Goal: Transaction & Acquisition: Obtain resource

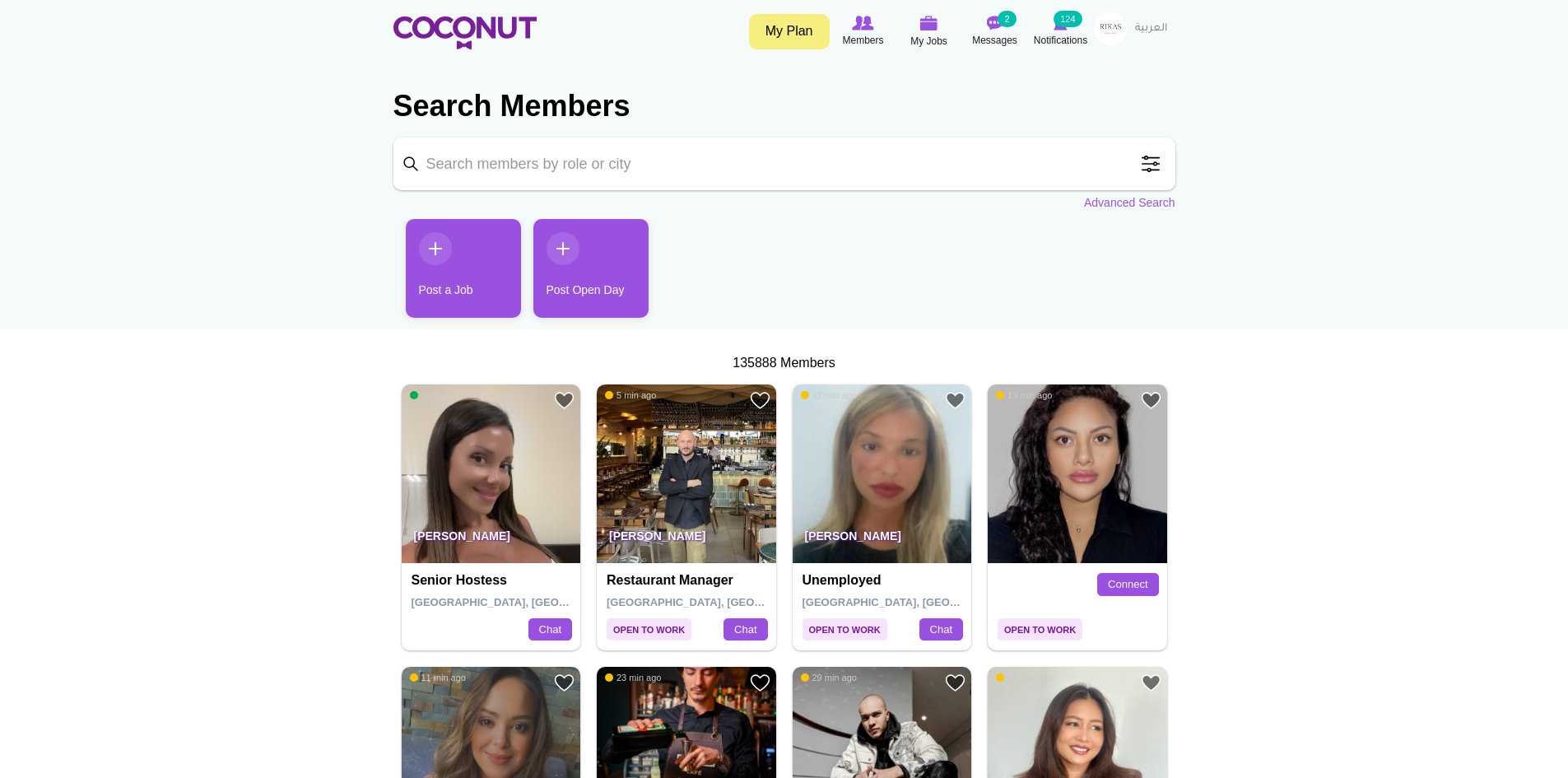
click at [671, 170] on input "Keyword" at bounding box center [785, 164] width 782 height 53
type input "male host"
click button "Search" at bounding box center [0, 0] width 0 height 0
click at [556, 165] on input "male host" at bounding box center [785, 164] width 782 height 53
click at [405, 163] on input "male host" at bounding box center [785, 164] width 782 height 53
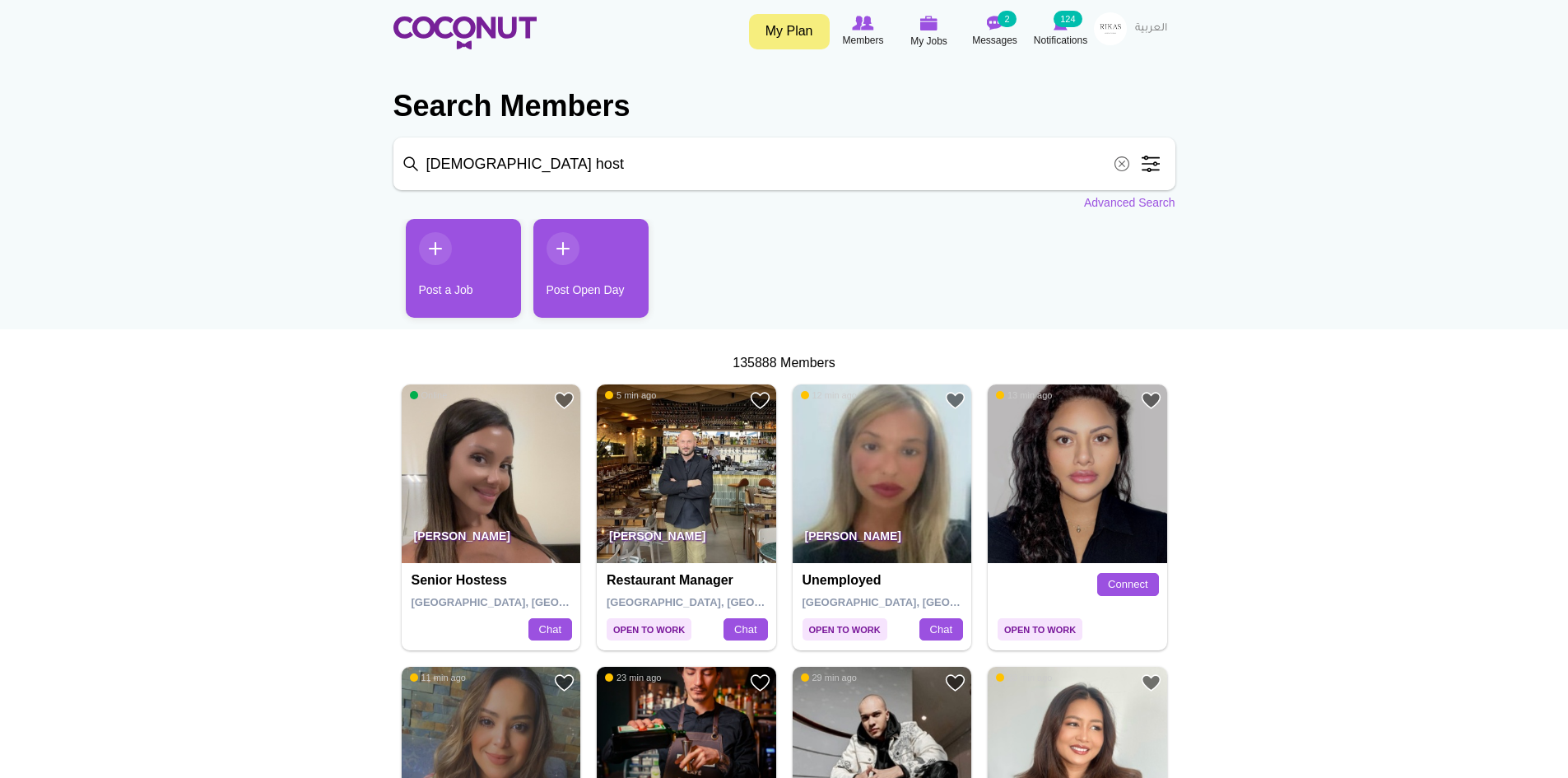
click at [1121, 162] on span at bounding box center [1121, 164] width 33 height 33
click at [1142, 163] on span at bounding box center [1150, 164] width 33 height 33
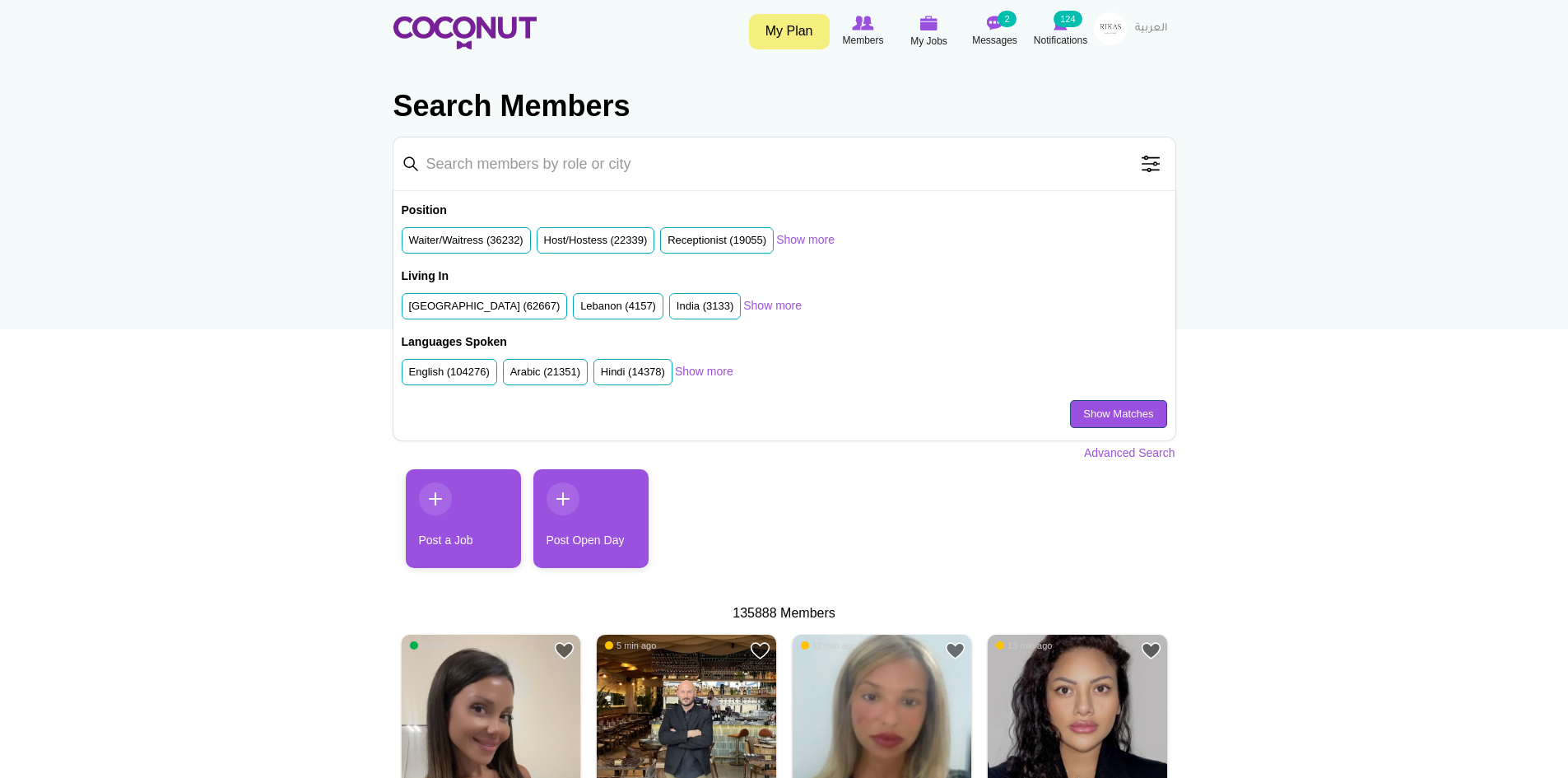
click at [1105, 422] on link "Show Matches" at bounding box center [1118, 414] width 97 height 28
click at [1151, 162] on span at bounding box center [1150, 164] width 33 height 33
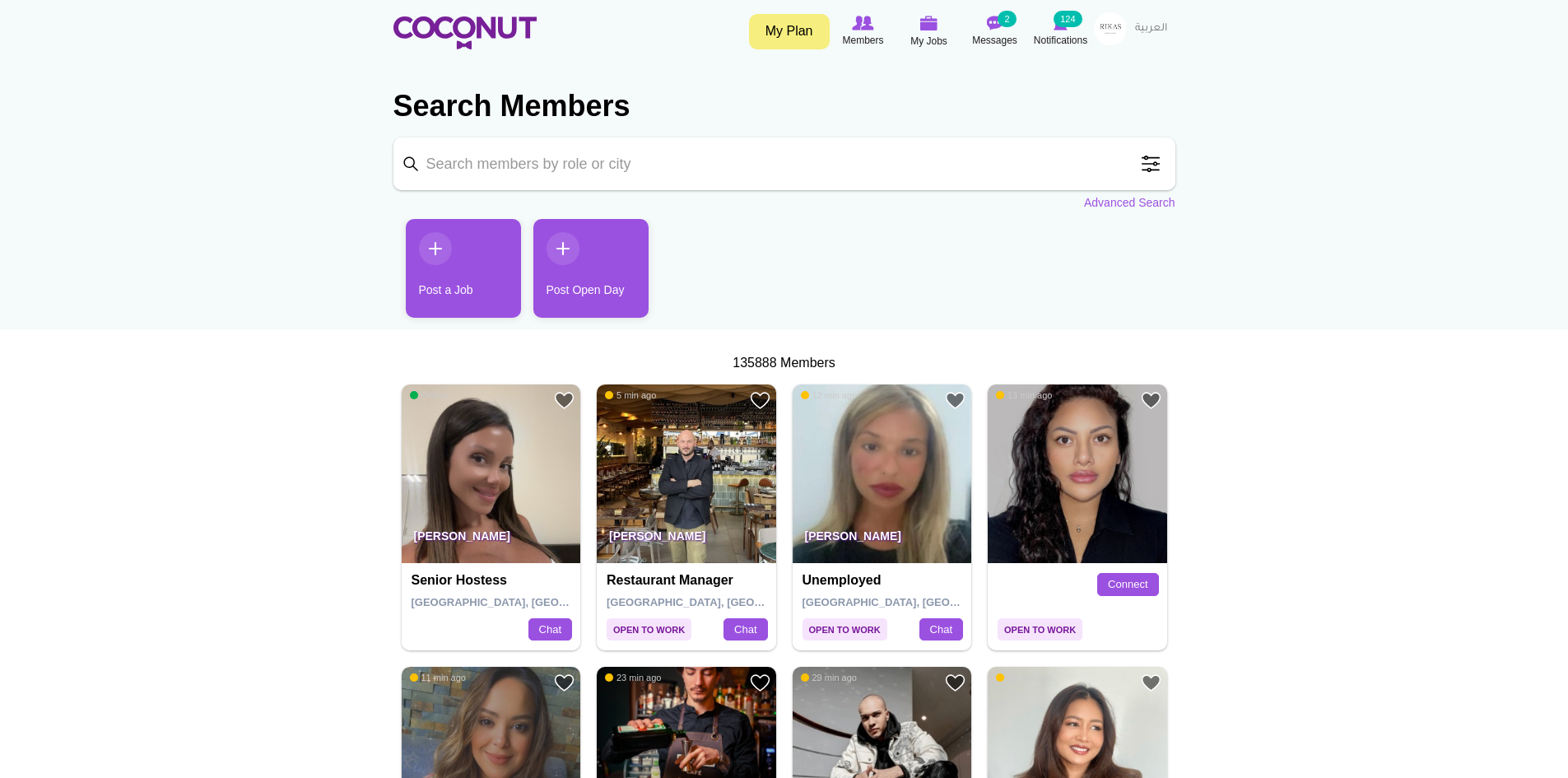
click at [1151, 162] on span at bounding box center [1150, 164] width 33 height 33
click at [1156, 170] on span at bounding box center [1150, 164] width 33 height 33
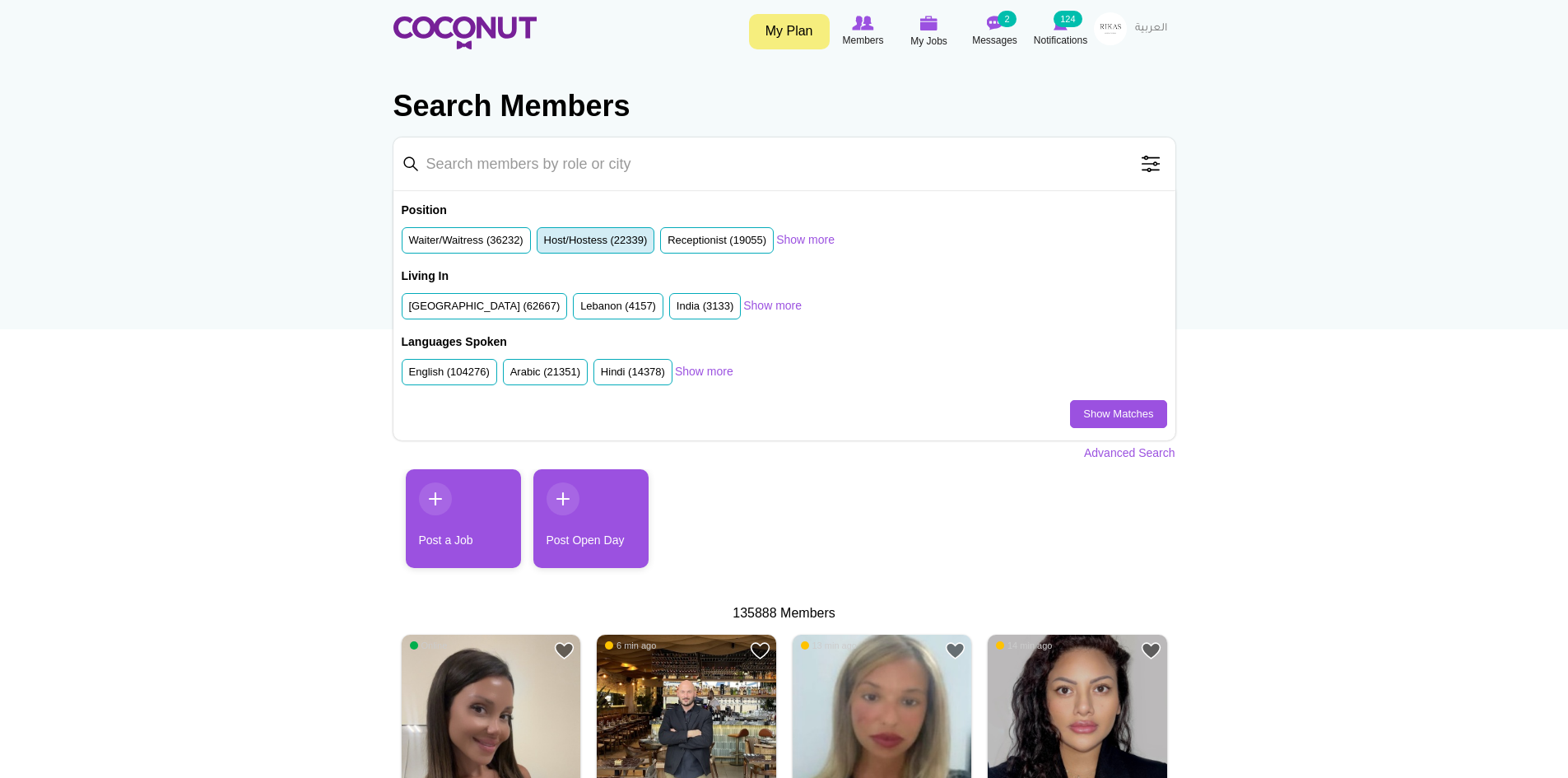
click at [617, 242] on label "Host/Hostess (22339)" at bounding box center [596, 241] width 104 height 16
click at [544, 243] on input "Host/Hostess (22339)" at bounding box center [544, 243] width 0 height 0
click at [687, 236] on label "Receptionist (19055)" at bounding box center [717, 241] width 99 height 16
click at [667, 243] on input "Receptionist (19055)" at bounding box center [667, 243] width 0 height 0
click at [521, 310] on label "United Arab Emirates (62667)" at bounding box center [484, 306] width 151 height 16
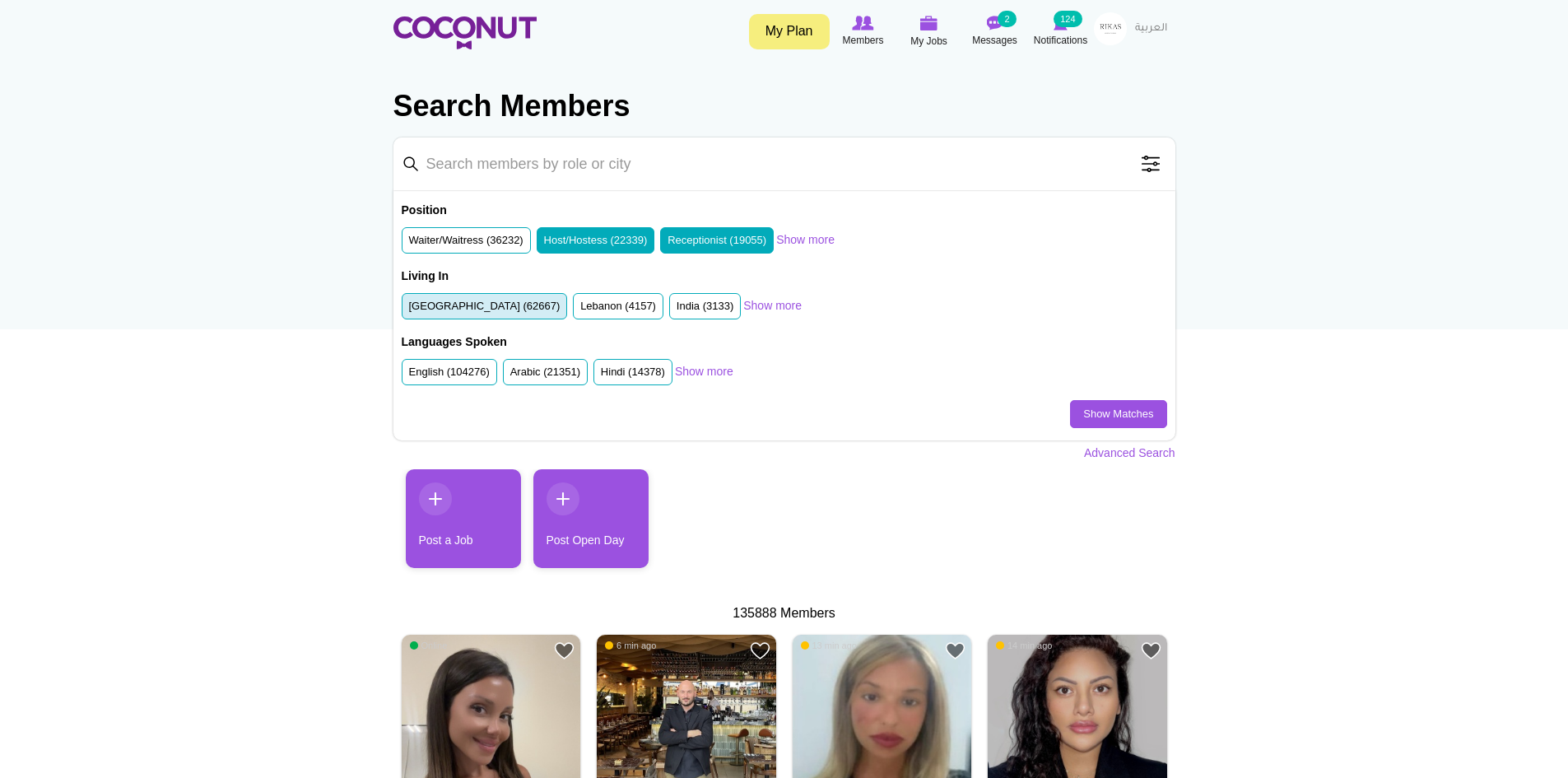
click at [409, 310] on input "United Arab Emirates (62667)" at bounding box center [409, 310] width 0 height 0
click at [465, 373] on label "English (104276)" at bounding box center [449, 372] width 81 height 16
click at [409, 375] on input "English (104276)" at bounding box center [409, 375] width 0 height 0
click at [703, 370] on link "Show more" at bounding box center [704, 371] width 59 height 17
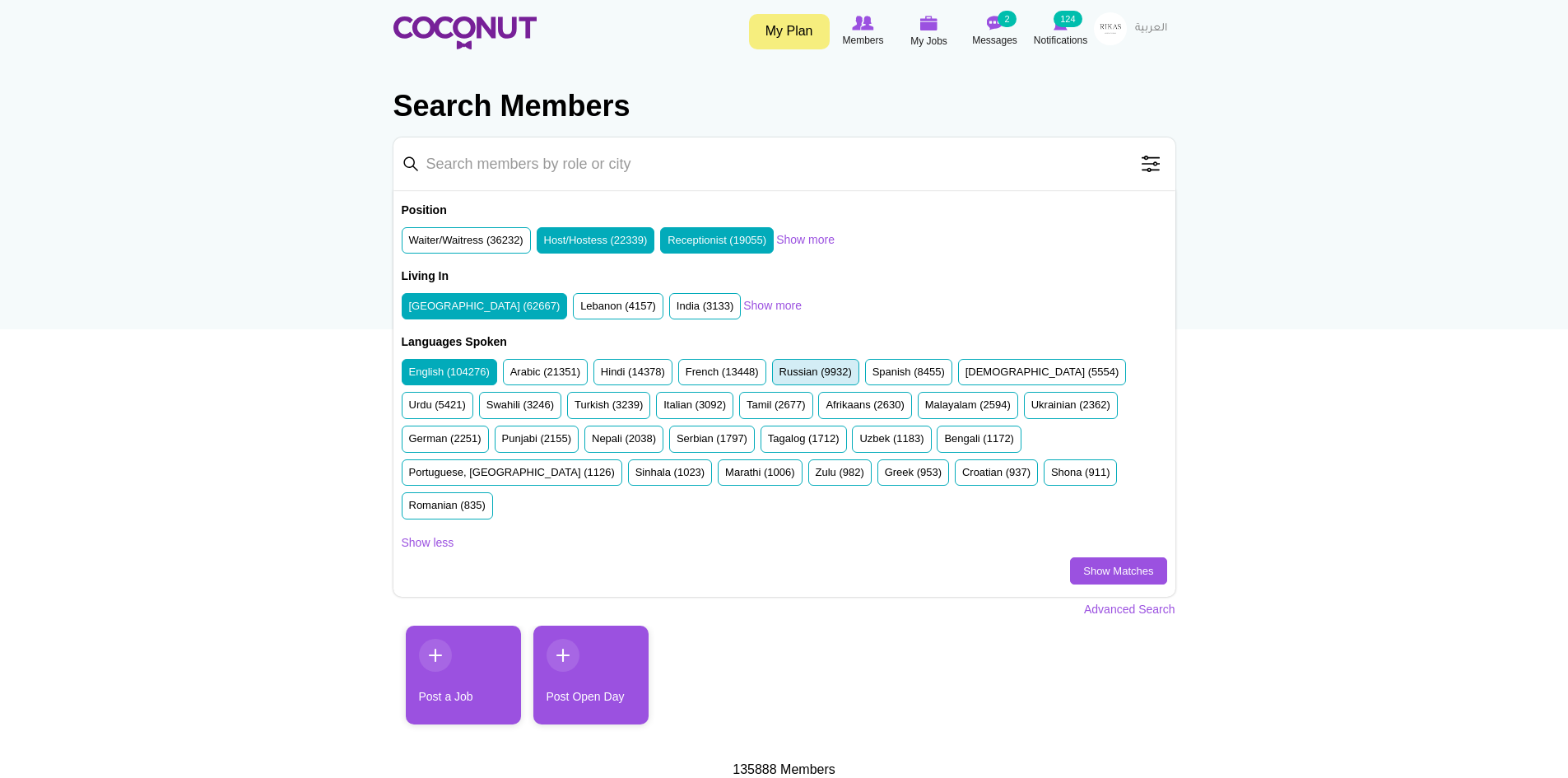
click at [804, 372] on label "Russian (9932)" at bounding box center [816, 372] width 72 height 16
click at [780, 375] on input "Russian (9932)" at bounding box center [780, 375] width 0 height 0
click at [1097, 557] on link "Show Matches" at bounding box center [1118, 571] width 97 height 28
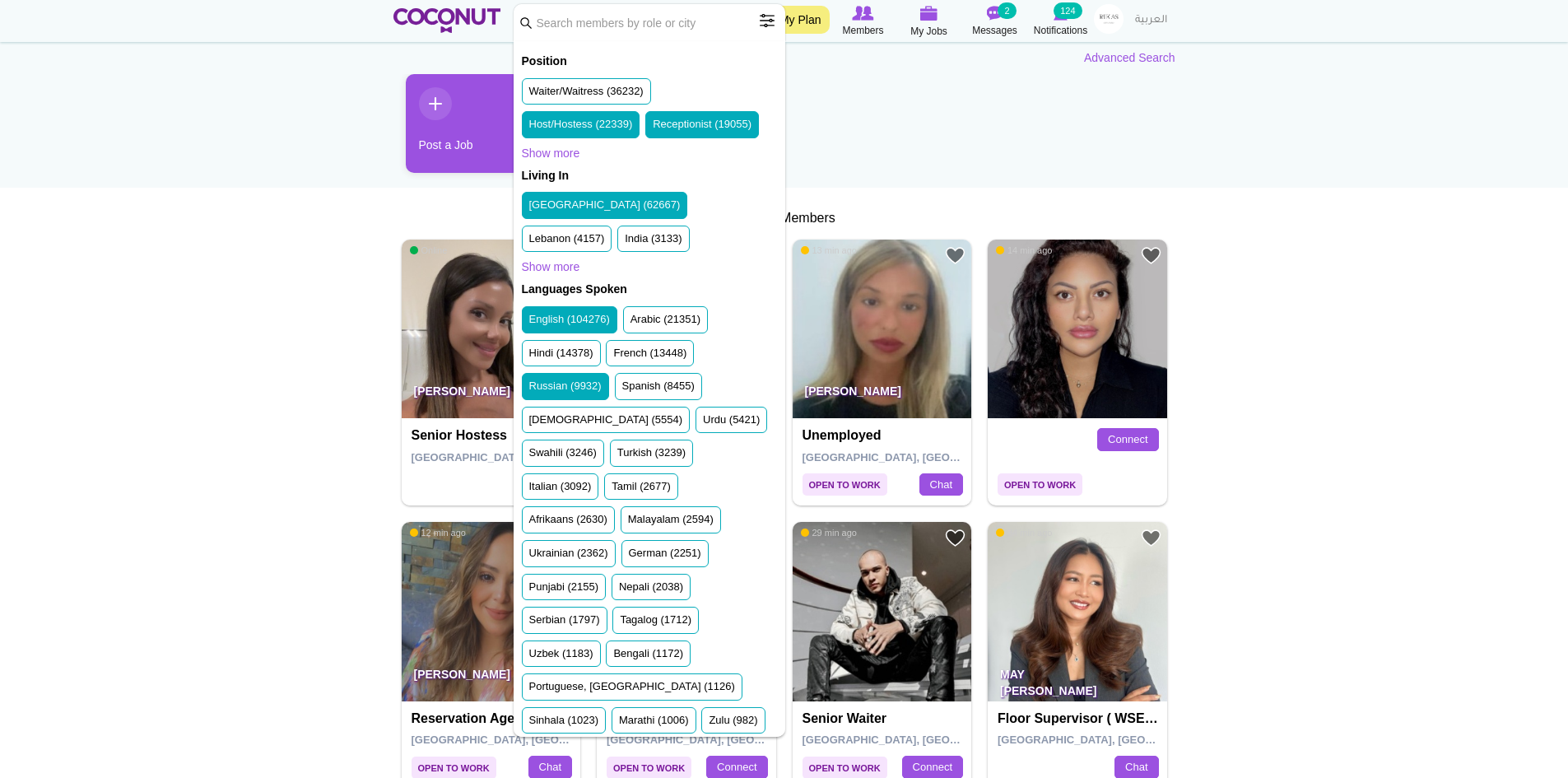
scroll to position [329, 0]
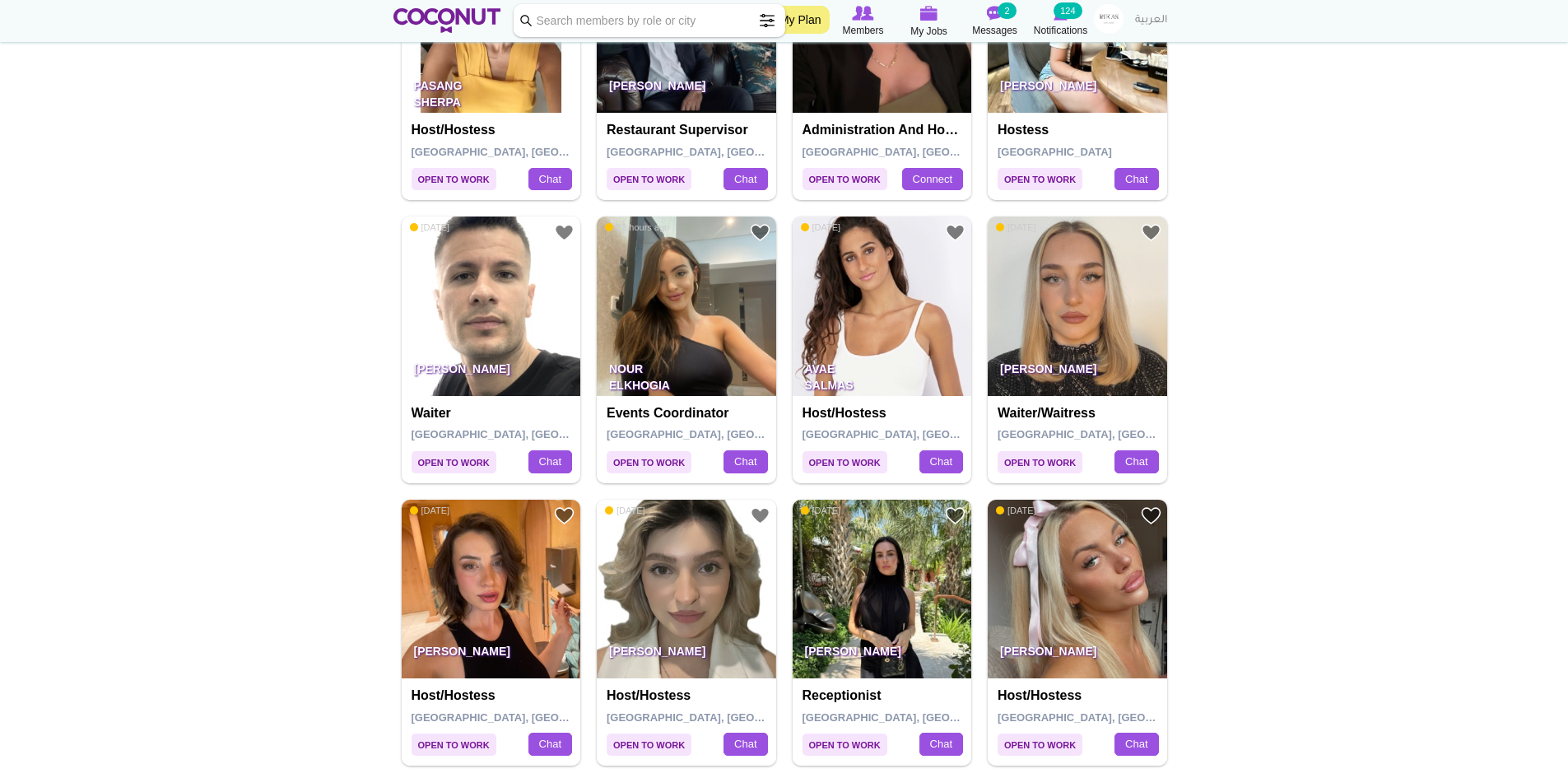
scroll to position [2551, 0]
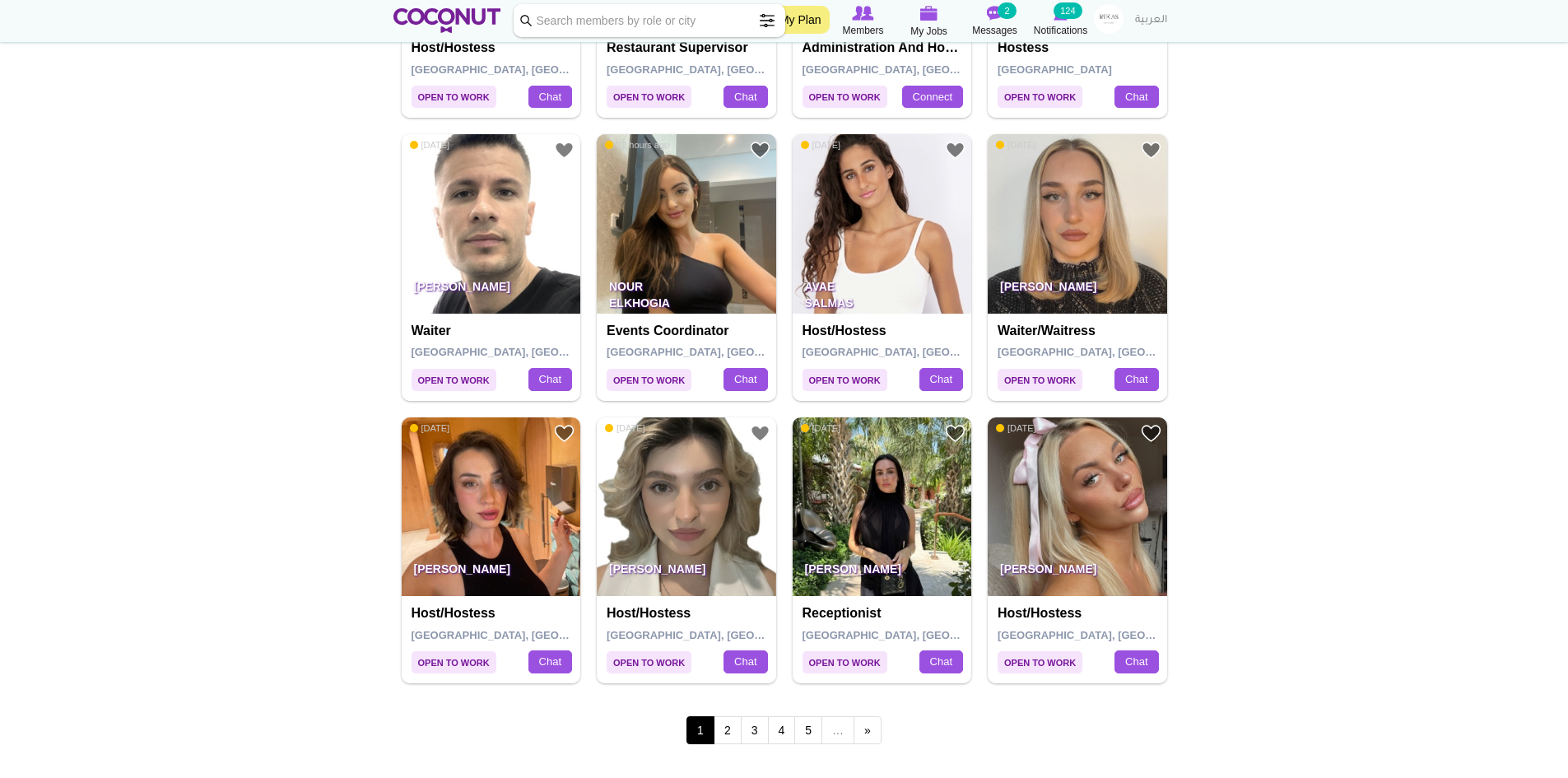
click at [867, 499] on img at bounding box center [882, 507] width 180 height 180
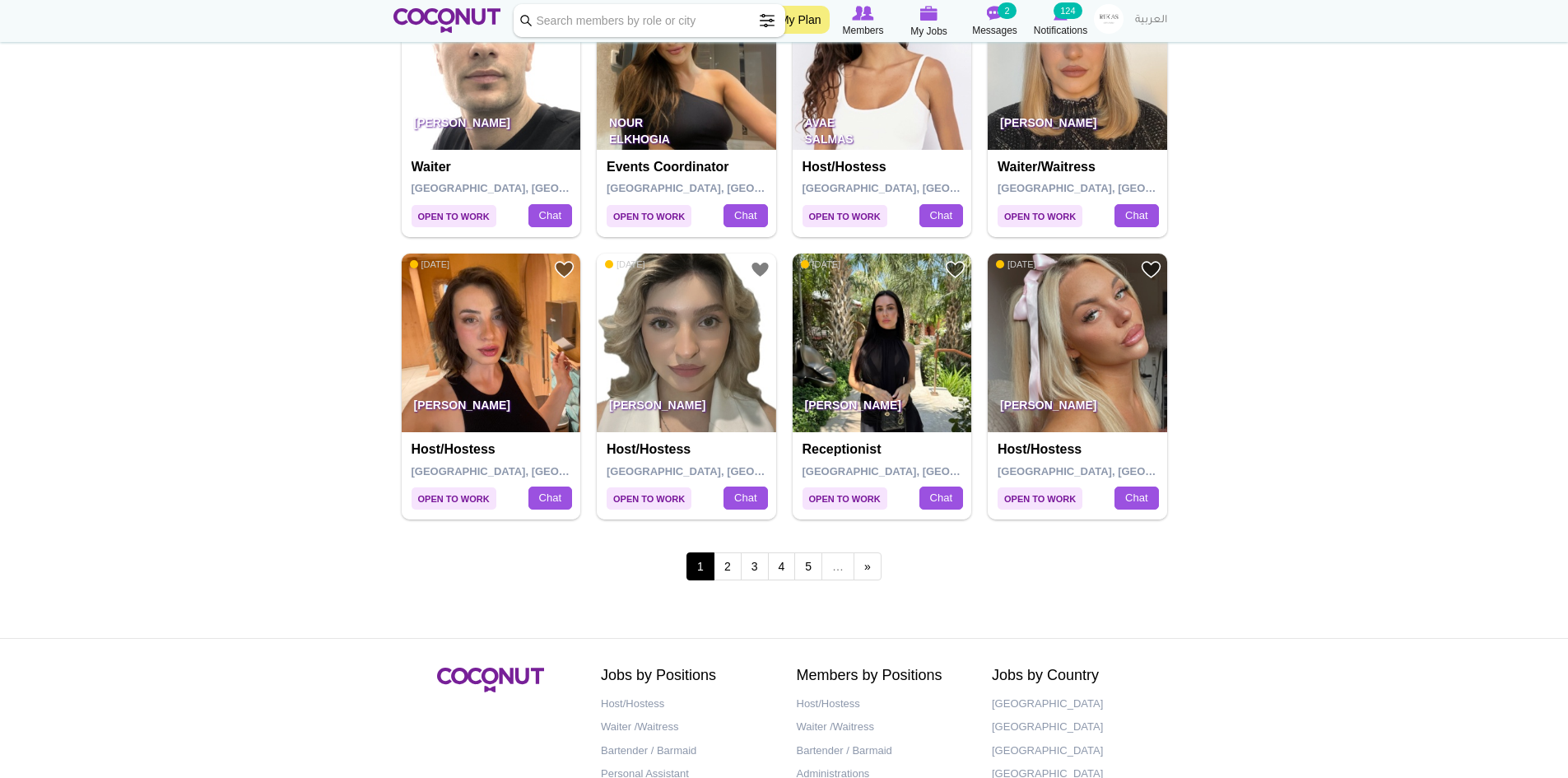
scroll to position [2716, 0]
click at [719, 561] on link "2" at bounding box center [727, 565] width 28 height 28
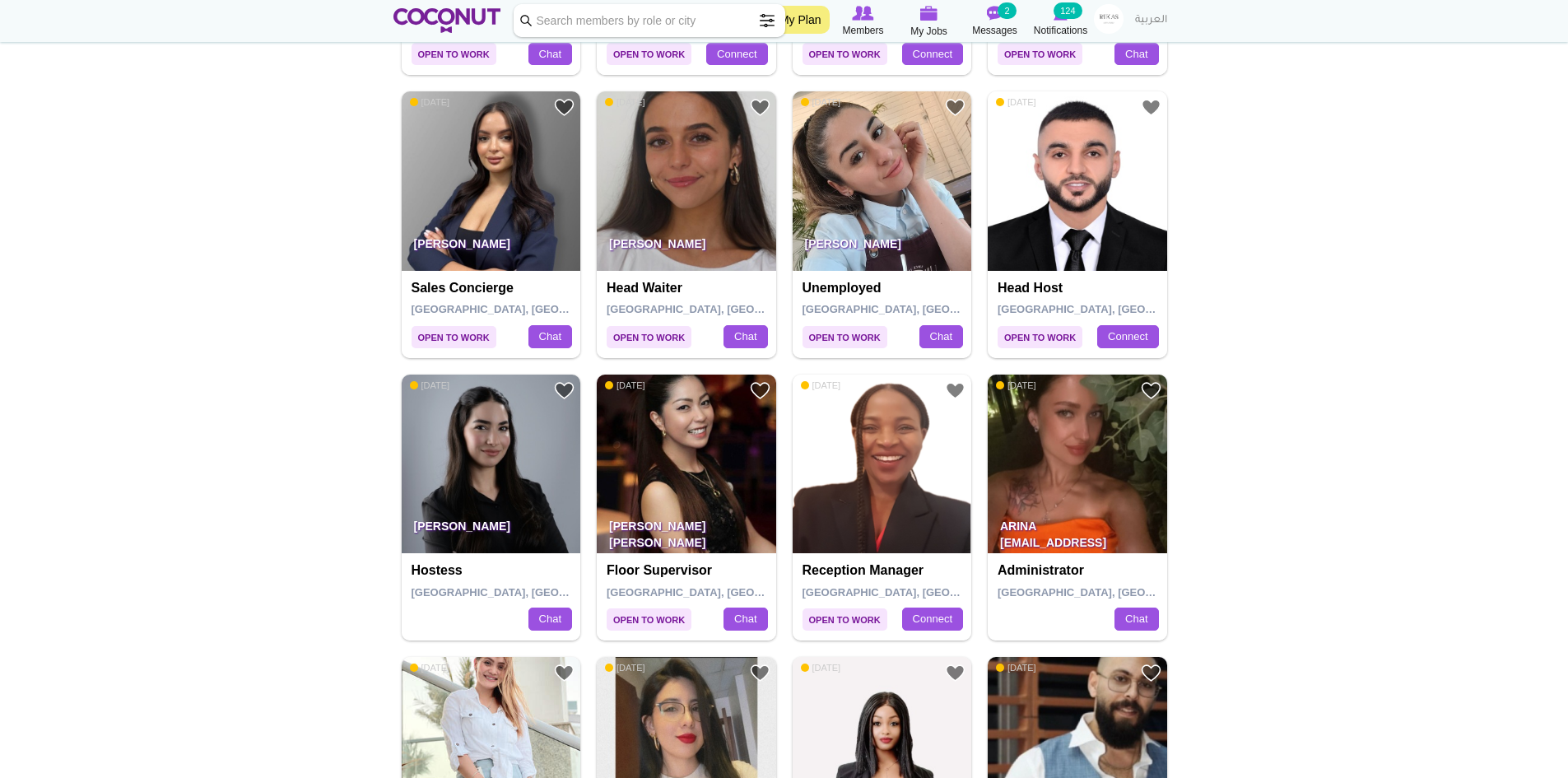
scroll to position [1152, 0]
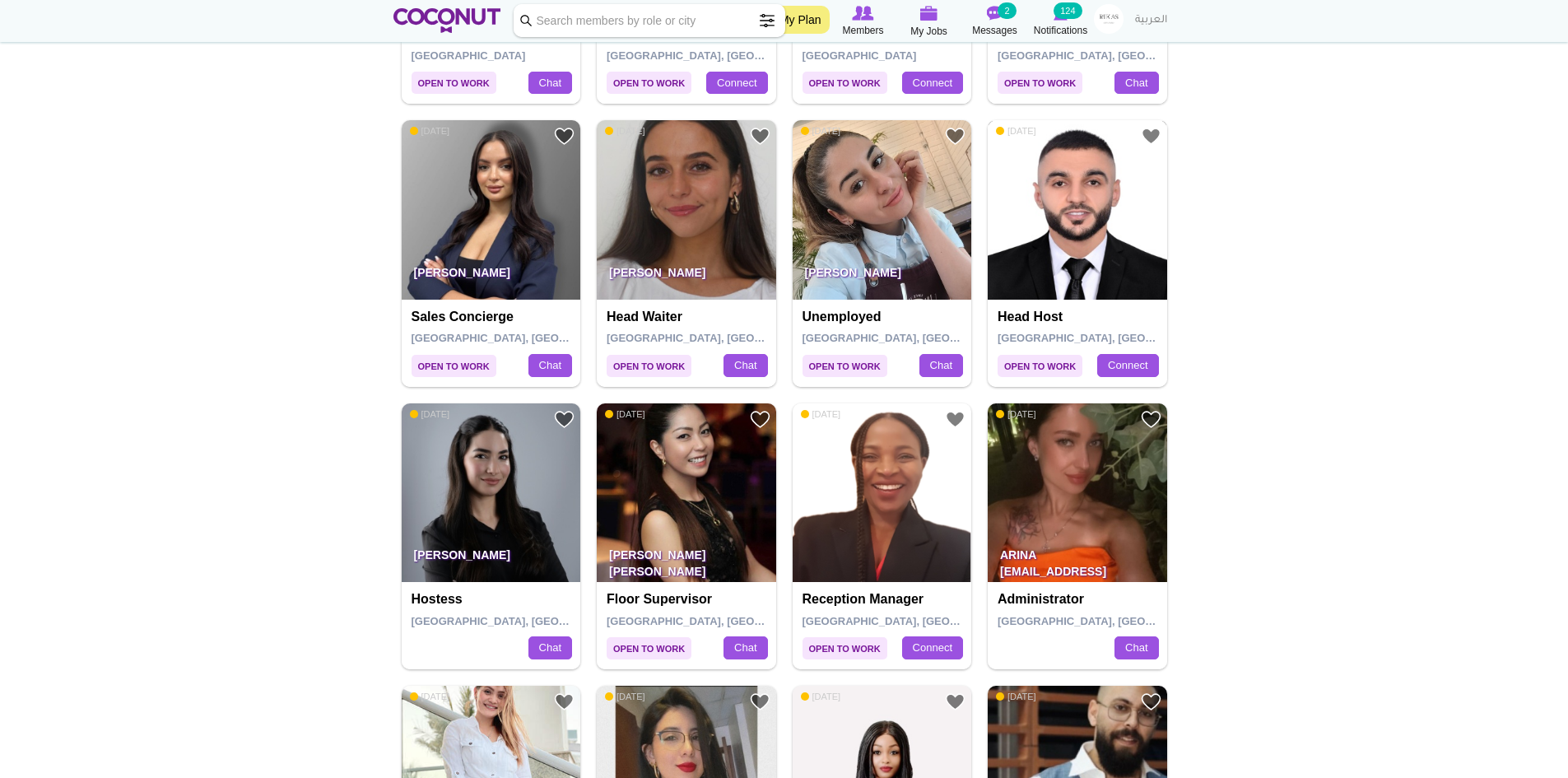
click at [1066, 234] on img at bounding box center [1078, 210] width 180 height 180
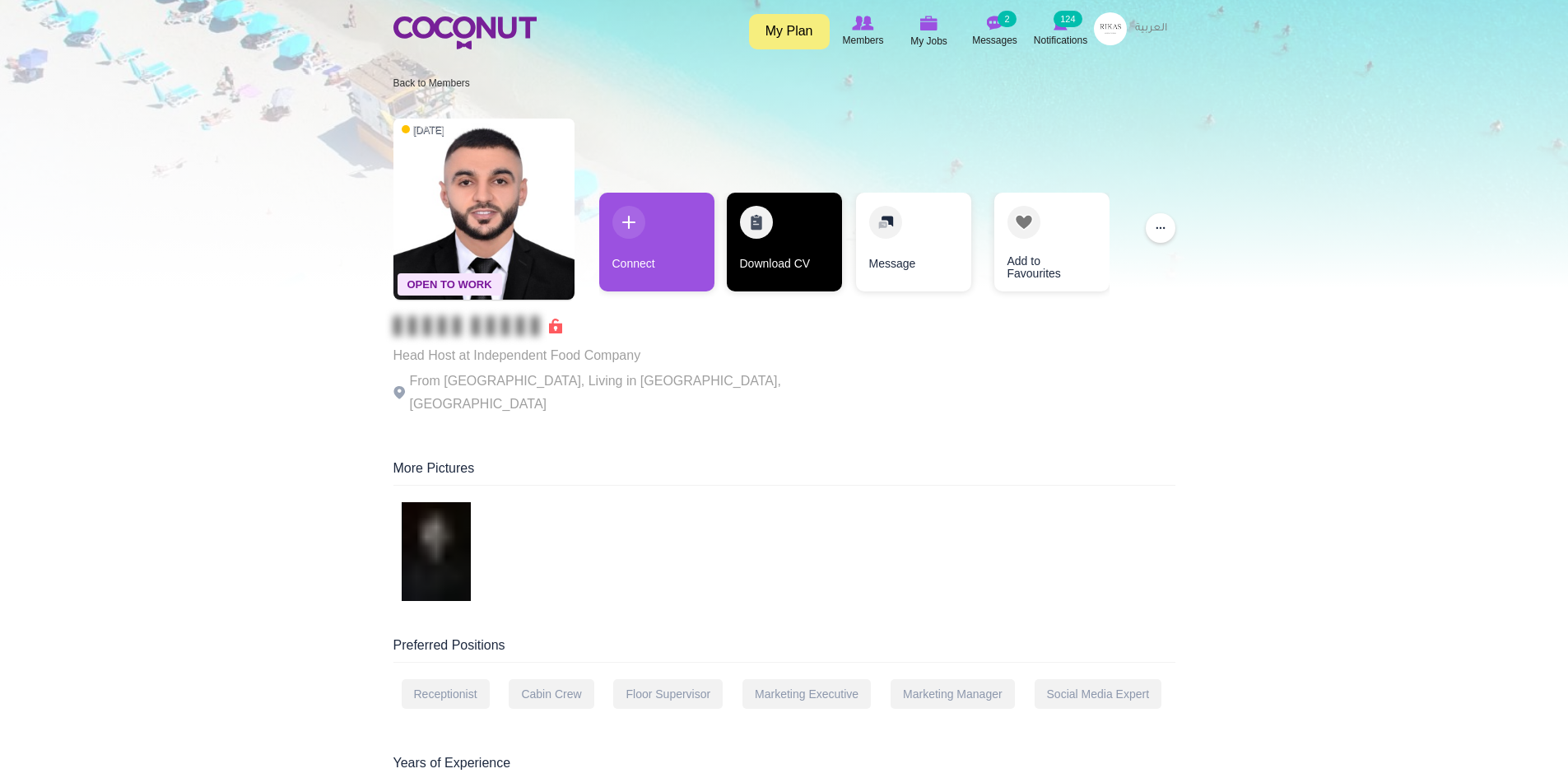
click at [765, 245] on link "Download CV" at bounding box center [784, 242] width 115 height 99
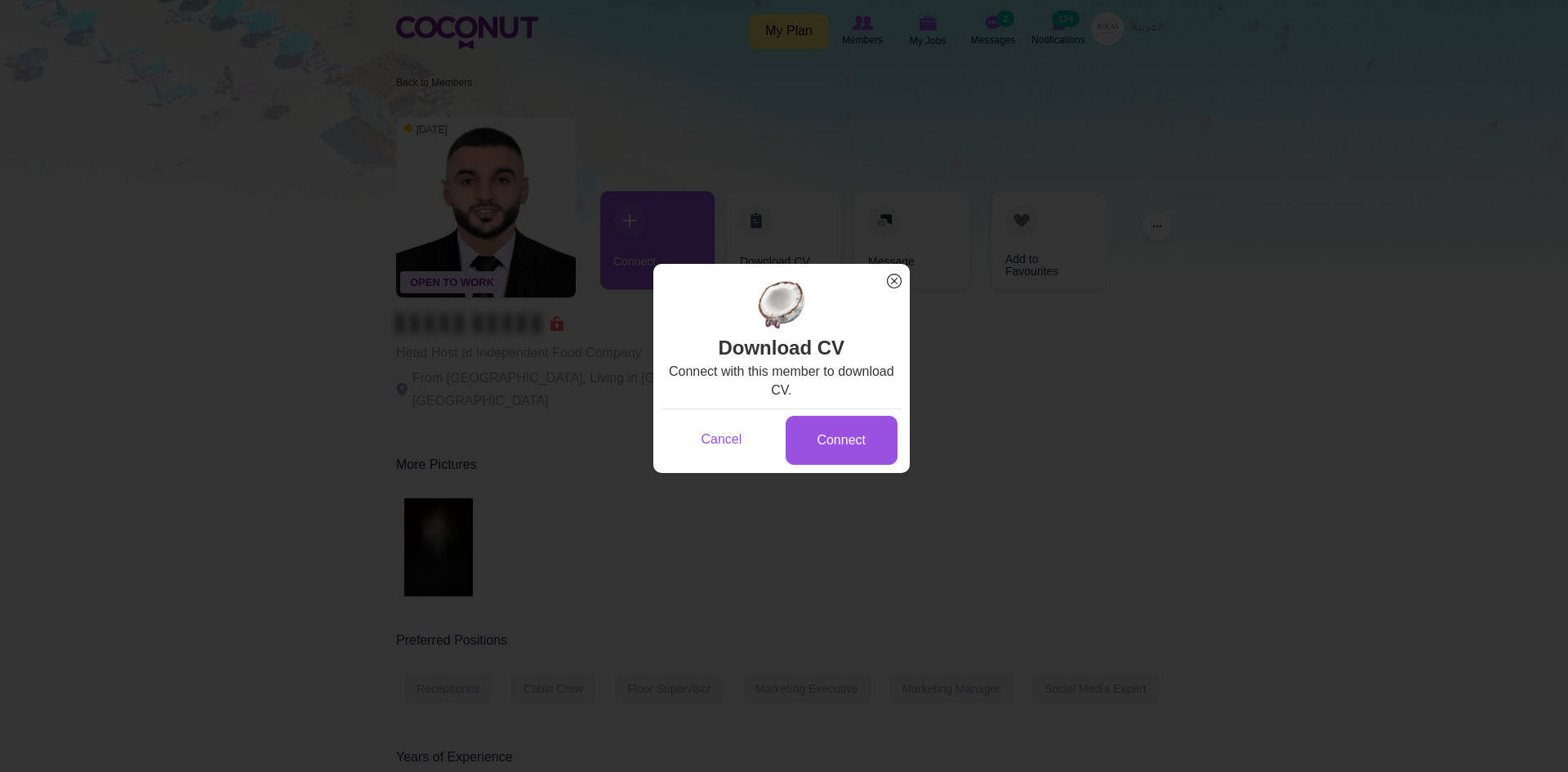
click at [901, 276] on span "x" at bounding box center [894, 281] width 21 height 21
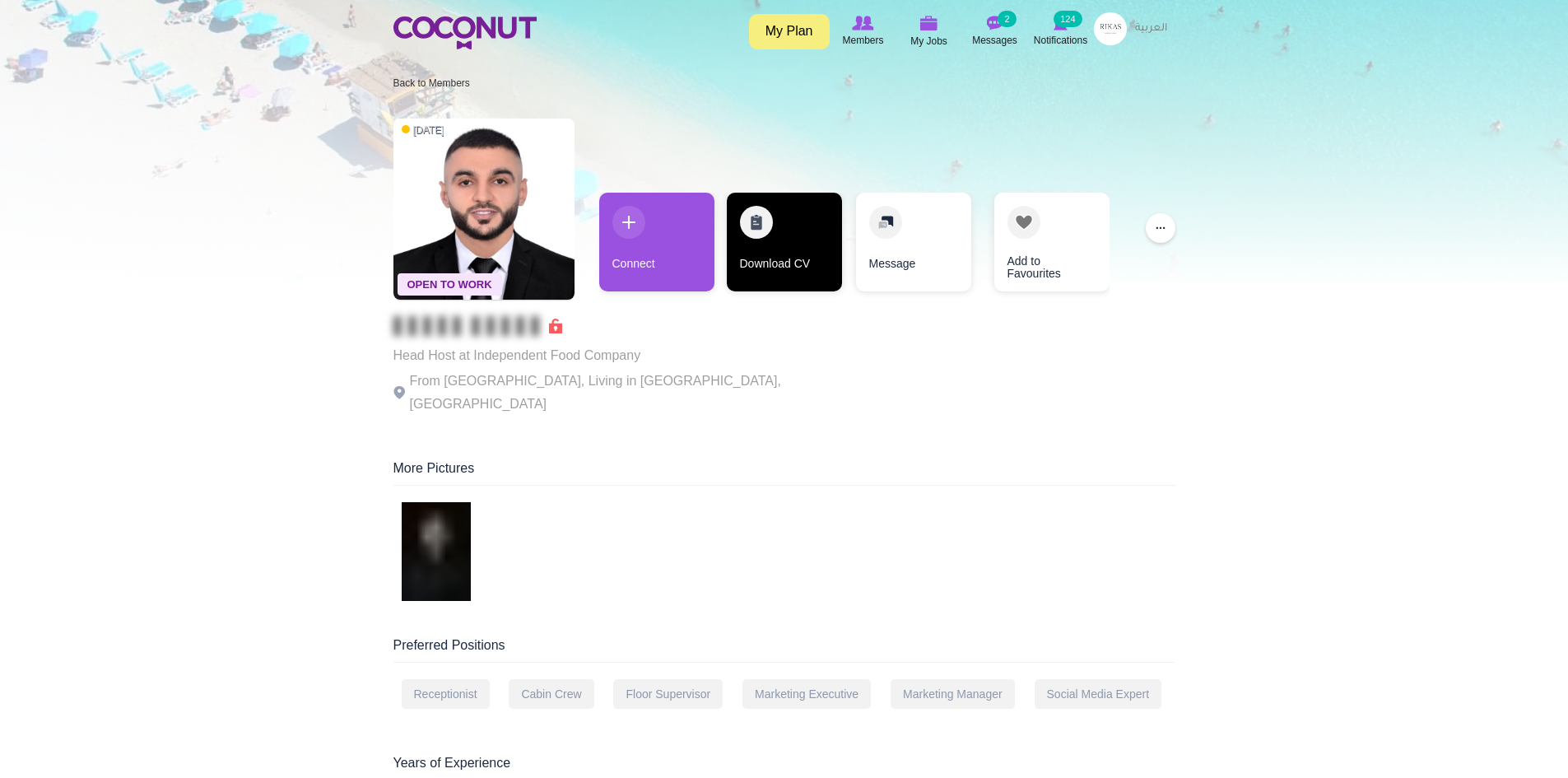
click at [776, 257] on link "Download CV" at bounding box center [784, 242] width 115 height 99
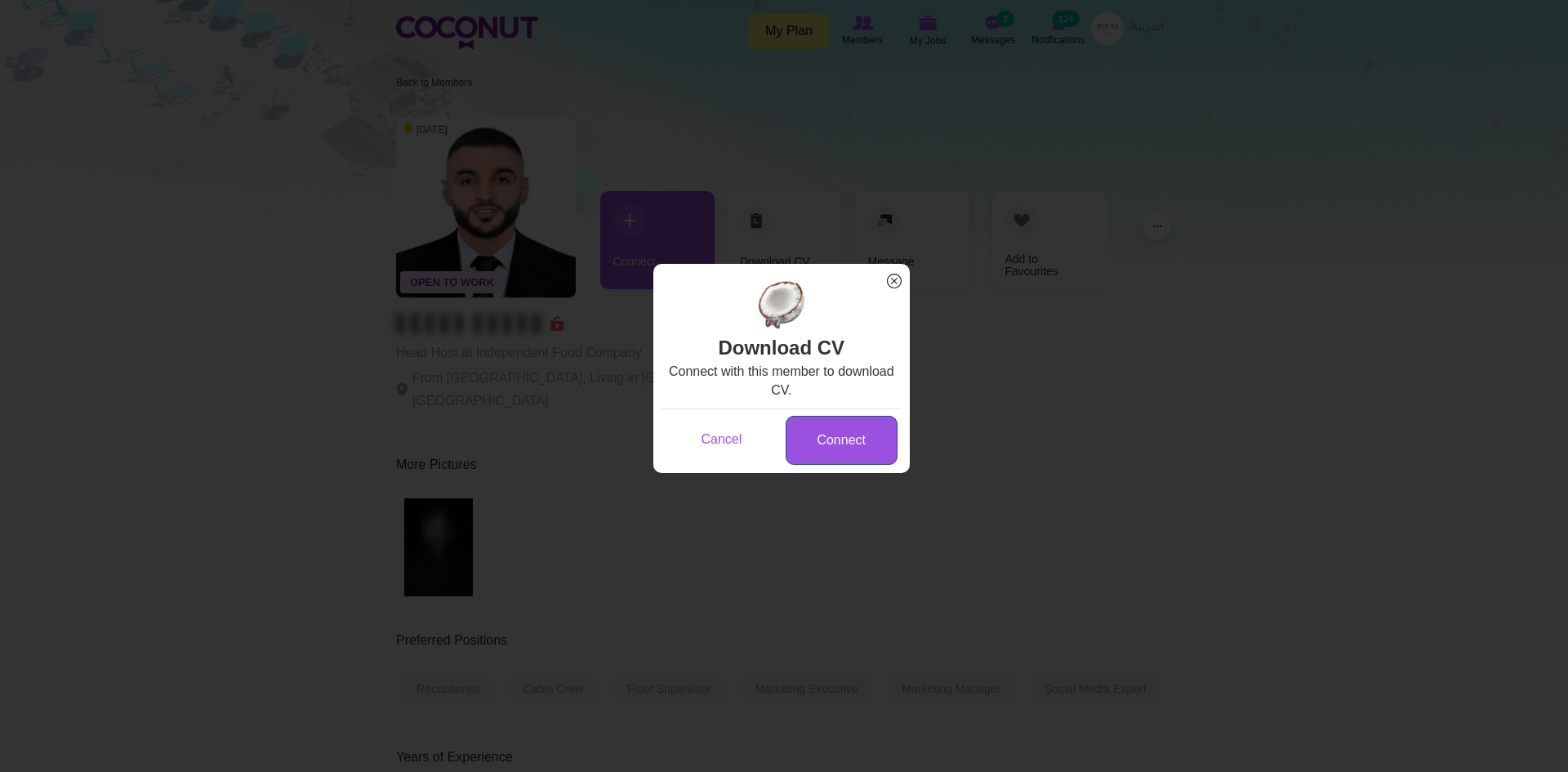
click at [839, 438] on link "Connect" at bounding box center [841, 441] width 112 height 50
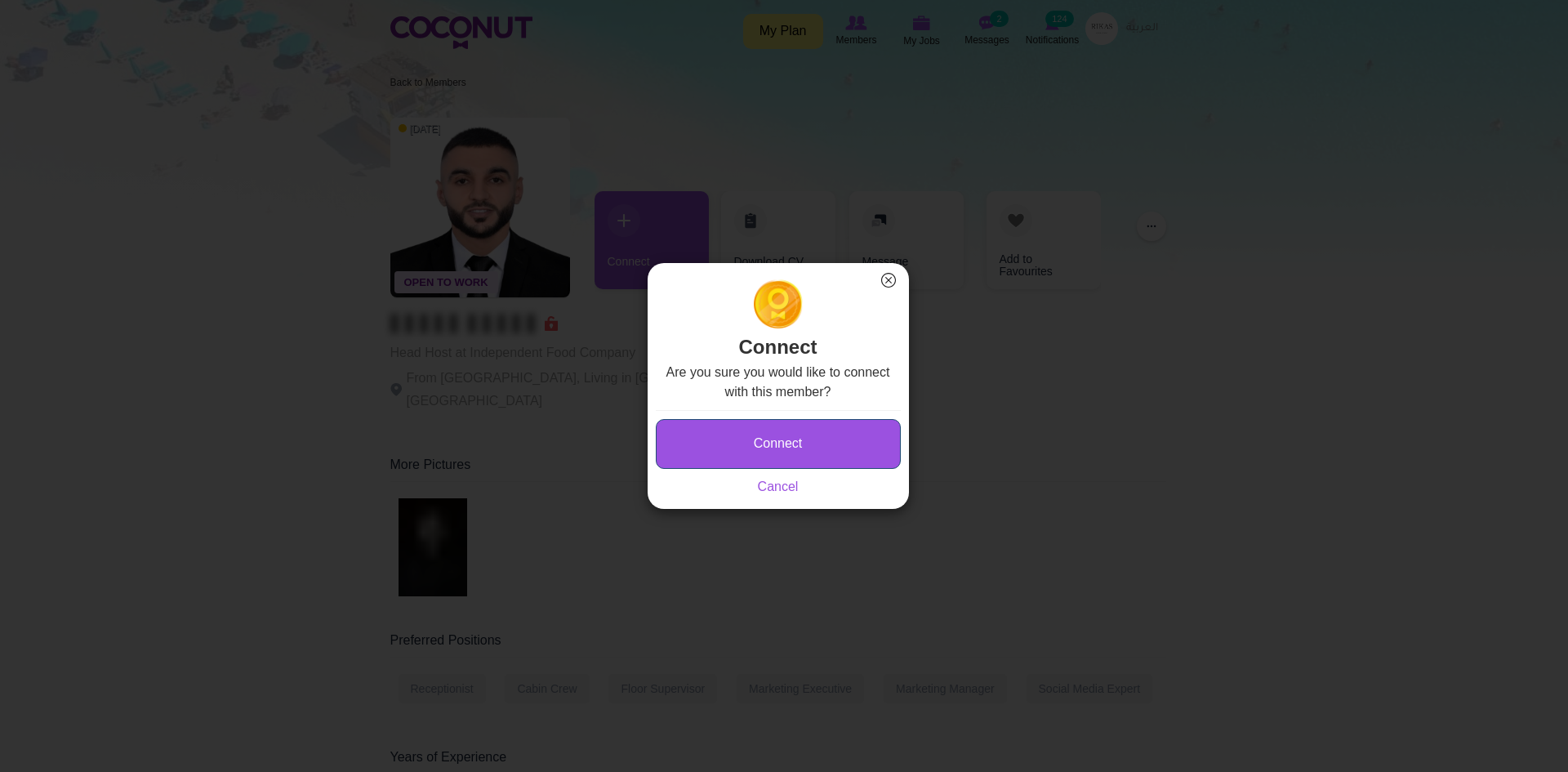
click at [765, 435] on button "Connect" at bounding box center [778, 444] width 245 height 50
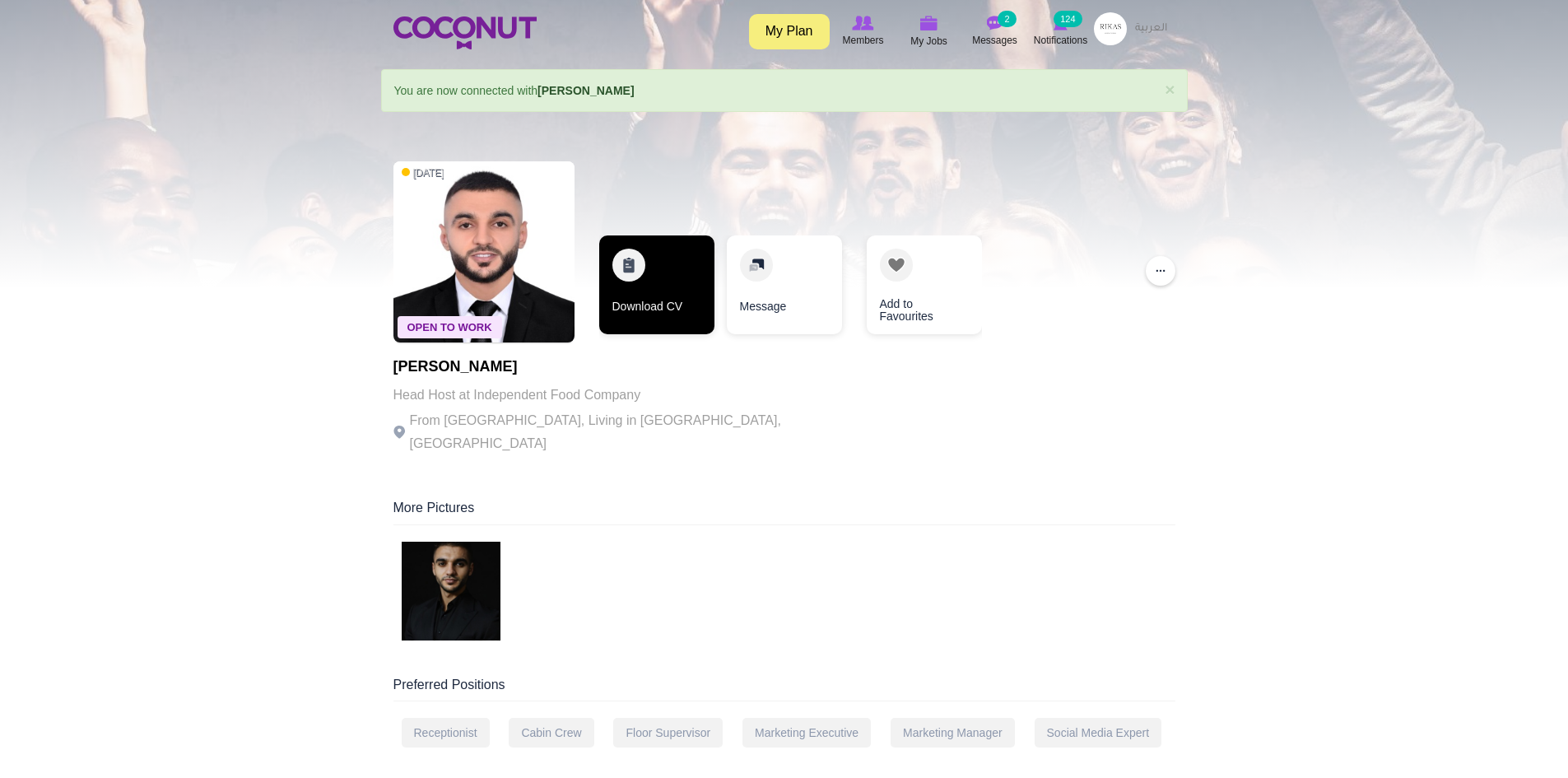
click at [643, 295] on link "Download CV" at bounding box center [656, 285] width 115 height 99
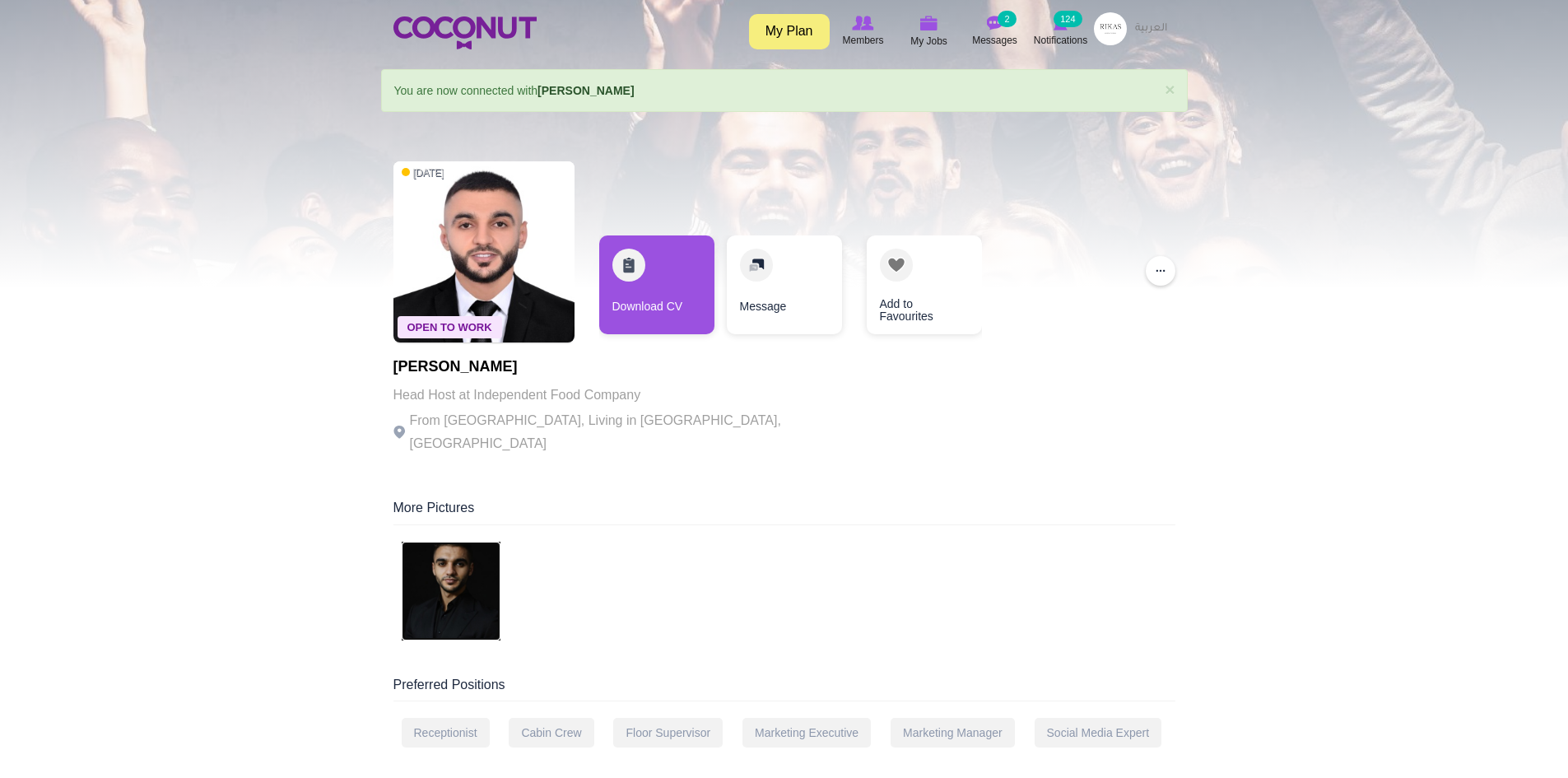
click at [456, 567] on img at bounding box center [452, 591] width 99 height 99
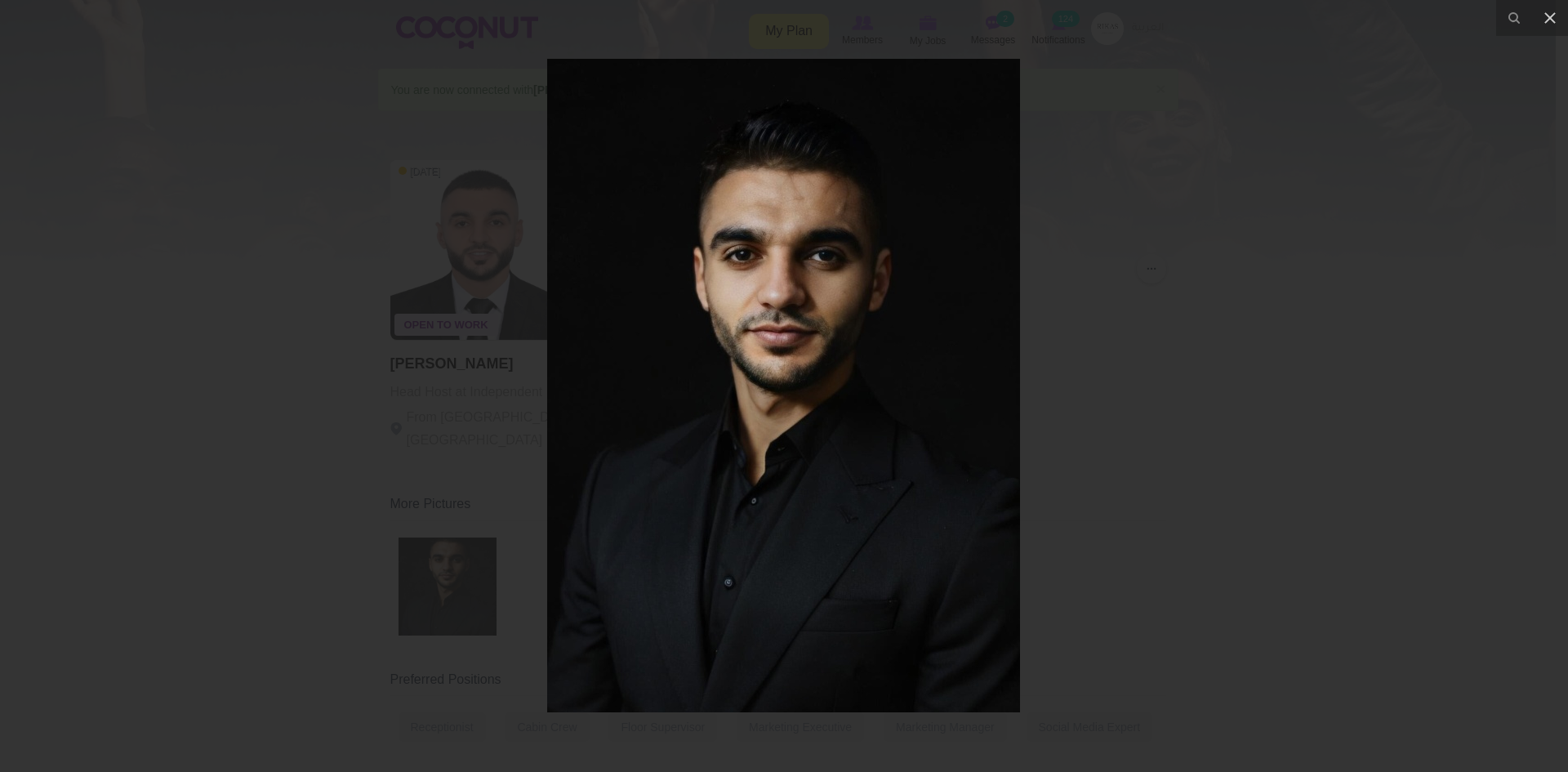
click at [426, 395] on div at bounding box center [784, 386] width 1568 height 772
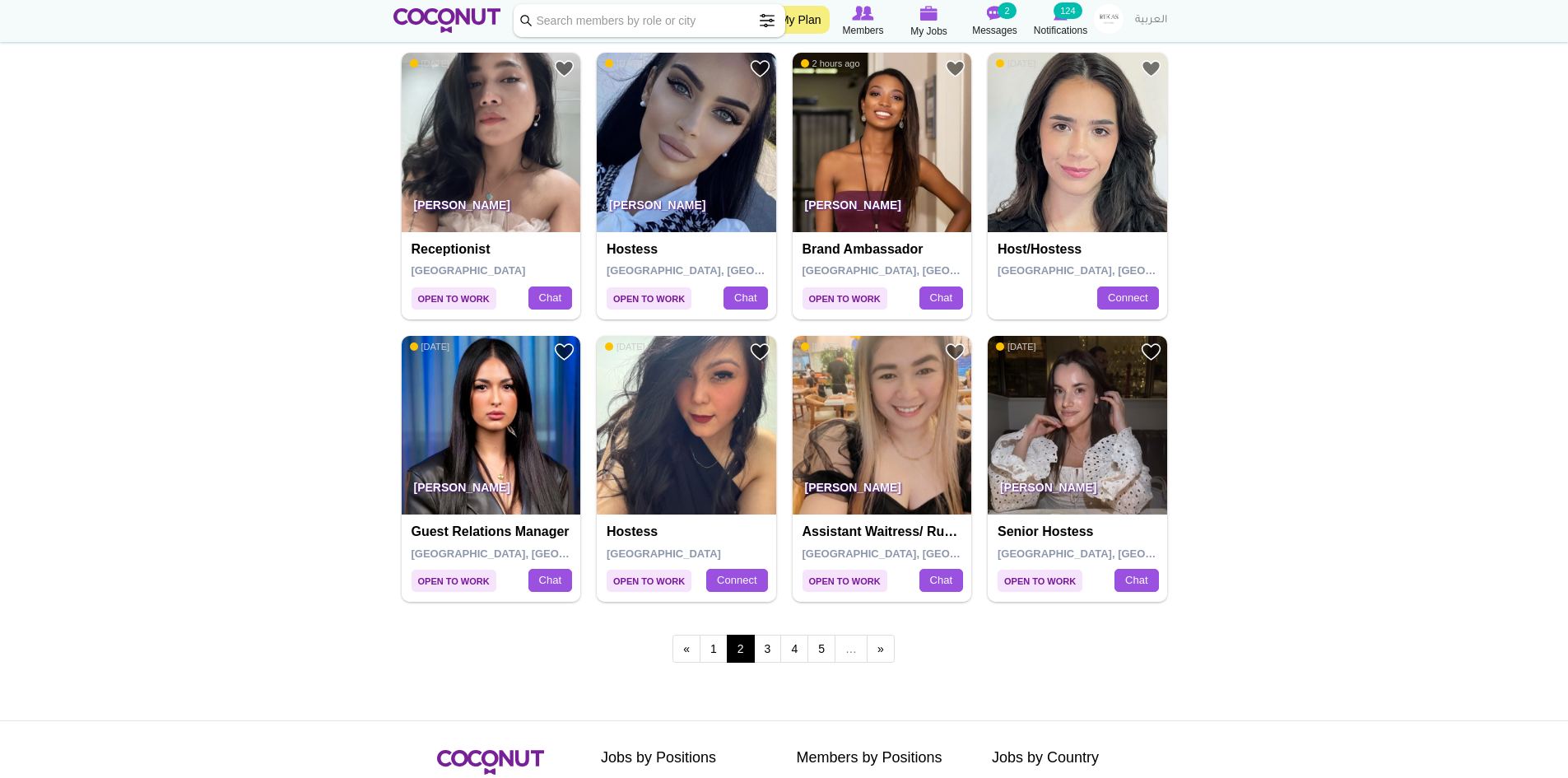
scroll to position [2634, 0]
click at [761, 654] on link "3" at bounding box center [767, 647] width 28 height 28
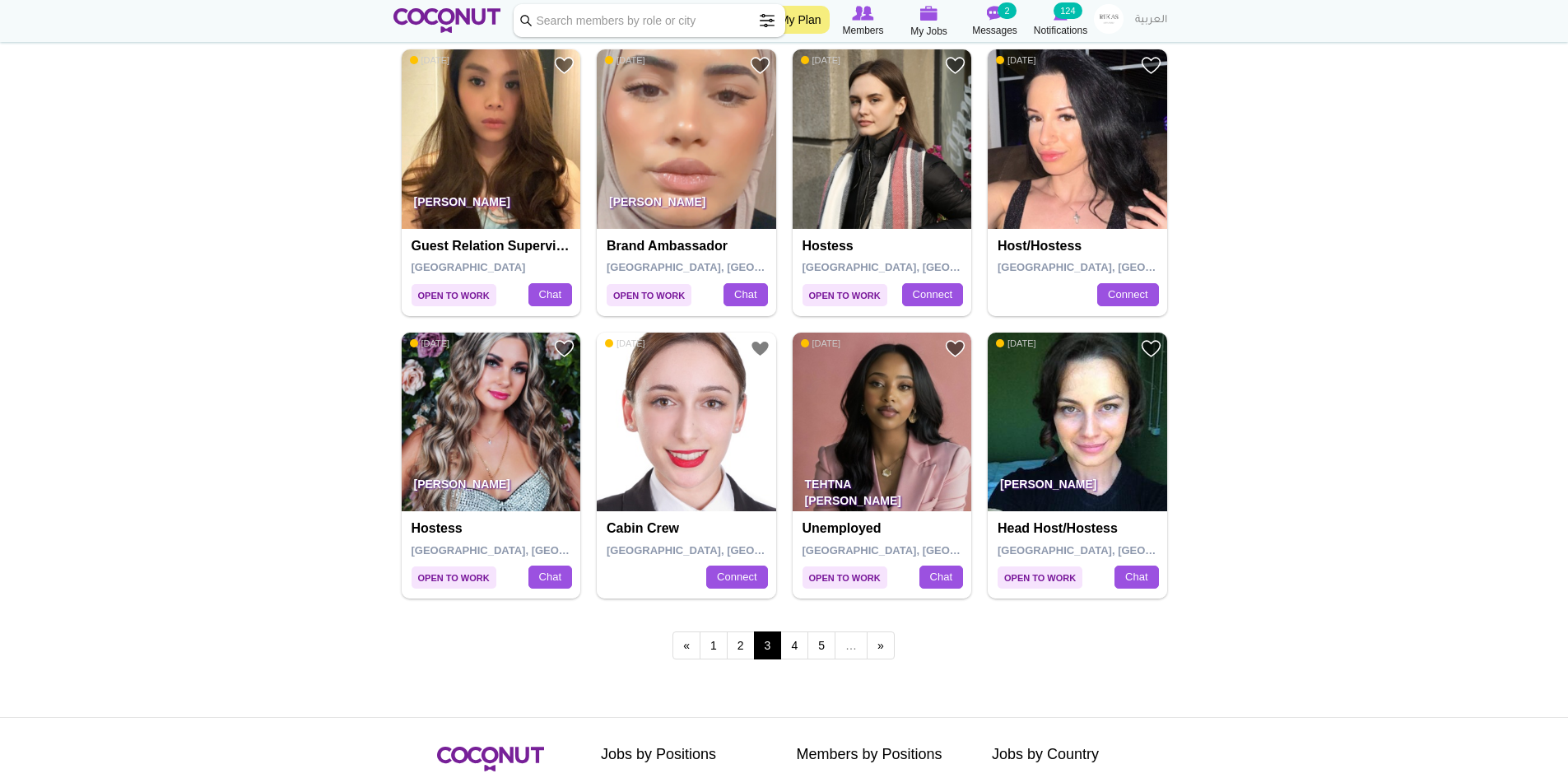
scroll to position [2634, 0]
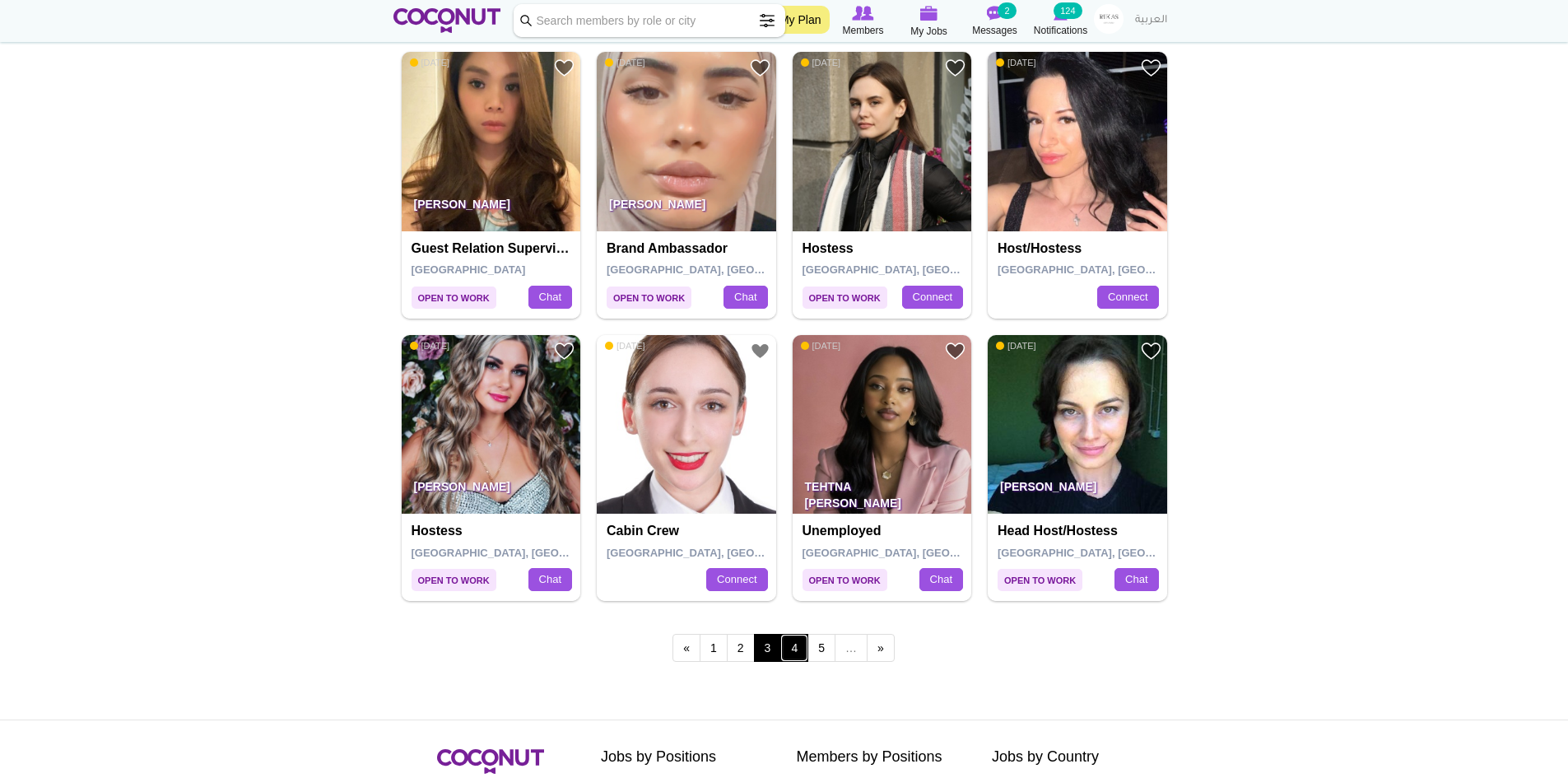
click at [798, 647] on link "4" at bounding box center [794, 647] width 28 height 28
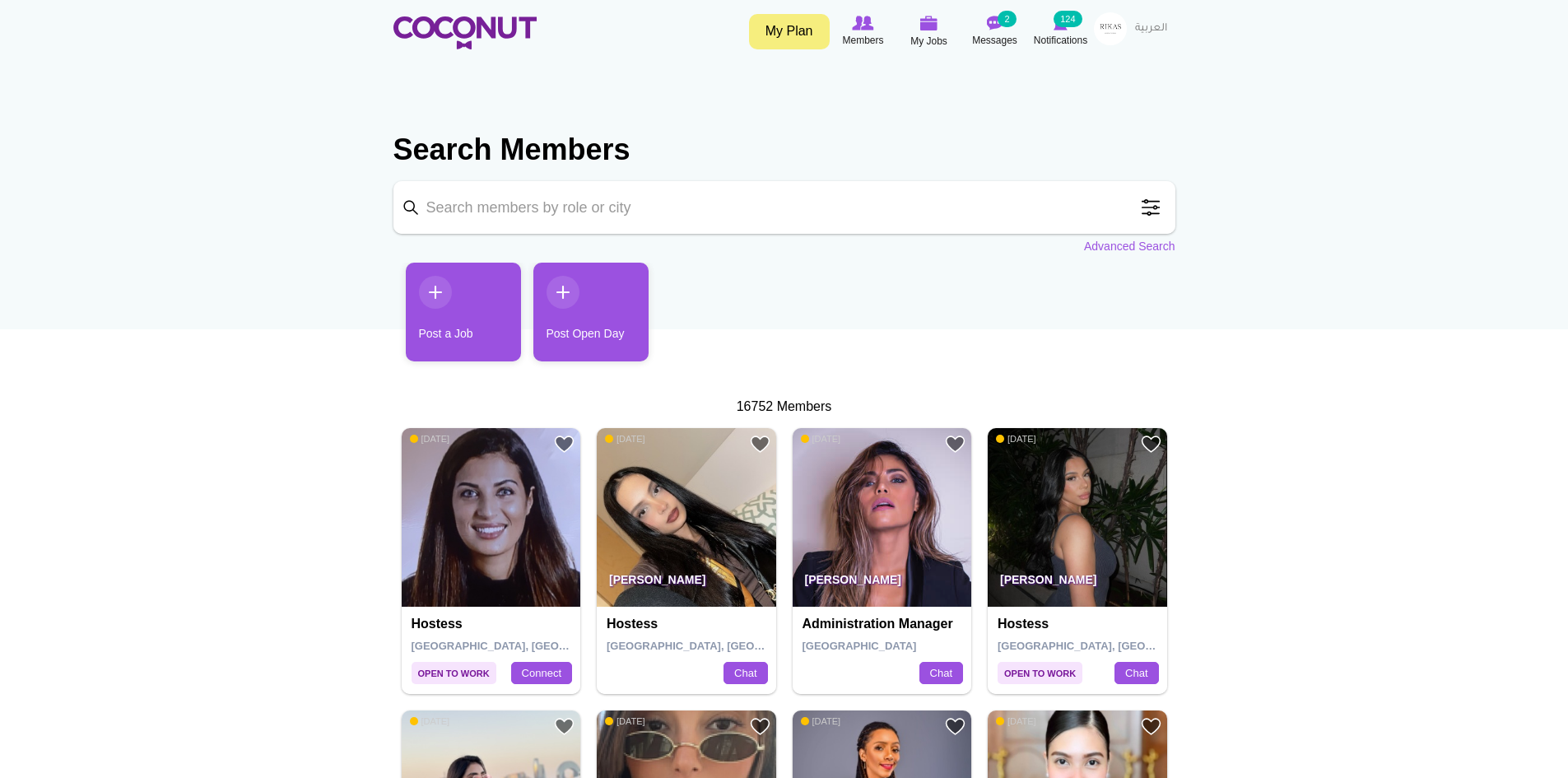
drag, startPoint x: 1434, startPoint y: 583, endPoint x: 1418, endPoint y: 605, distance: 27.2
drag, startPoint x: 1418, startPoint y: 605, endPoint x: 1379, endPoint y: 620, distance: 41.8
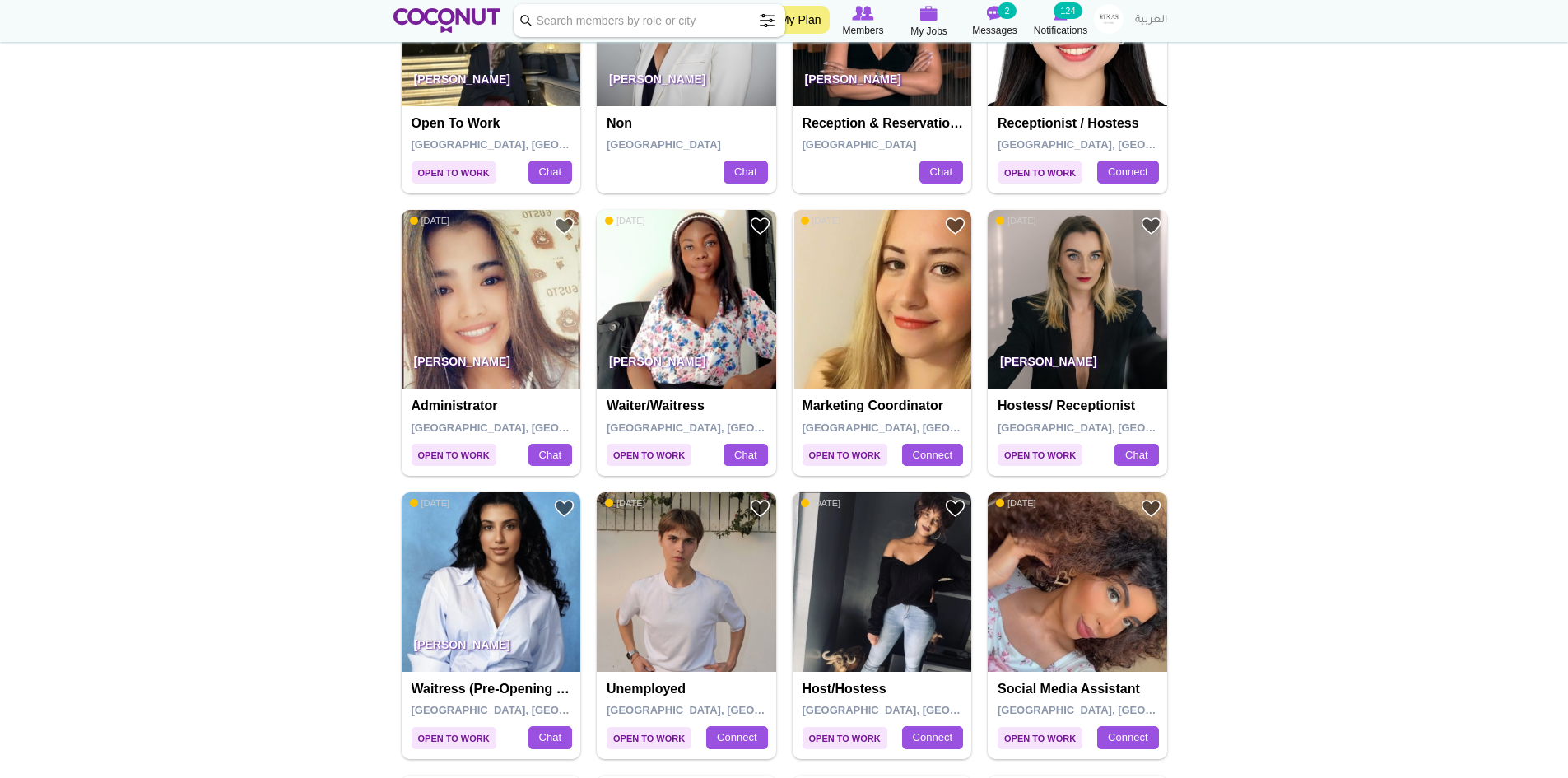
scroll to position [2222, 0]
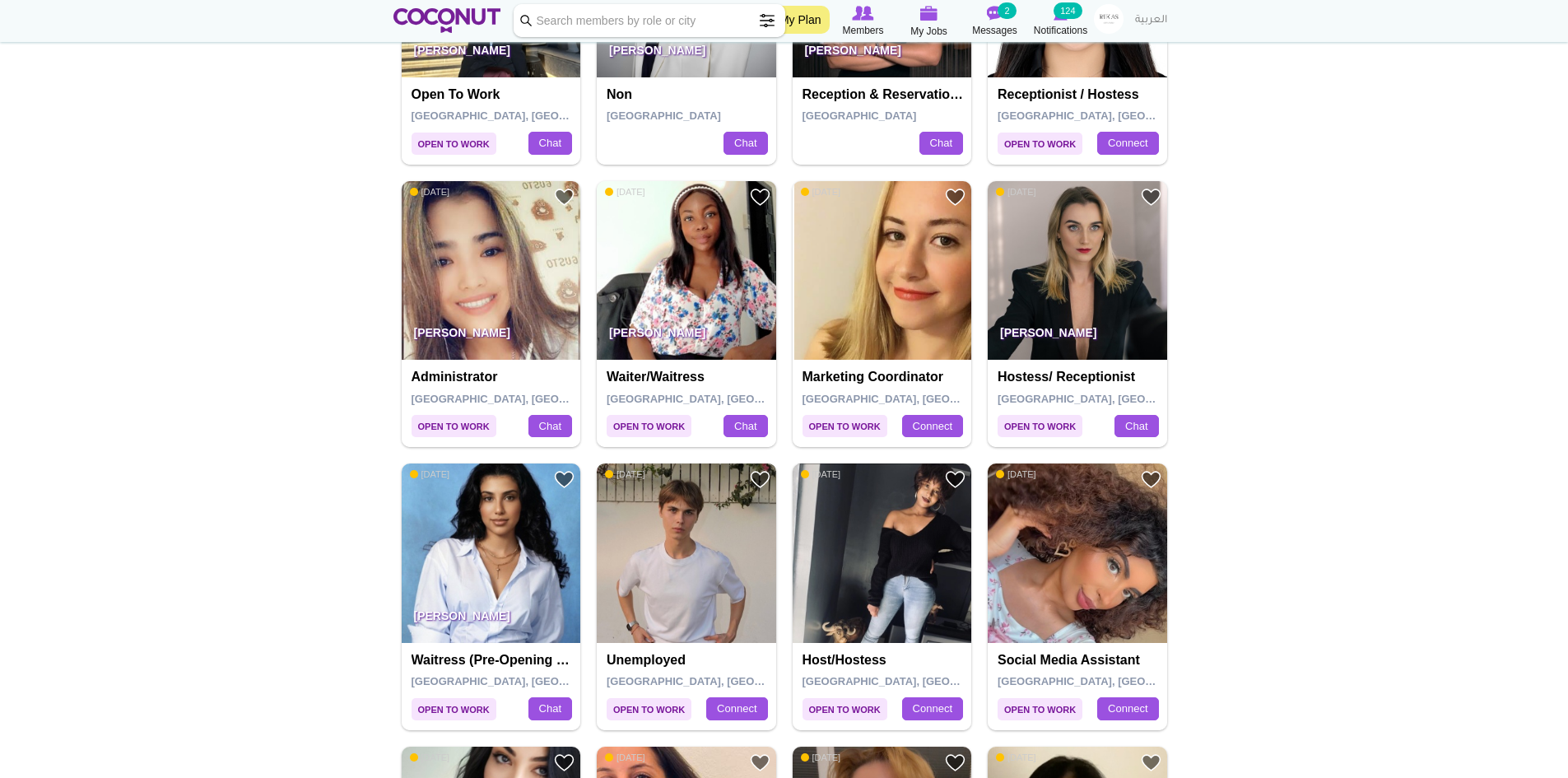
click at [684, 563] on img at bounding box center [687, 553] width 180 height 180
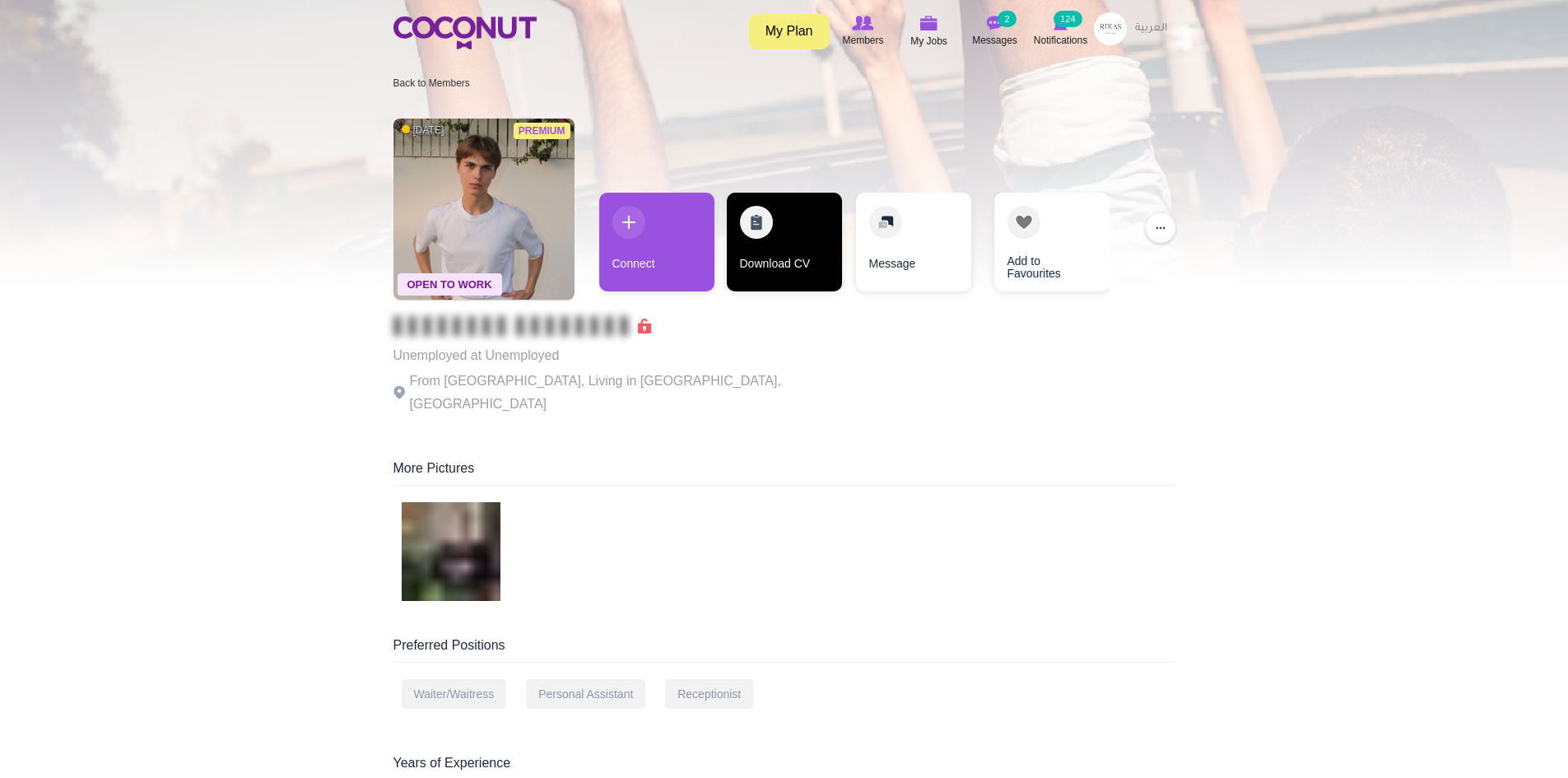
click at [771, 241] on link "Download CV" at bounding box center [784, 242] width 115 height 99
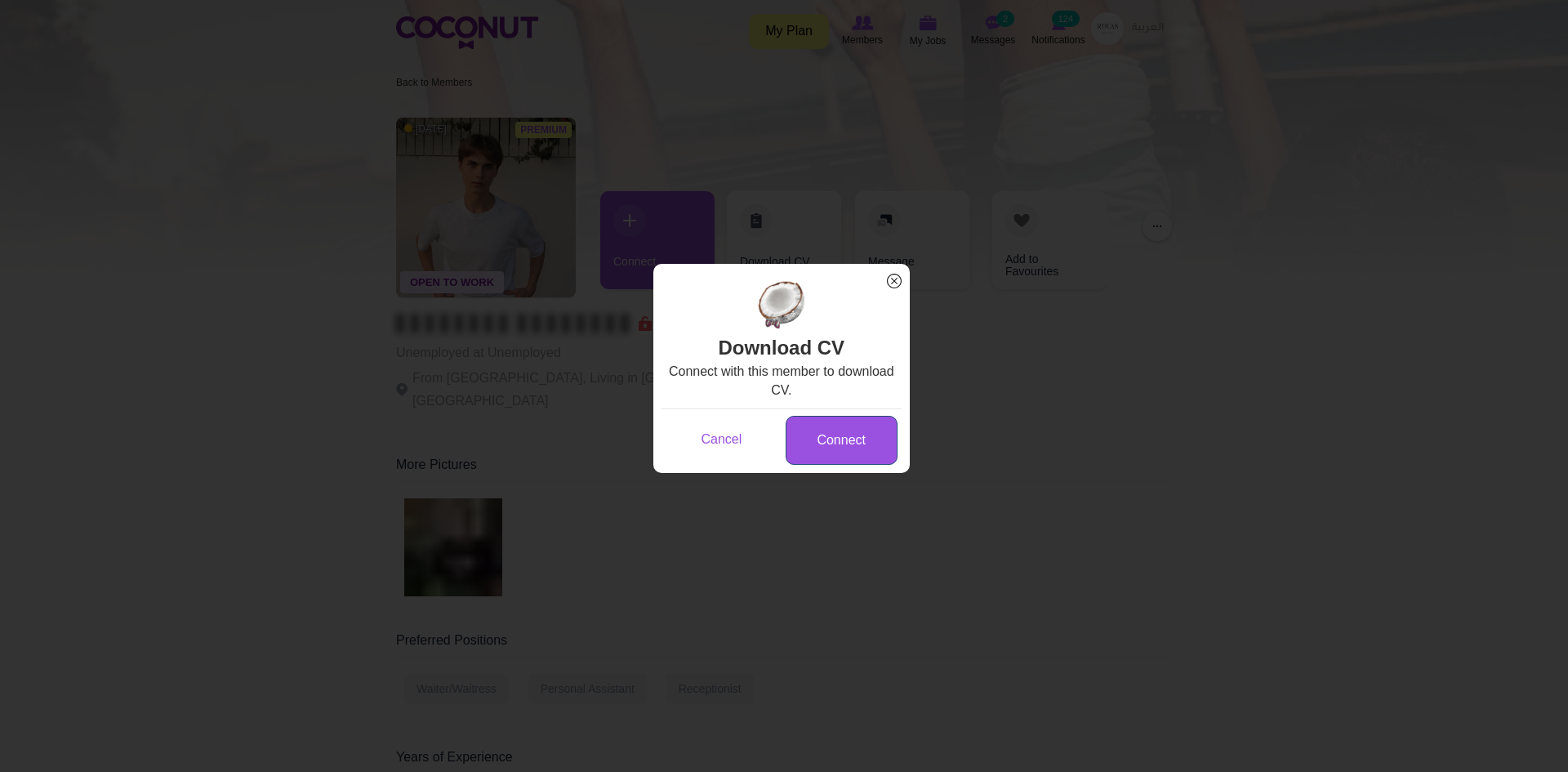
click at [864, 454] on link "Connect" at bounding box center [841, 441] width 112 height 50
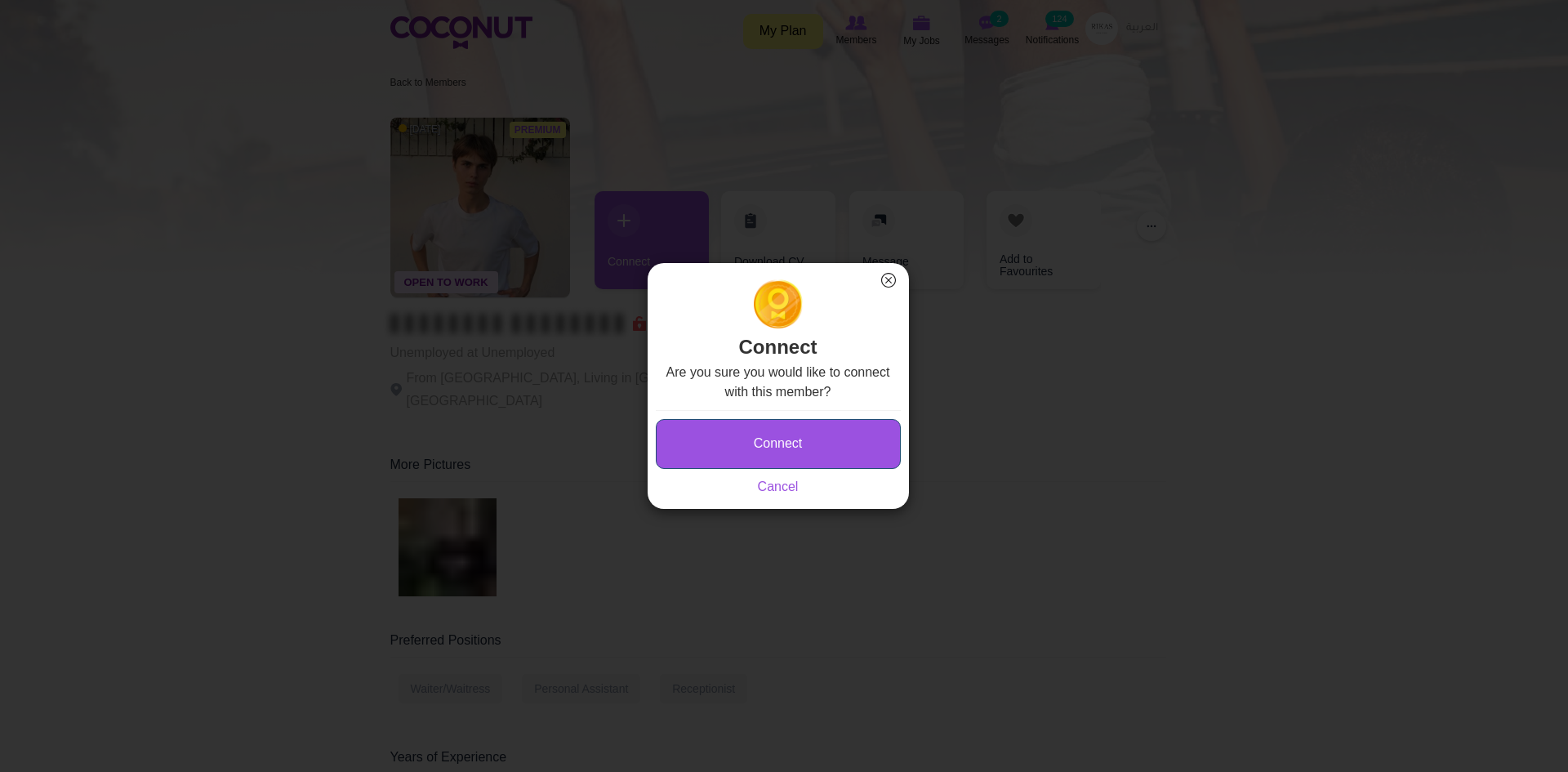
click at [819, 446] on button "Connect" at bounding box center [778, 444] width 245 height 50
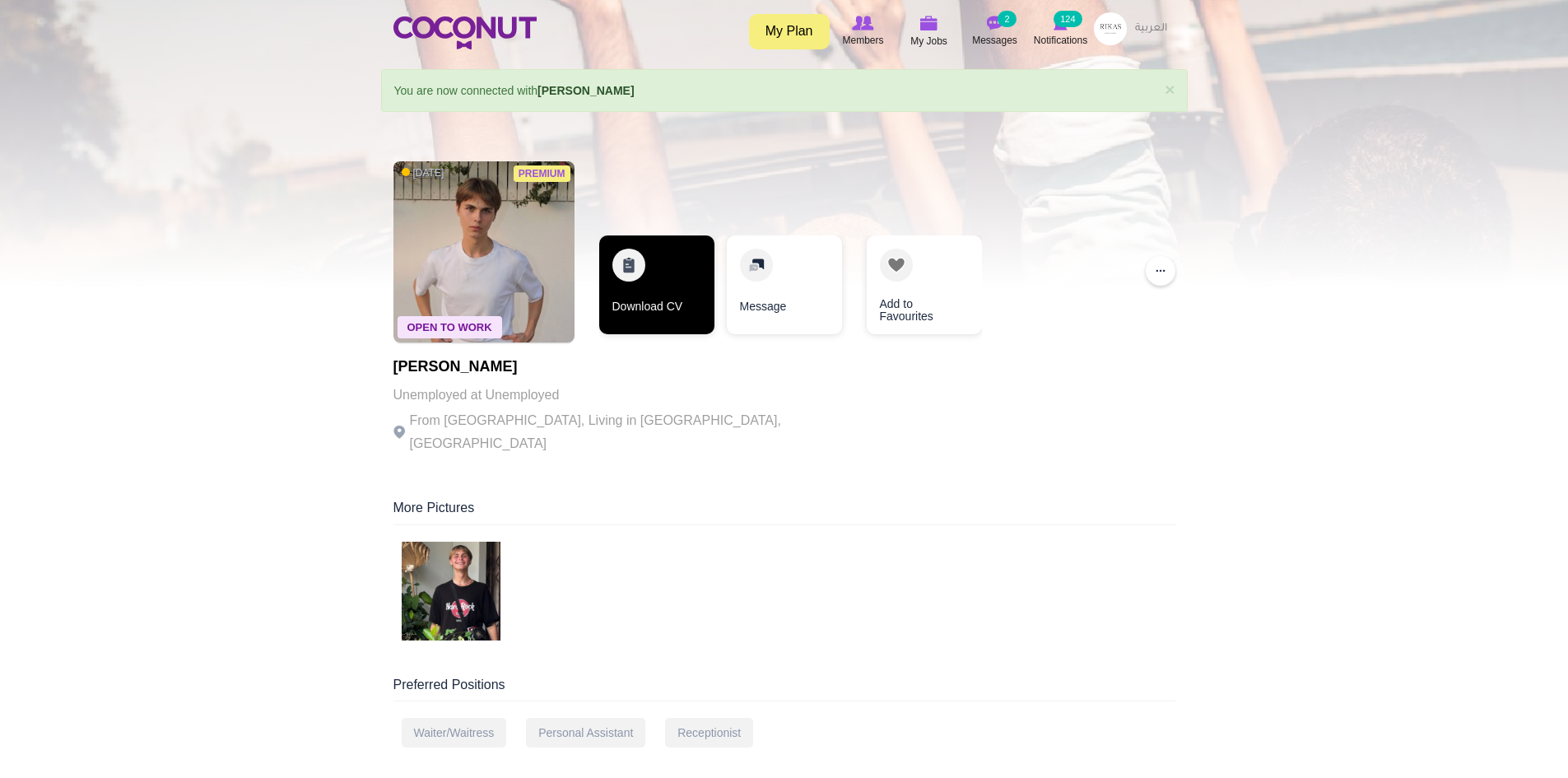
click at [674, 296] on link "Download CV" at bounding box center [656, 285] width 115 height 99
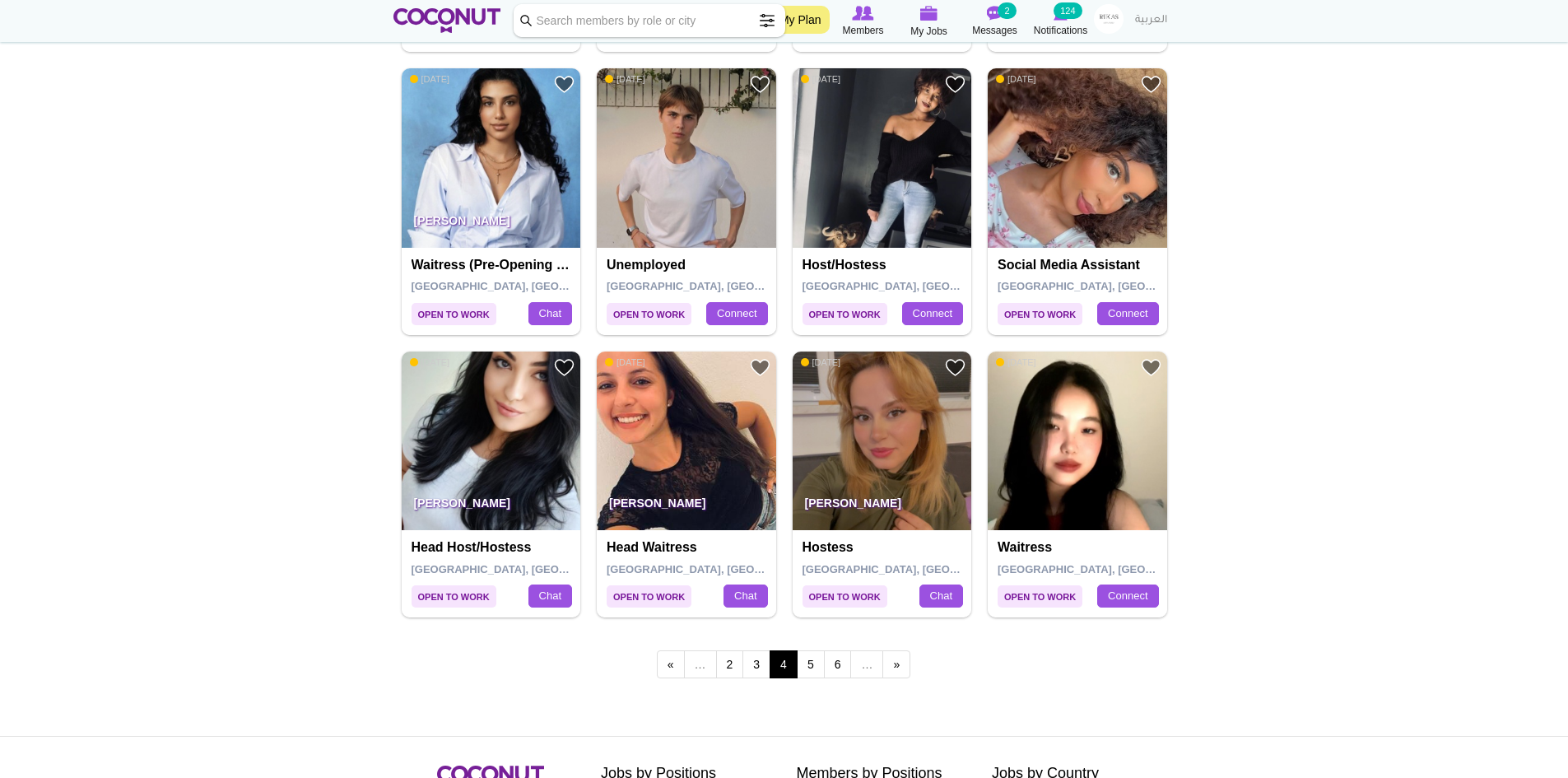
scroll to position [2716, 0]
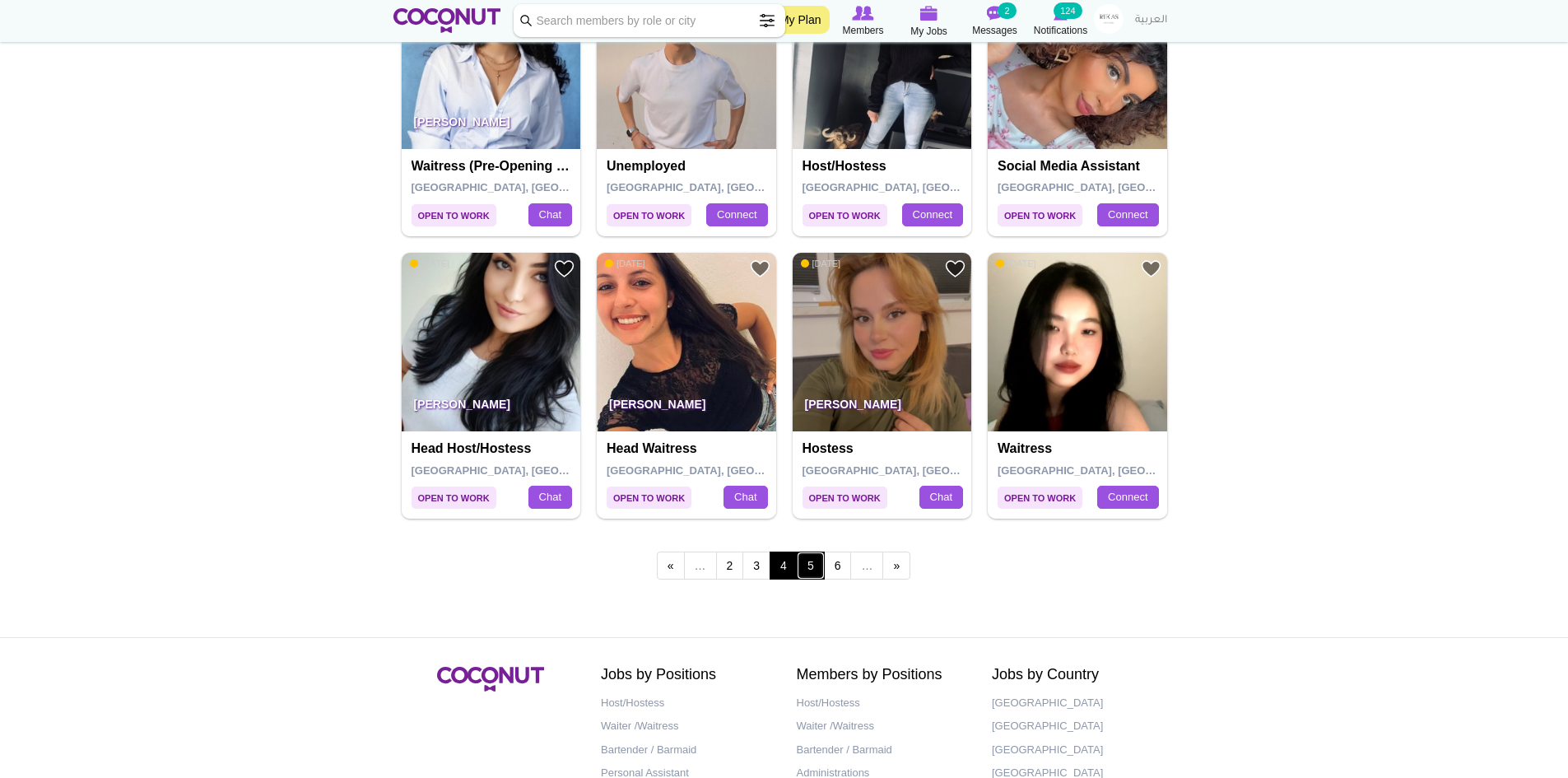
click at [803, 570] on link "5" at bounding box center [810, 565] width 28 height 28
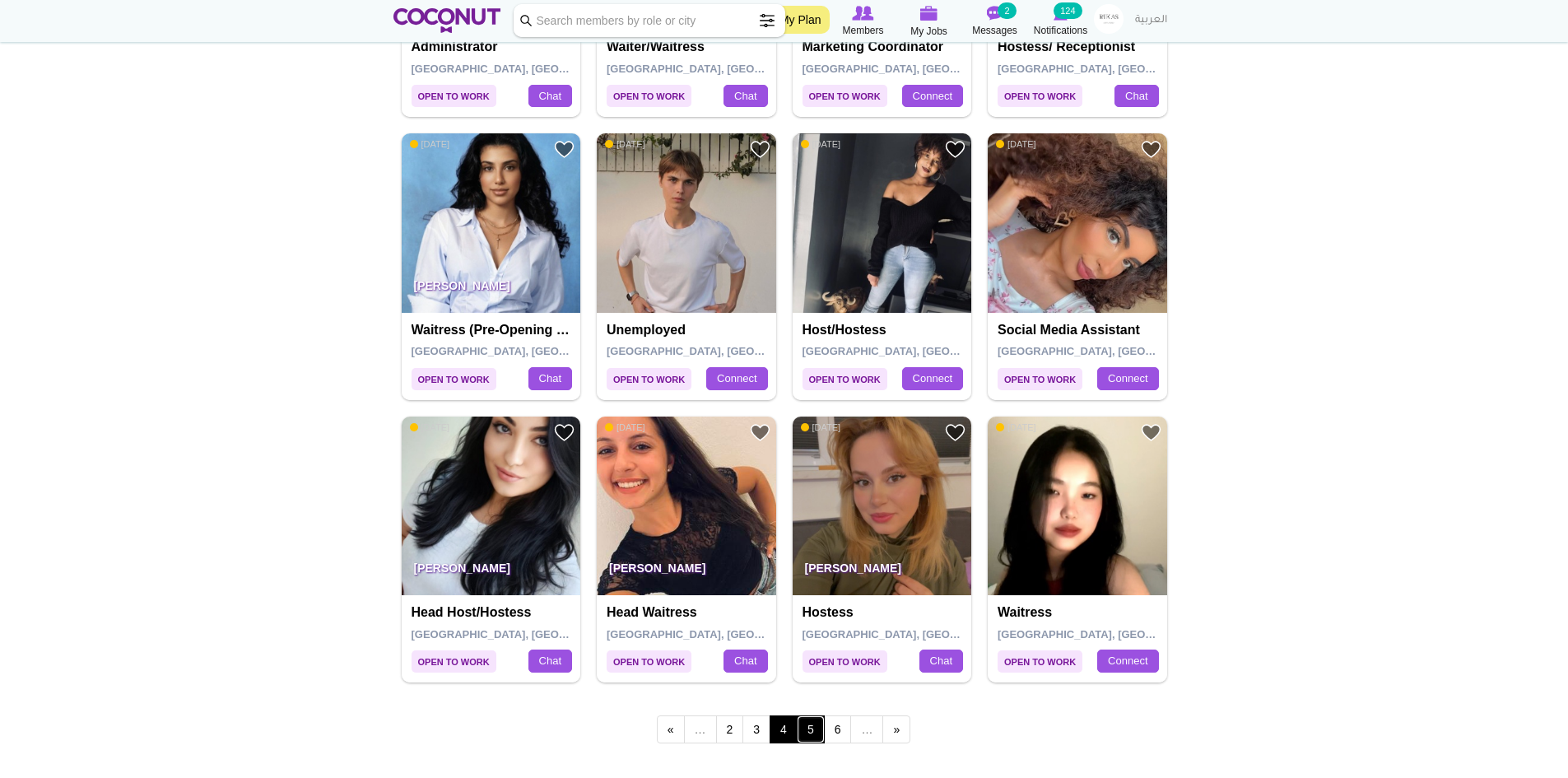
scroll to position [2551, 0]
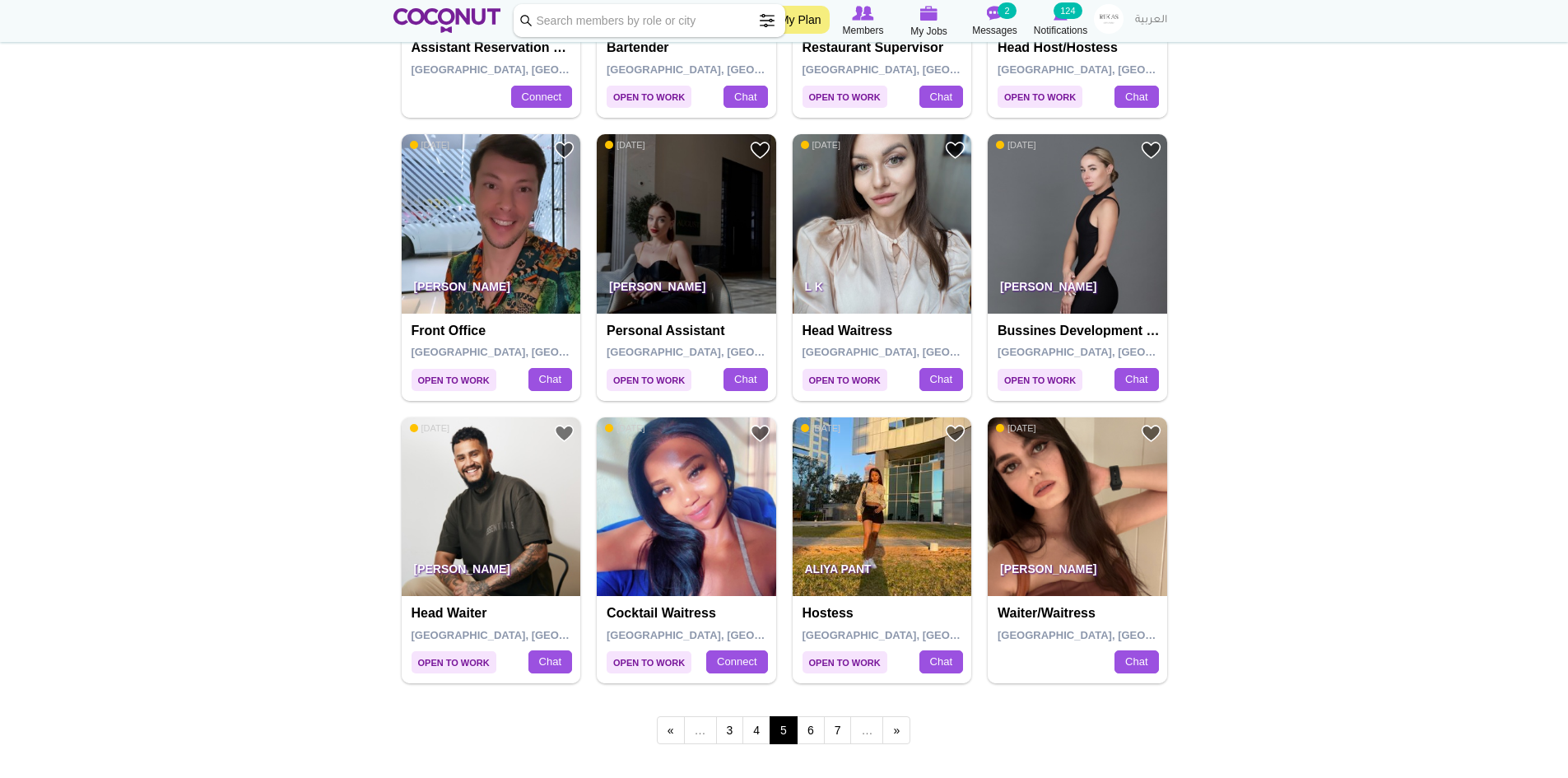
scroll to position [2634, 0]
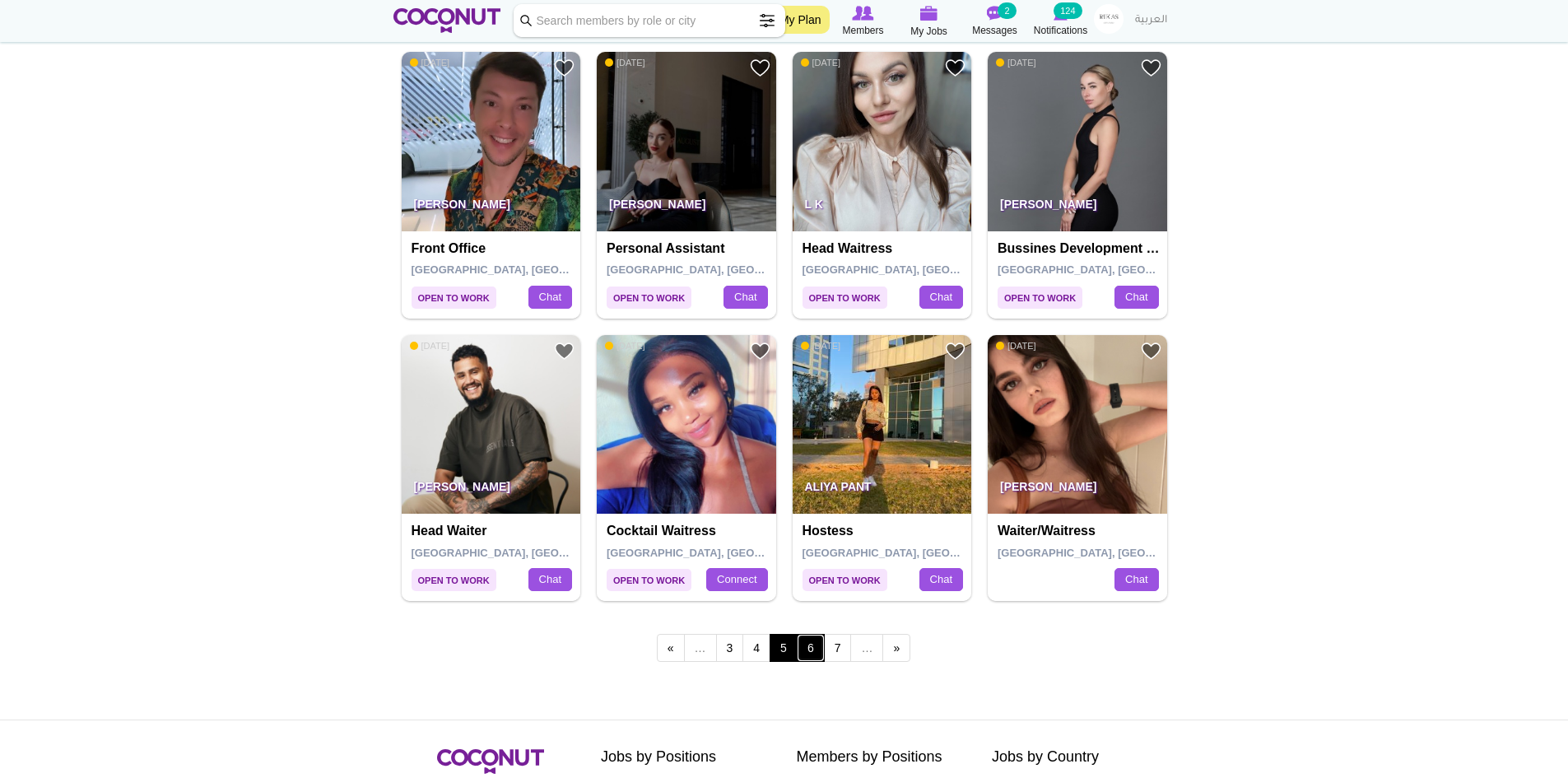
click at [813, 651] on link "6" at bounding box center [810, 647] width 28 height 28
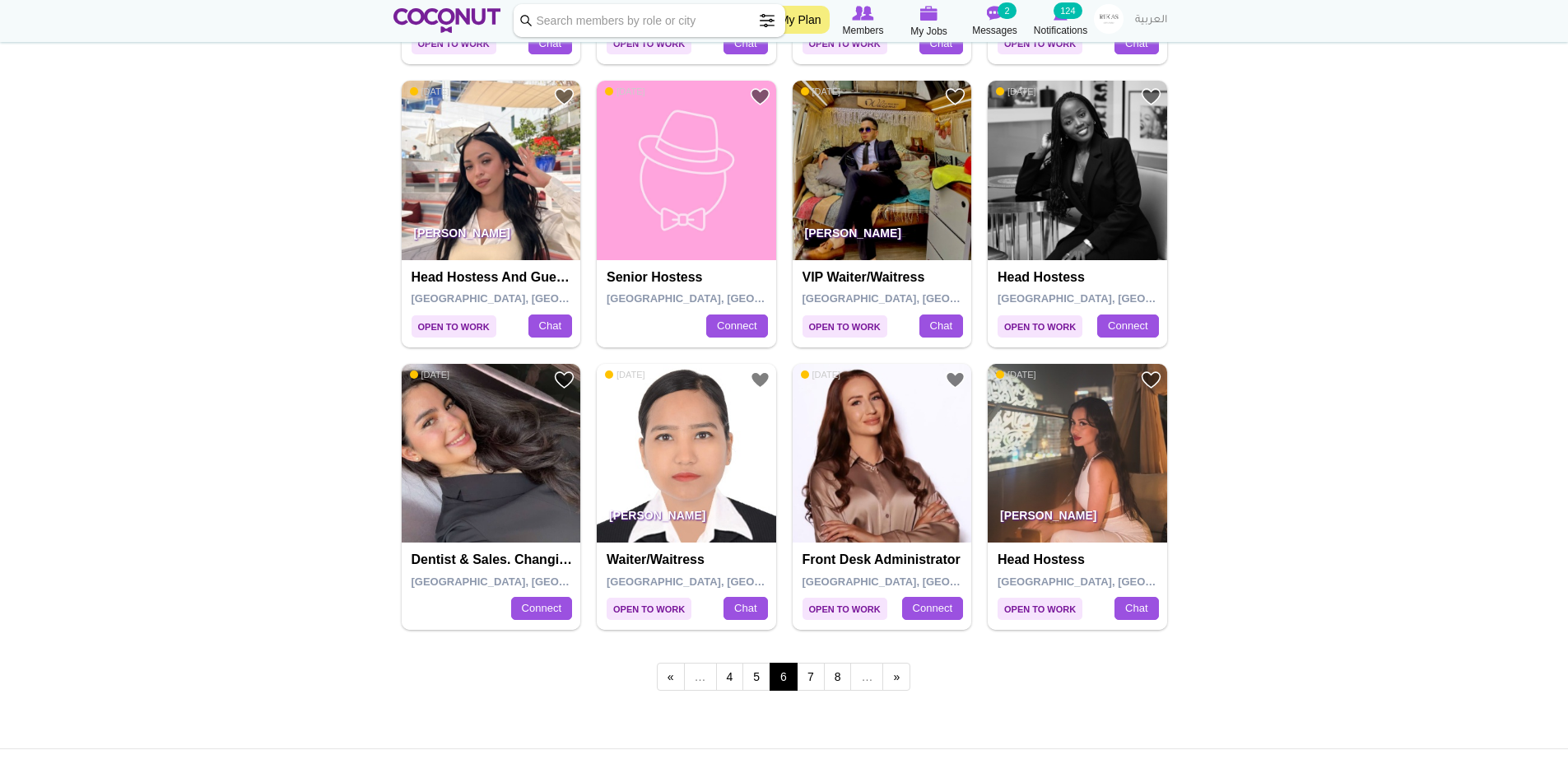
scroll to position [2634, 0]
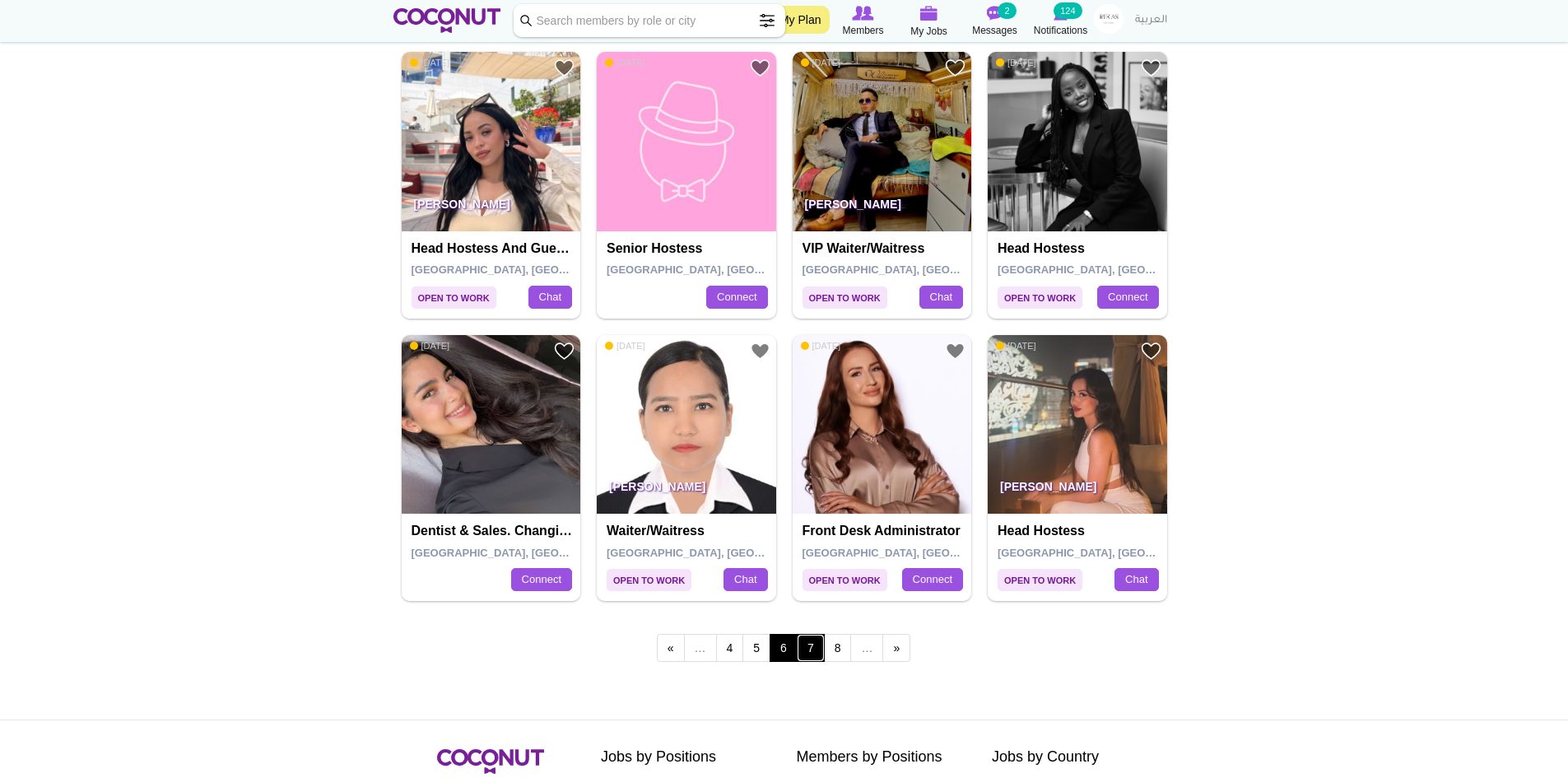
click at [817, 654] on link "7" at bounding box center [810, 647] width 28 height 28
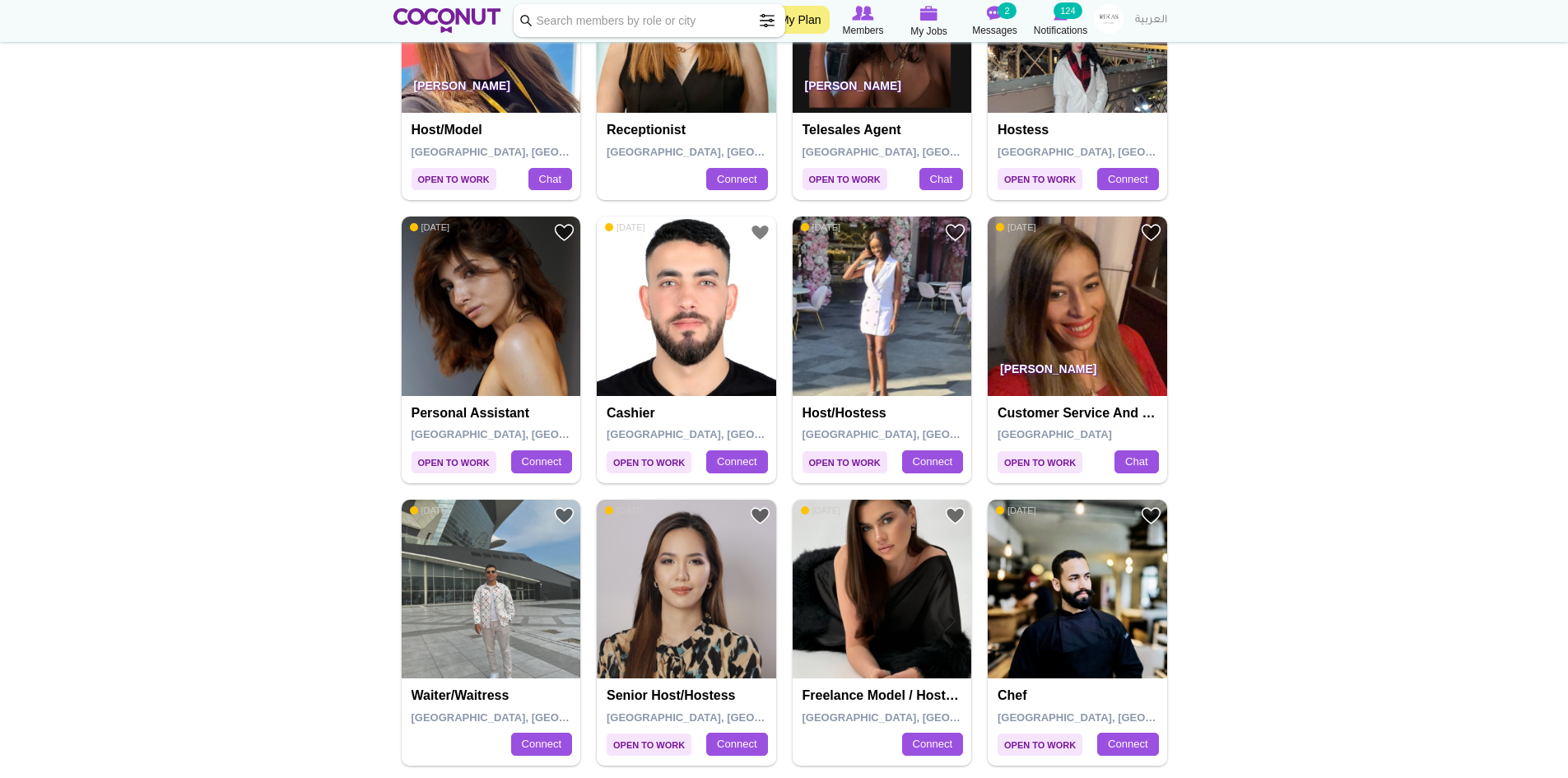
scroll to position [2634, 0]
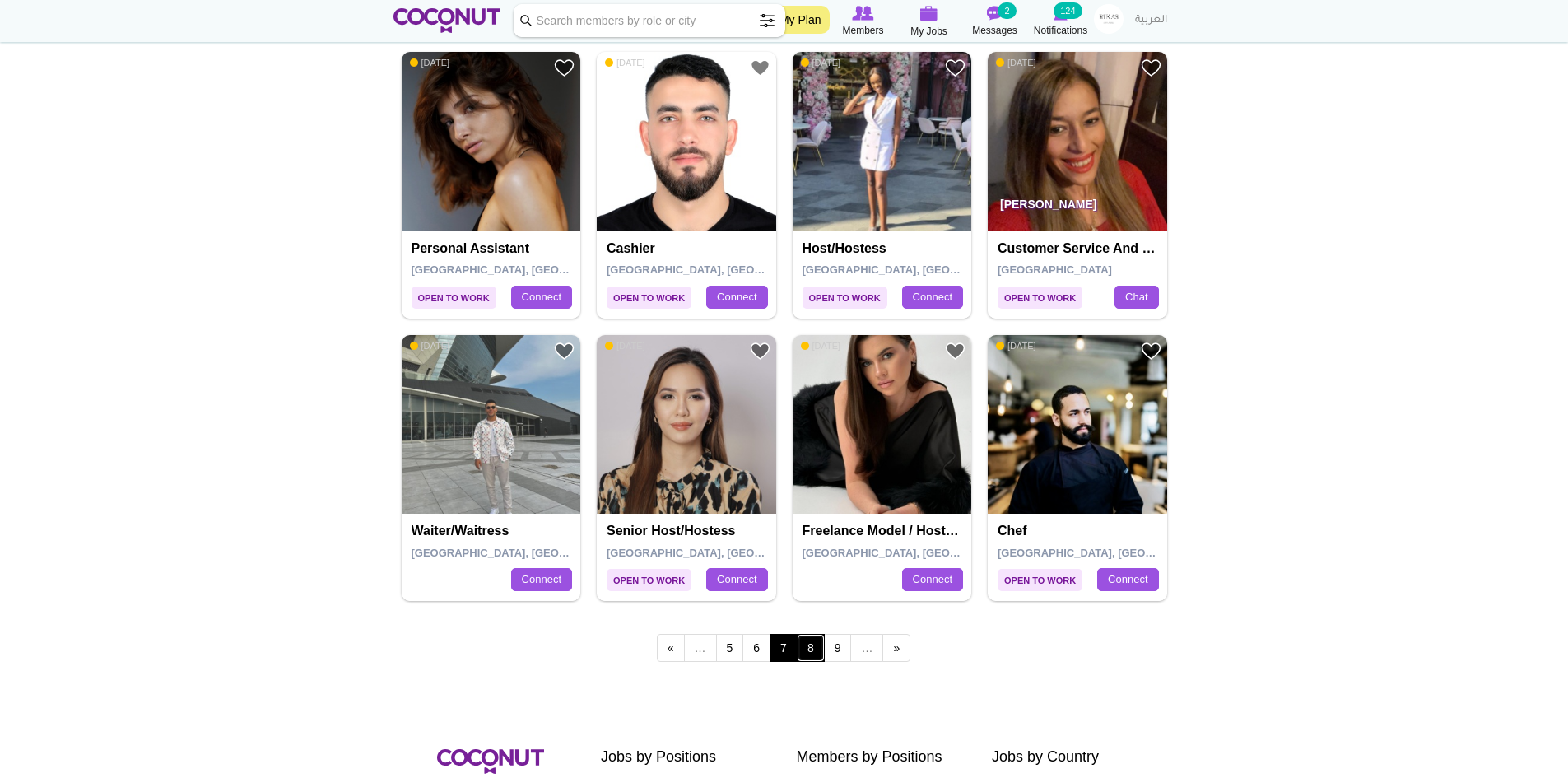
click at [805, 651] on link "8" at bounding box center [810, 647] width 28 height 28
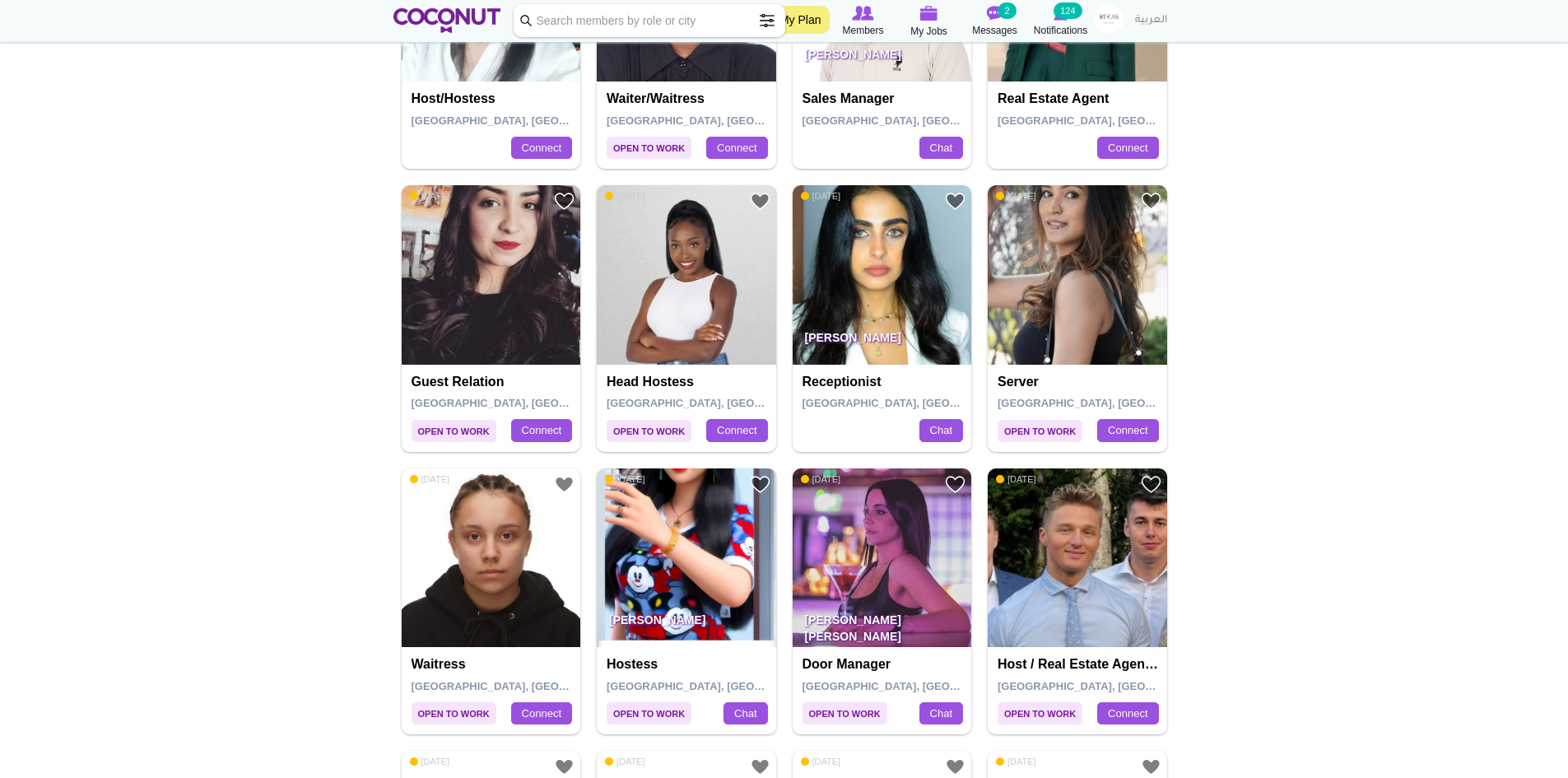
scroll to position [1976, 0]
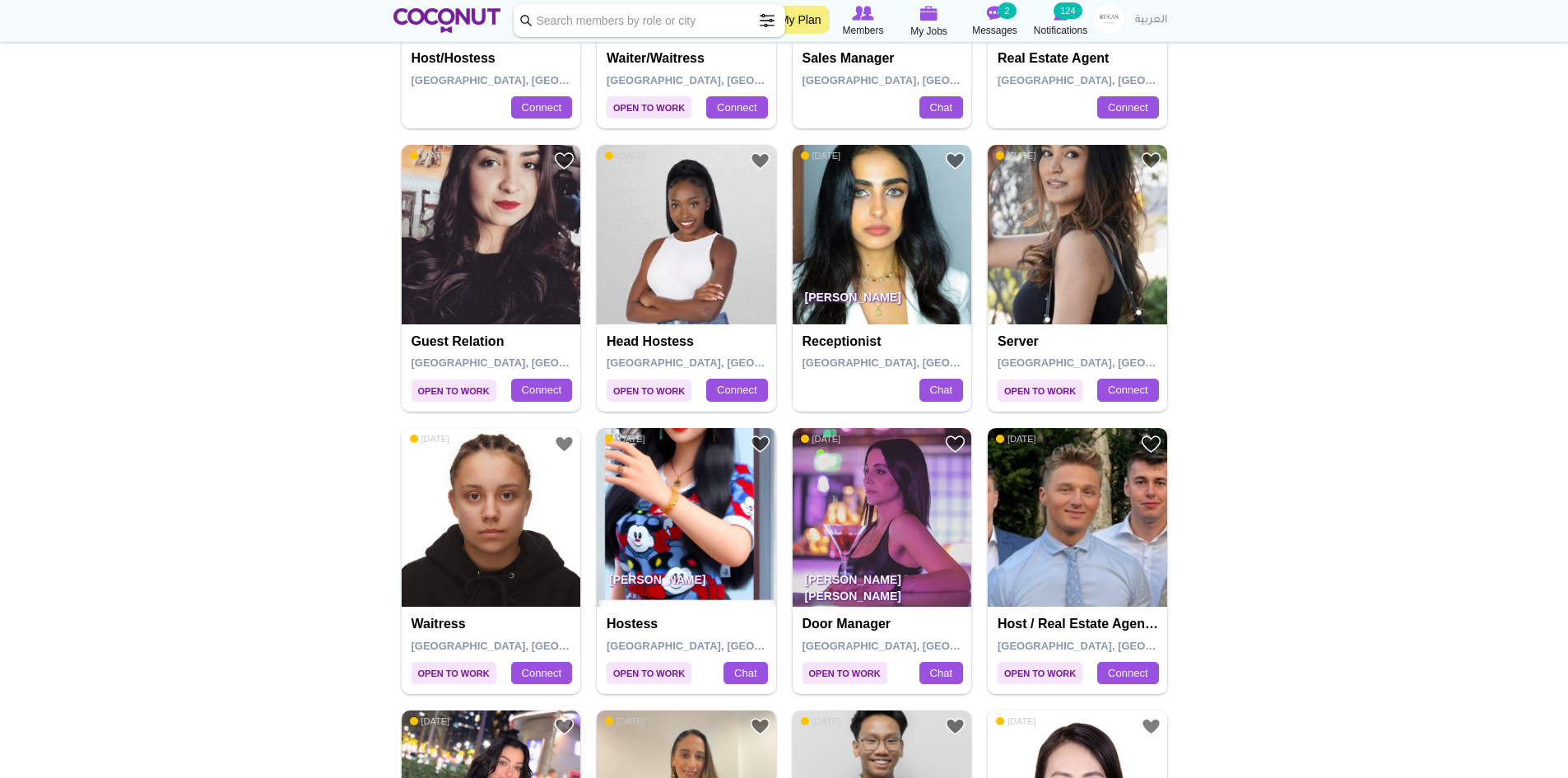
click at [1070, 555] on img at bounding box center [1078, 518] width 180 height 180
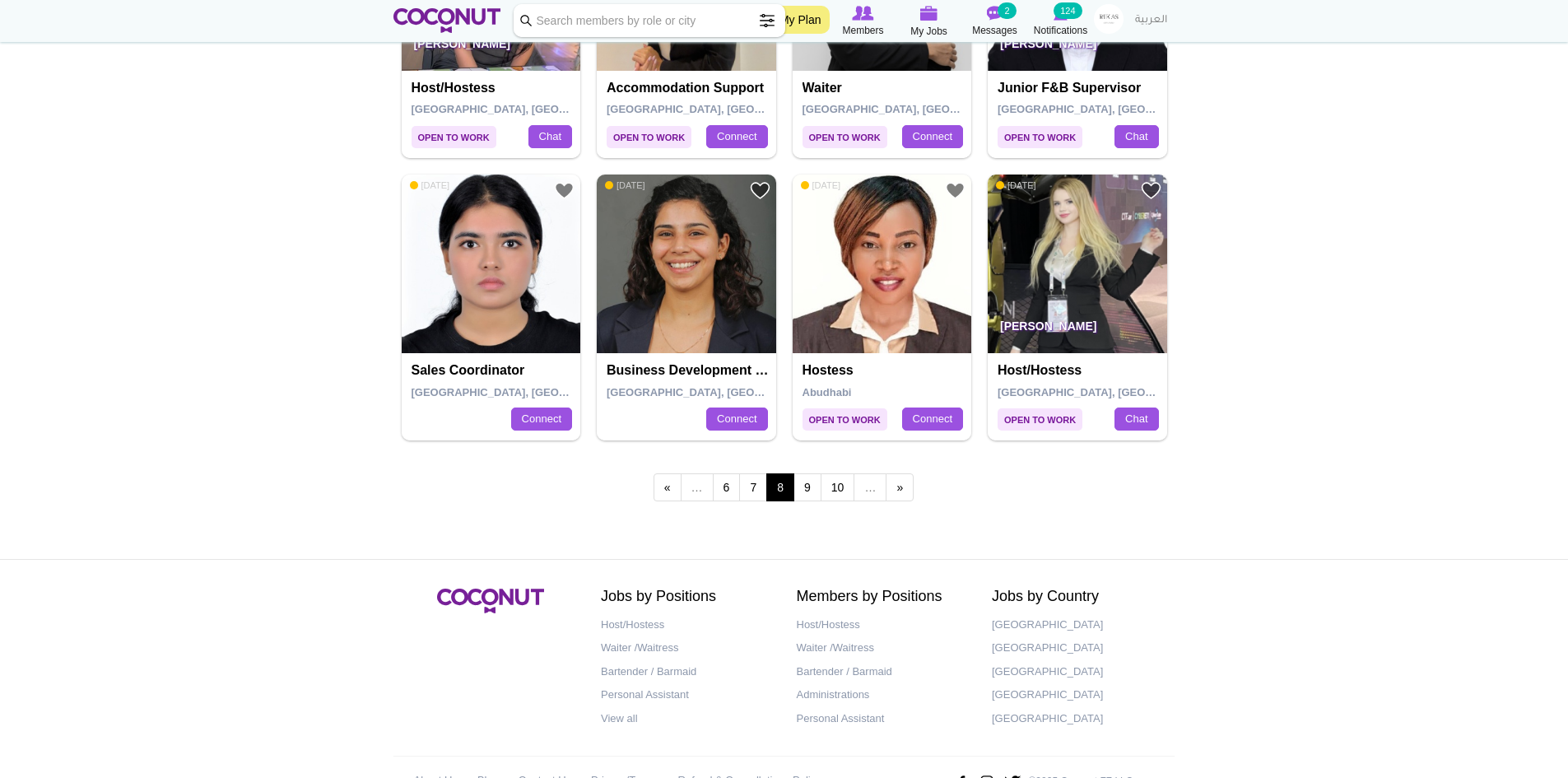
scroll to position [2798, 0]
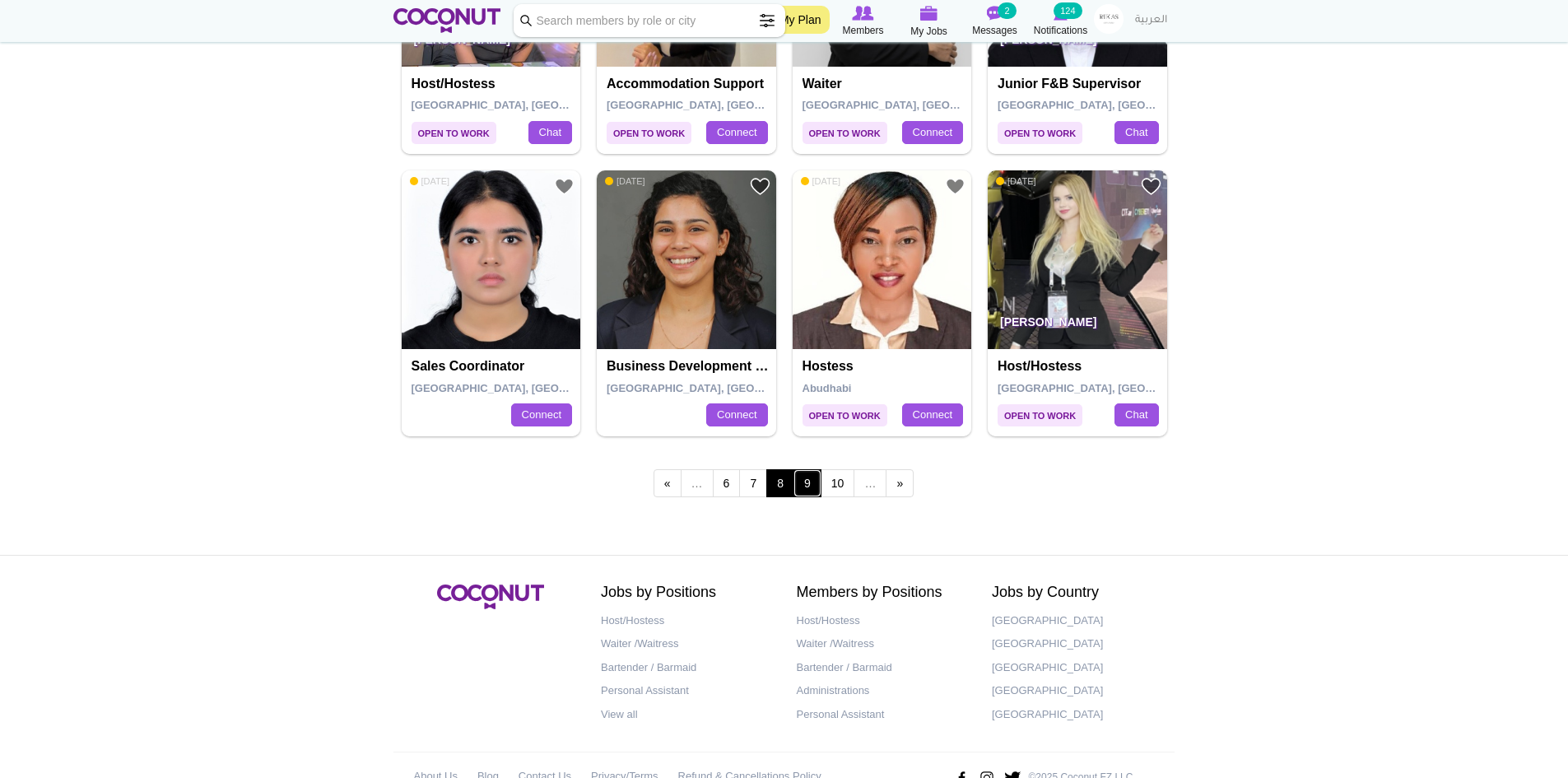
click at [810, 481] on link "9" at bounding box center [807, 483] width 28 height 28
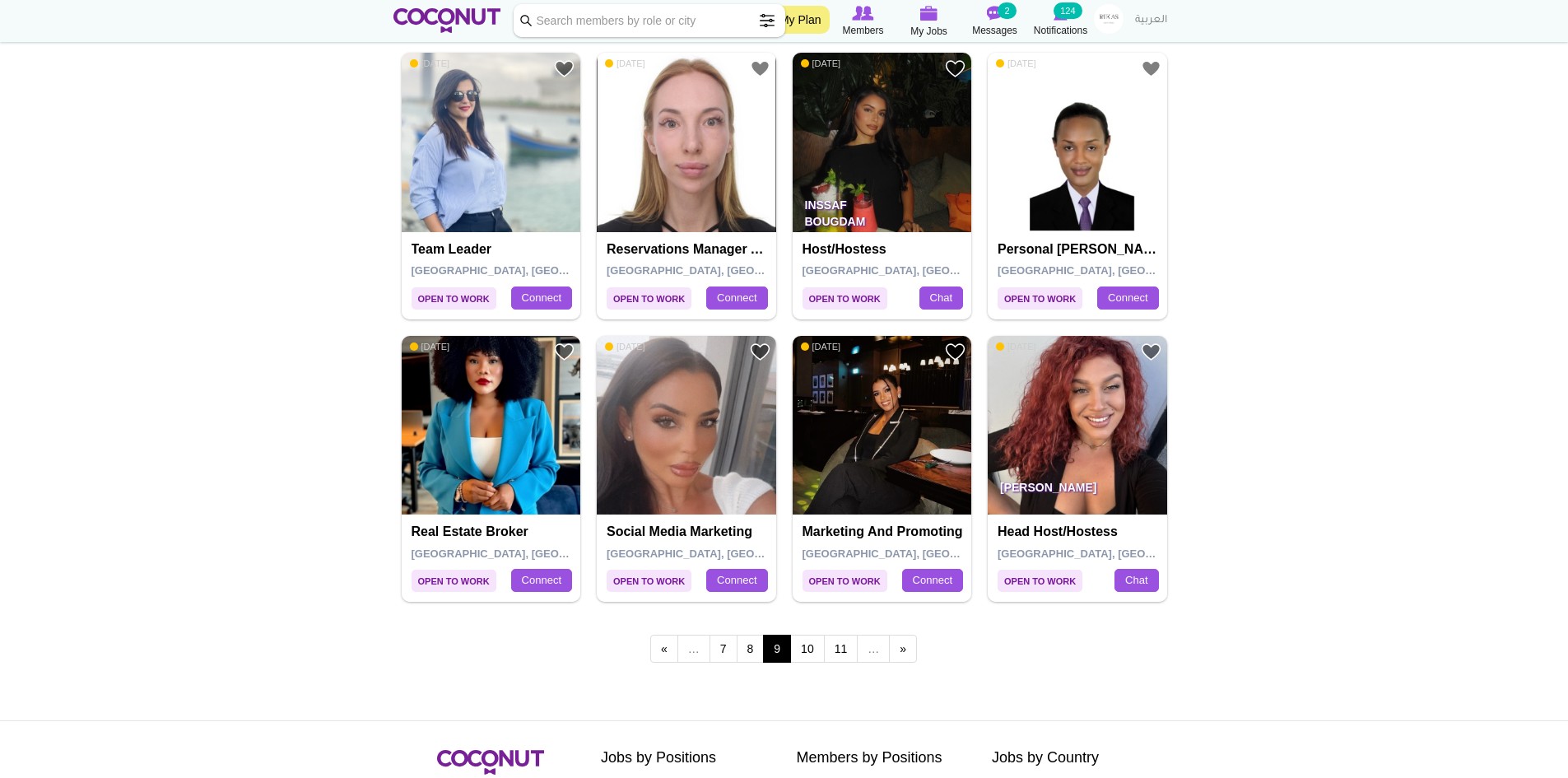
scroll to position [2634, 0]
click at [797, 650] on link "10" at bounding box center [807, 647] width 34 height 28
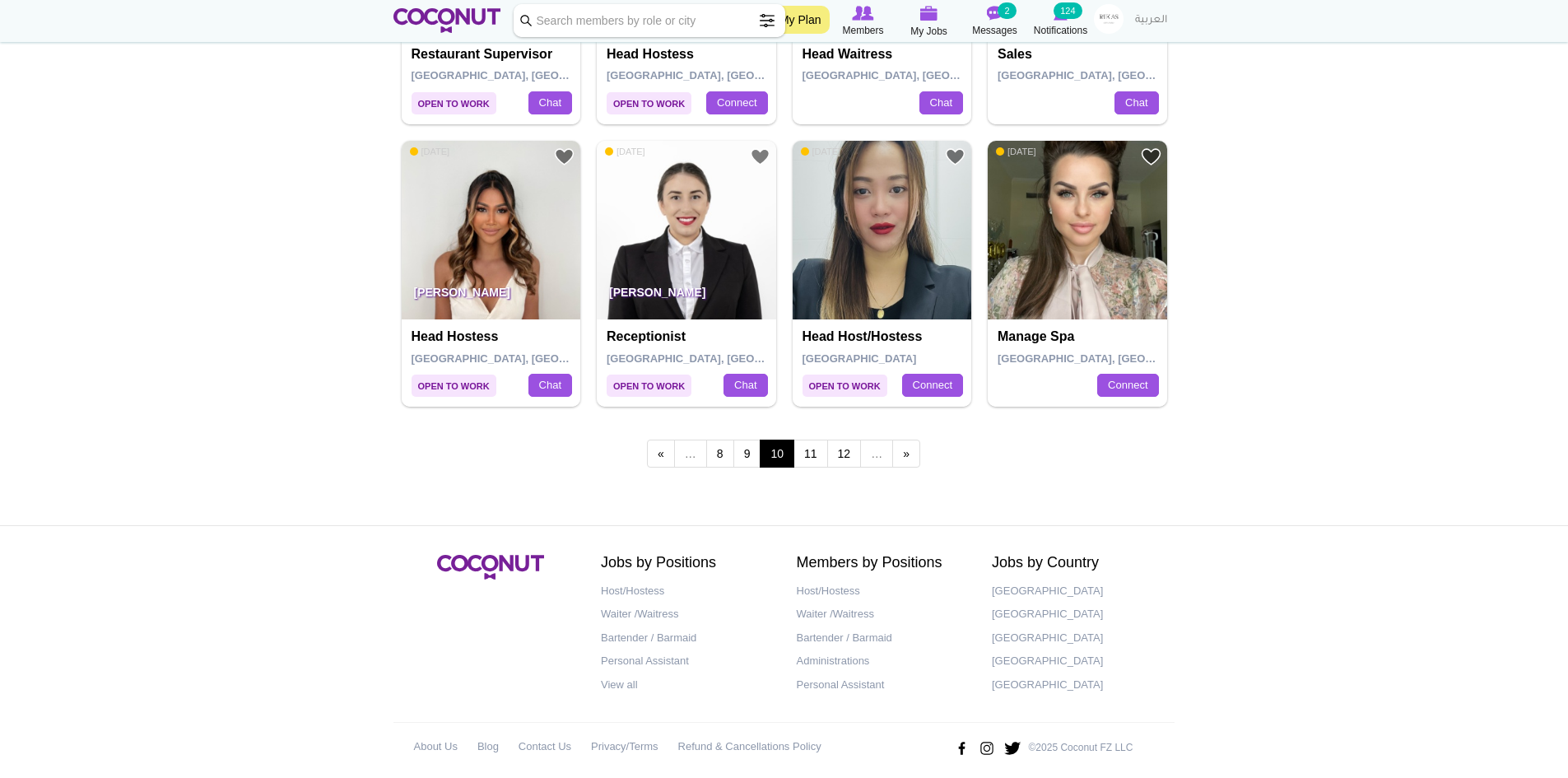
scroll to position [2841, 0]
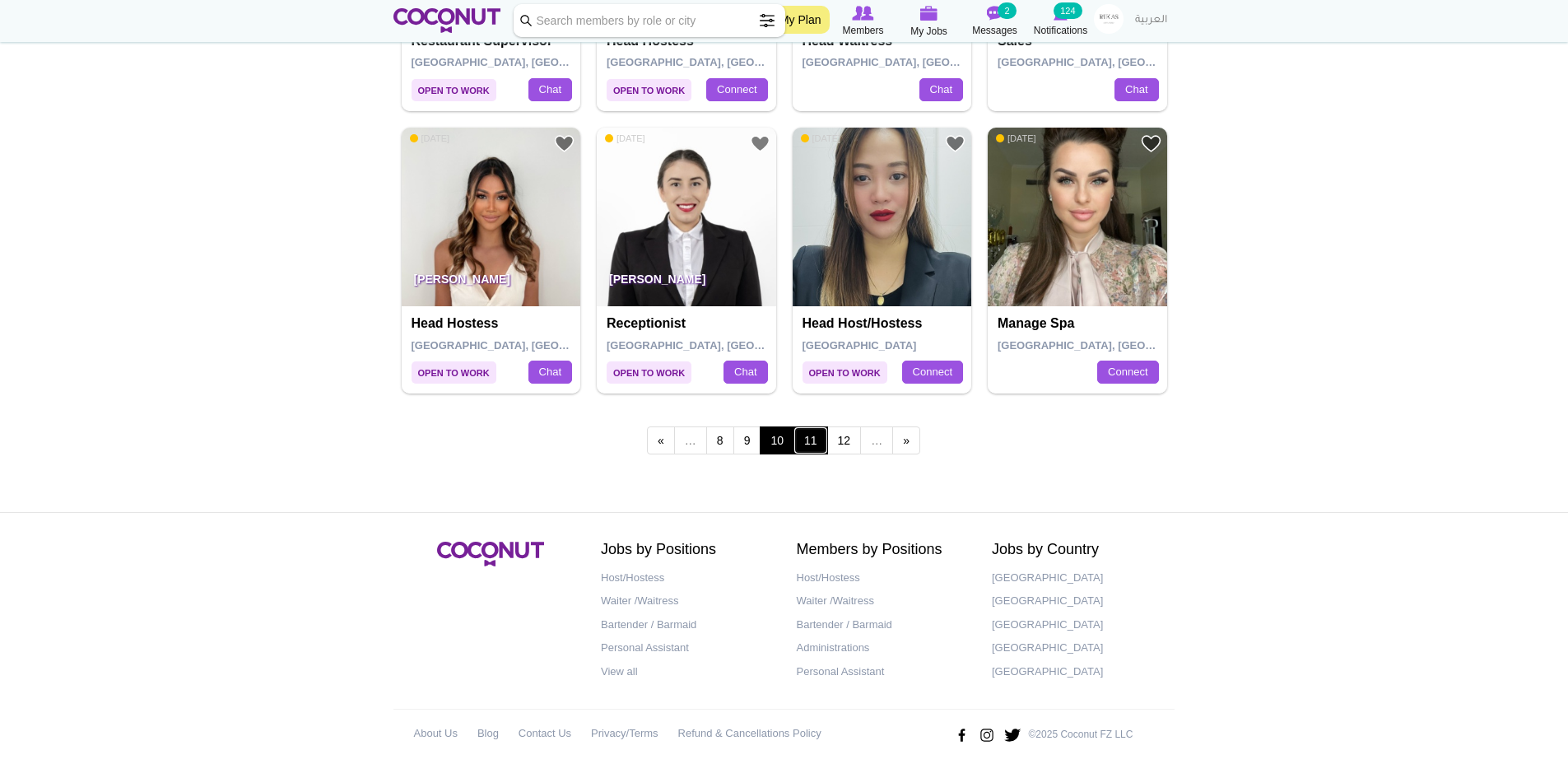
click at [807, 441] on link "11" at bounding box center [810, 440] width 34 height 28
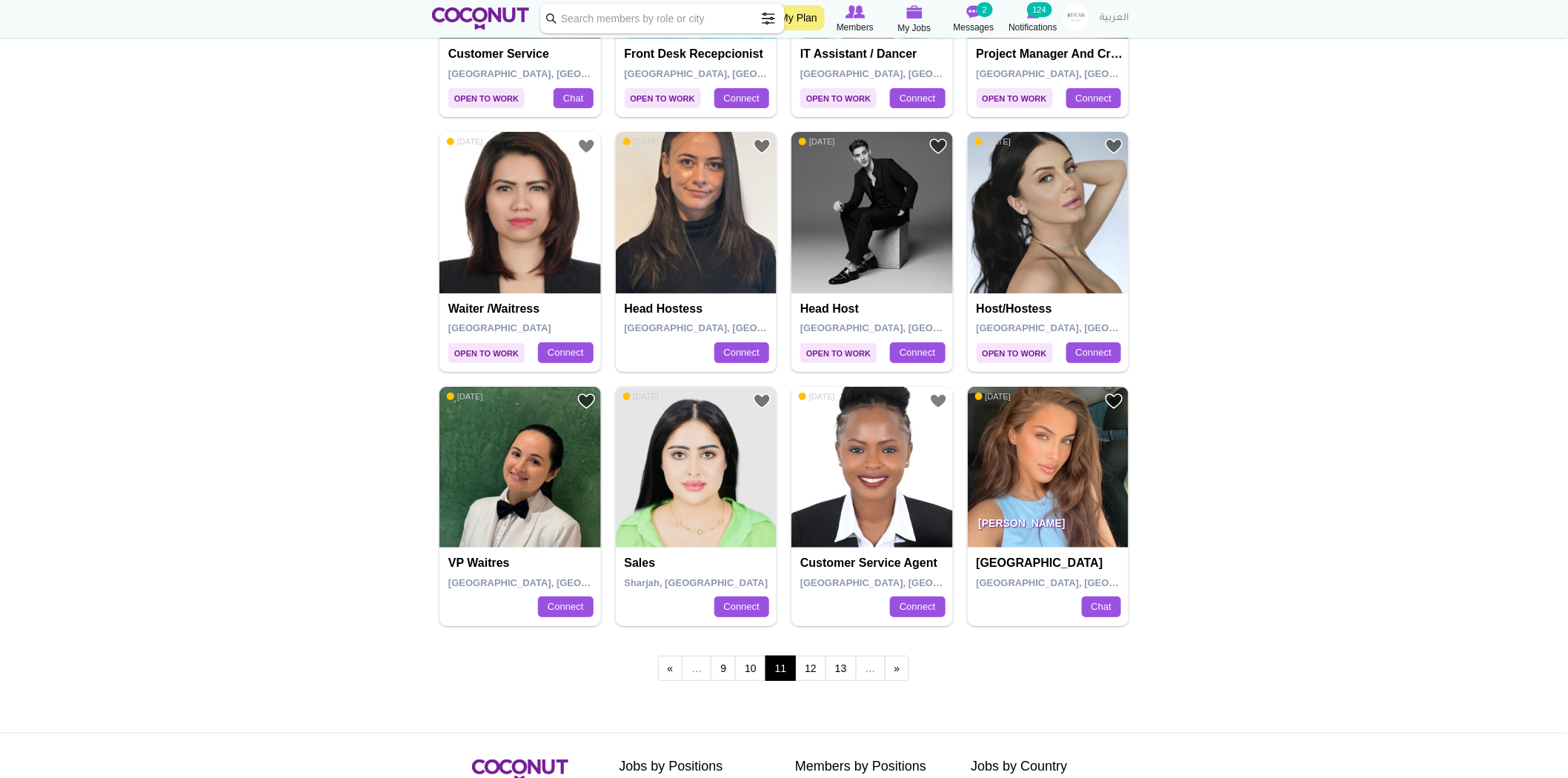
scroll to position [2039, 0]
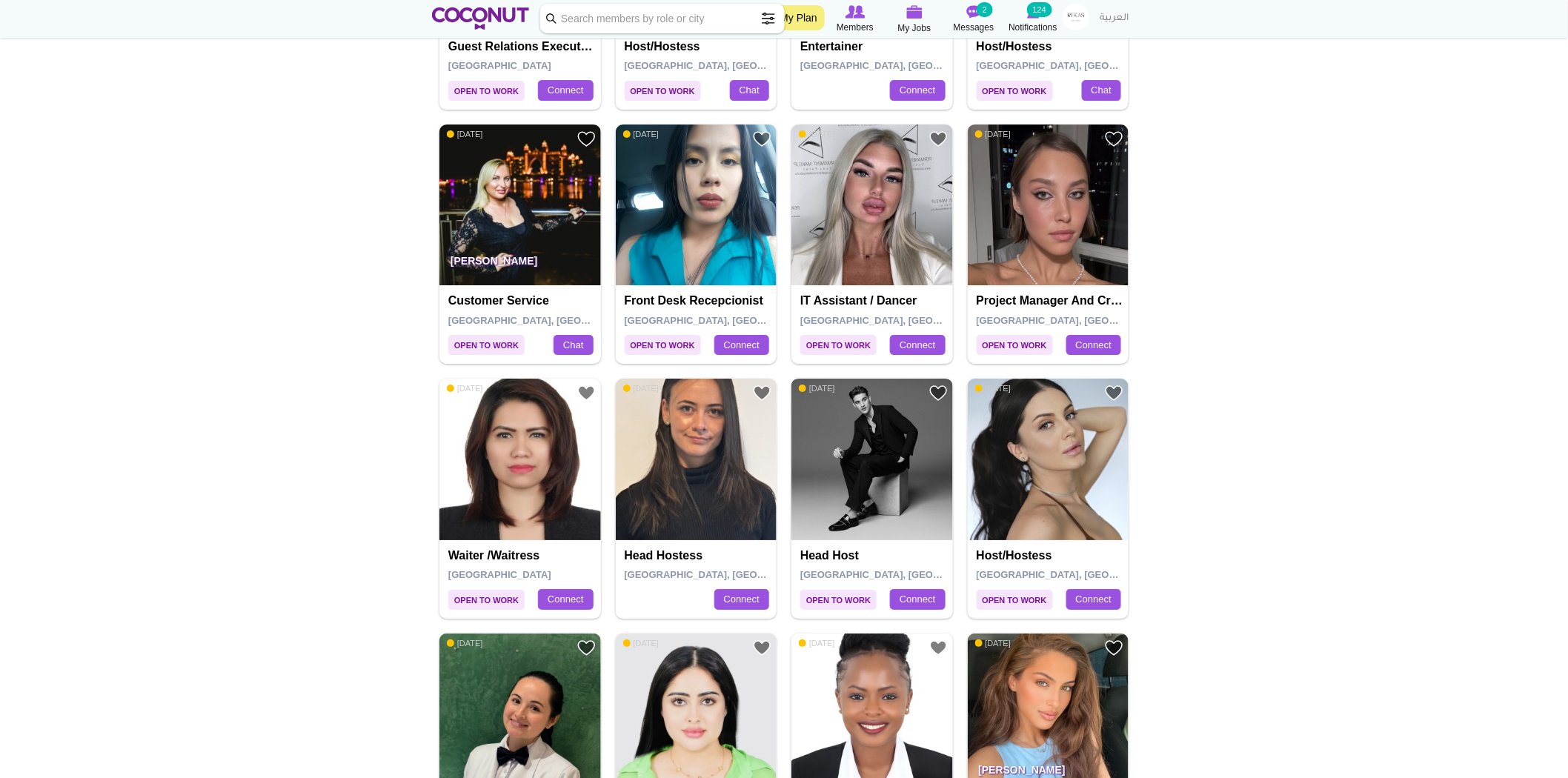
click at [890, 444] on img at bounding box center [872, 459] width 162 height 162
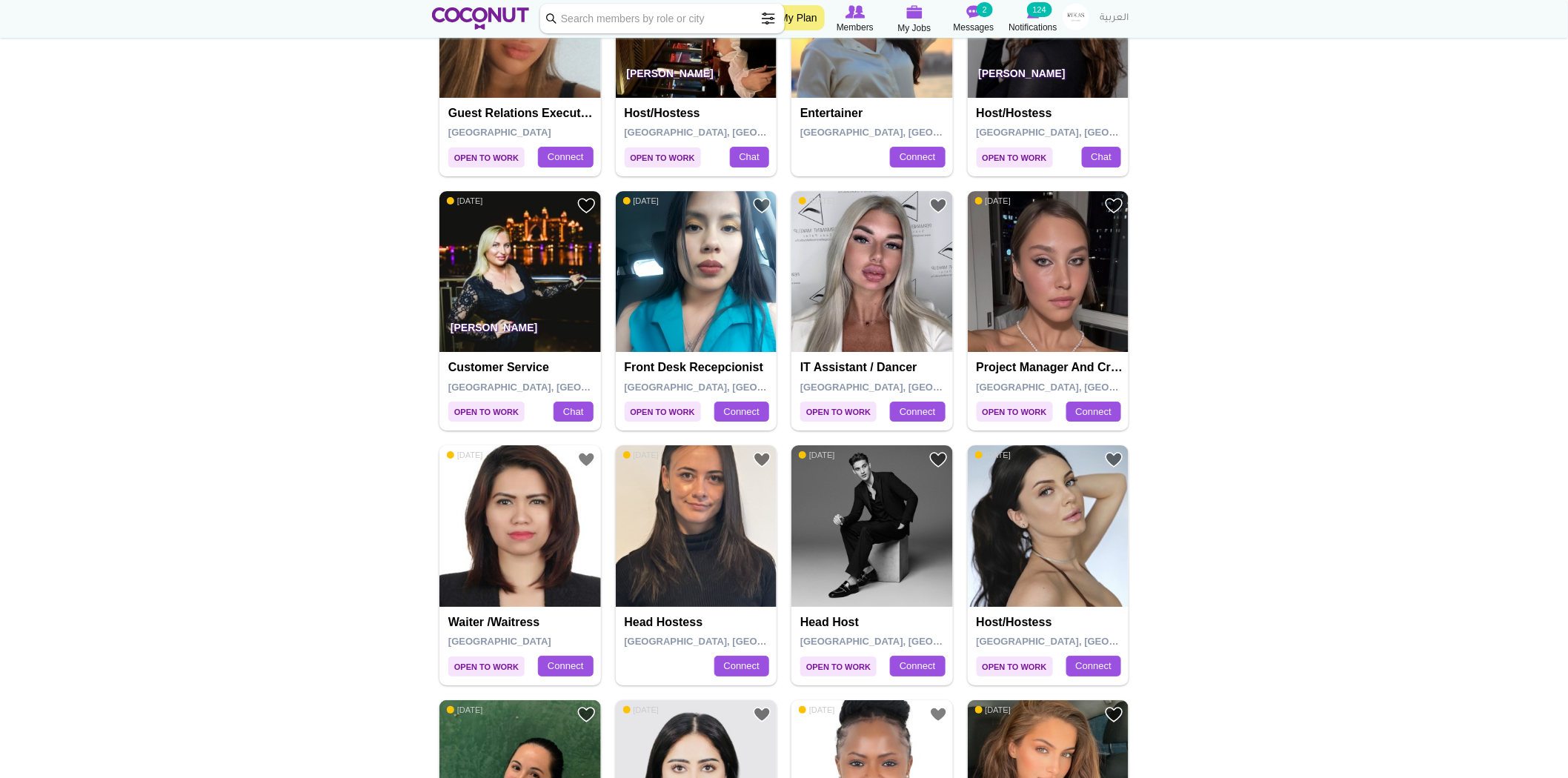
scroll to position [2039, 0]
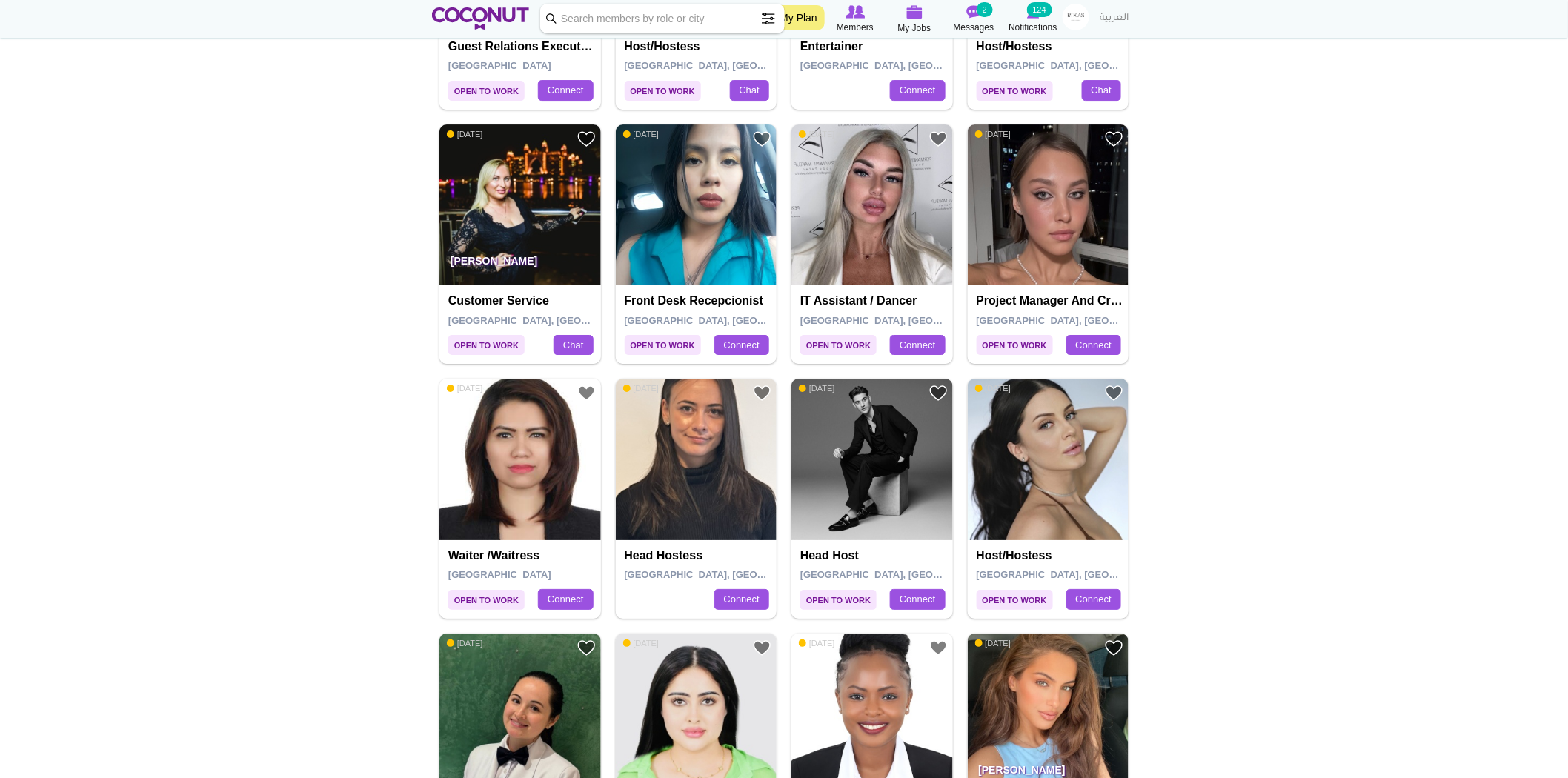
drag, startPoint x: 1328, startPoint y: 441, endPoint x: 1279, endPoint y: 574, distance: 141.7
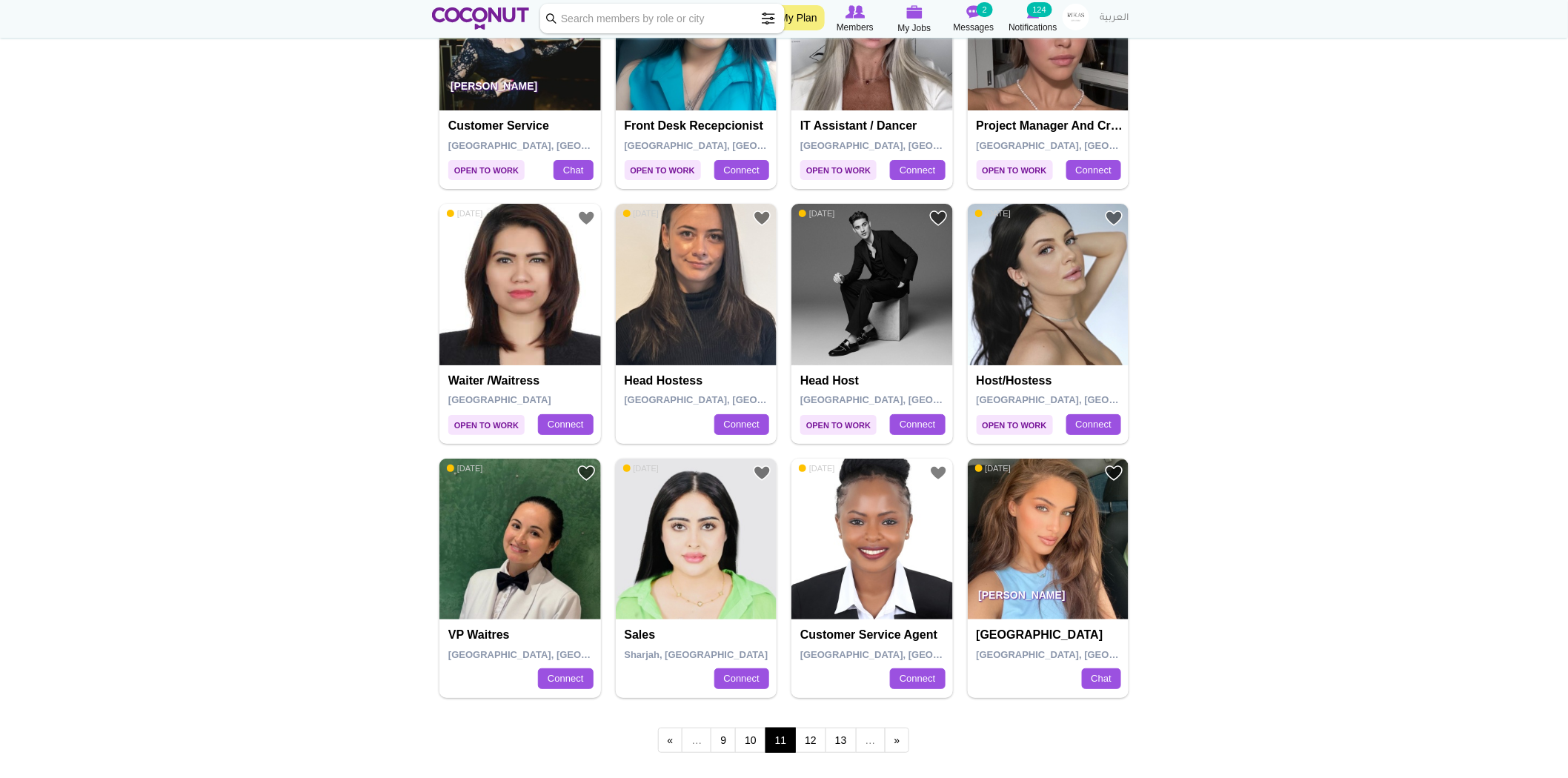
scroll to position [2367, 0]
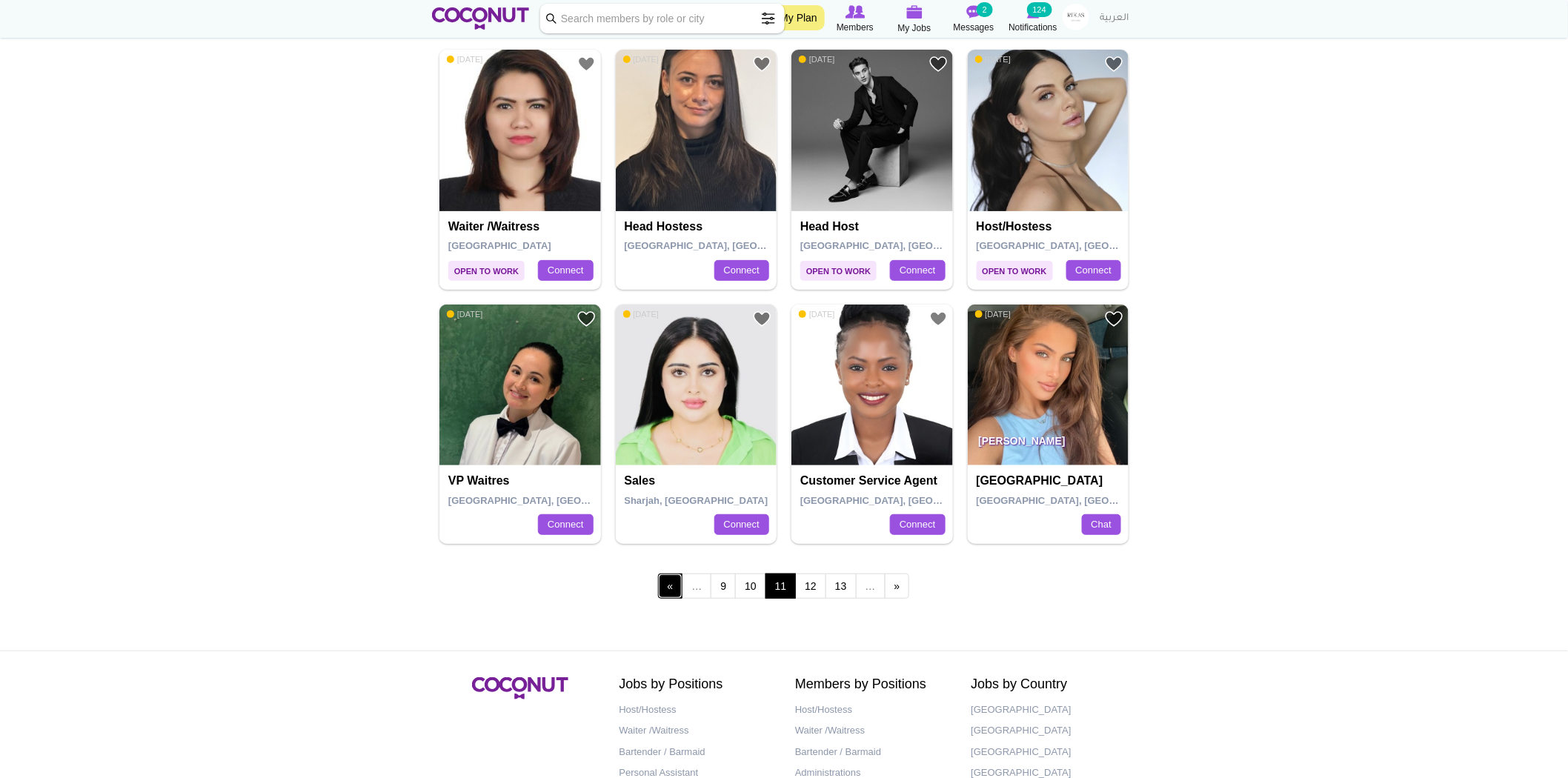
click at [676, 587] on link "‹ previous" at bounding box center [670, 585] width 25 height 25
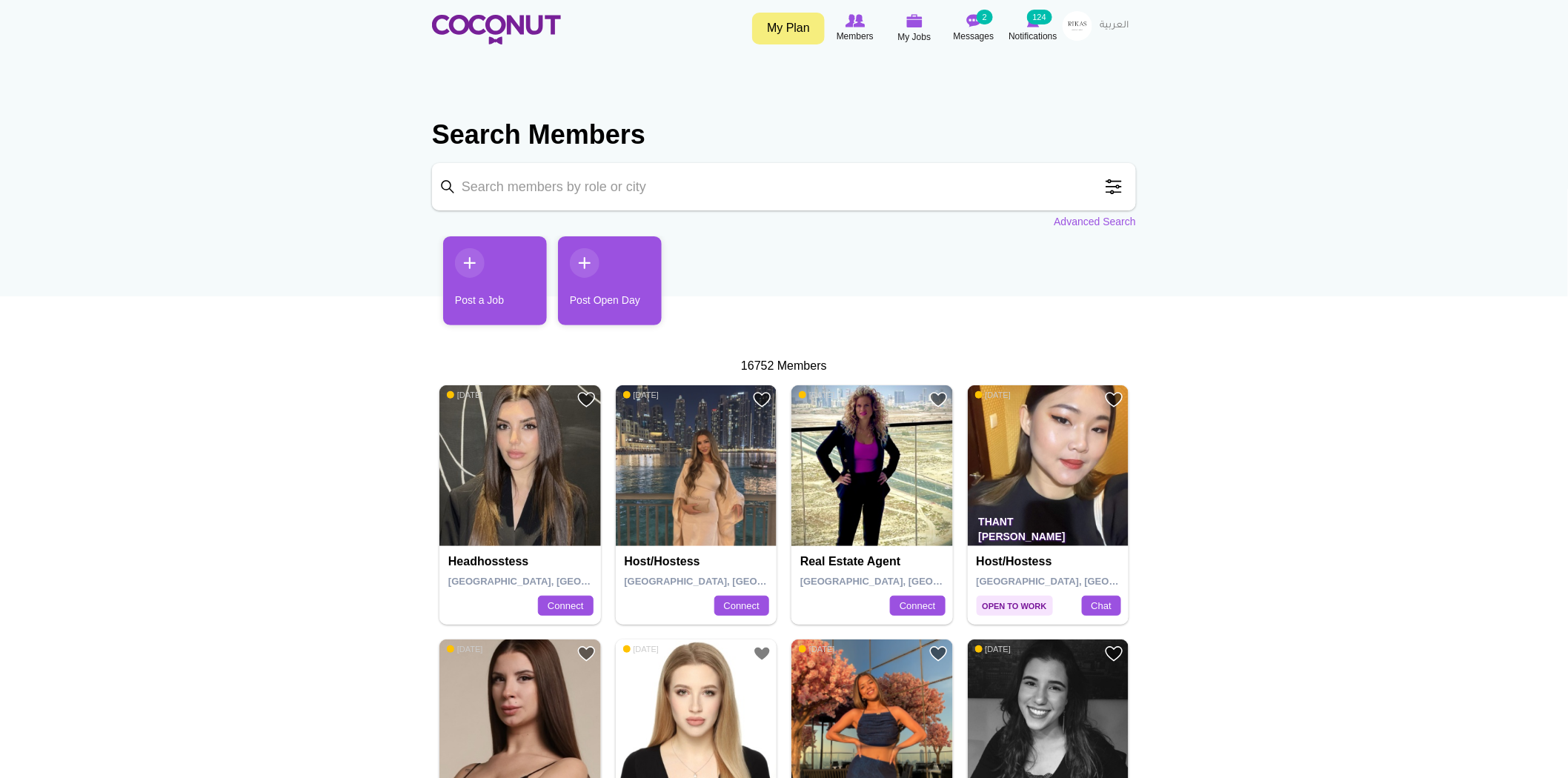
click at [1115, 185] on span at bounding box center [1113, 187] width 29 height 29
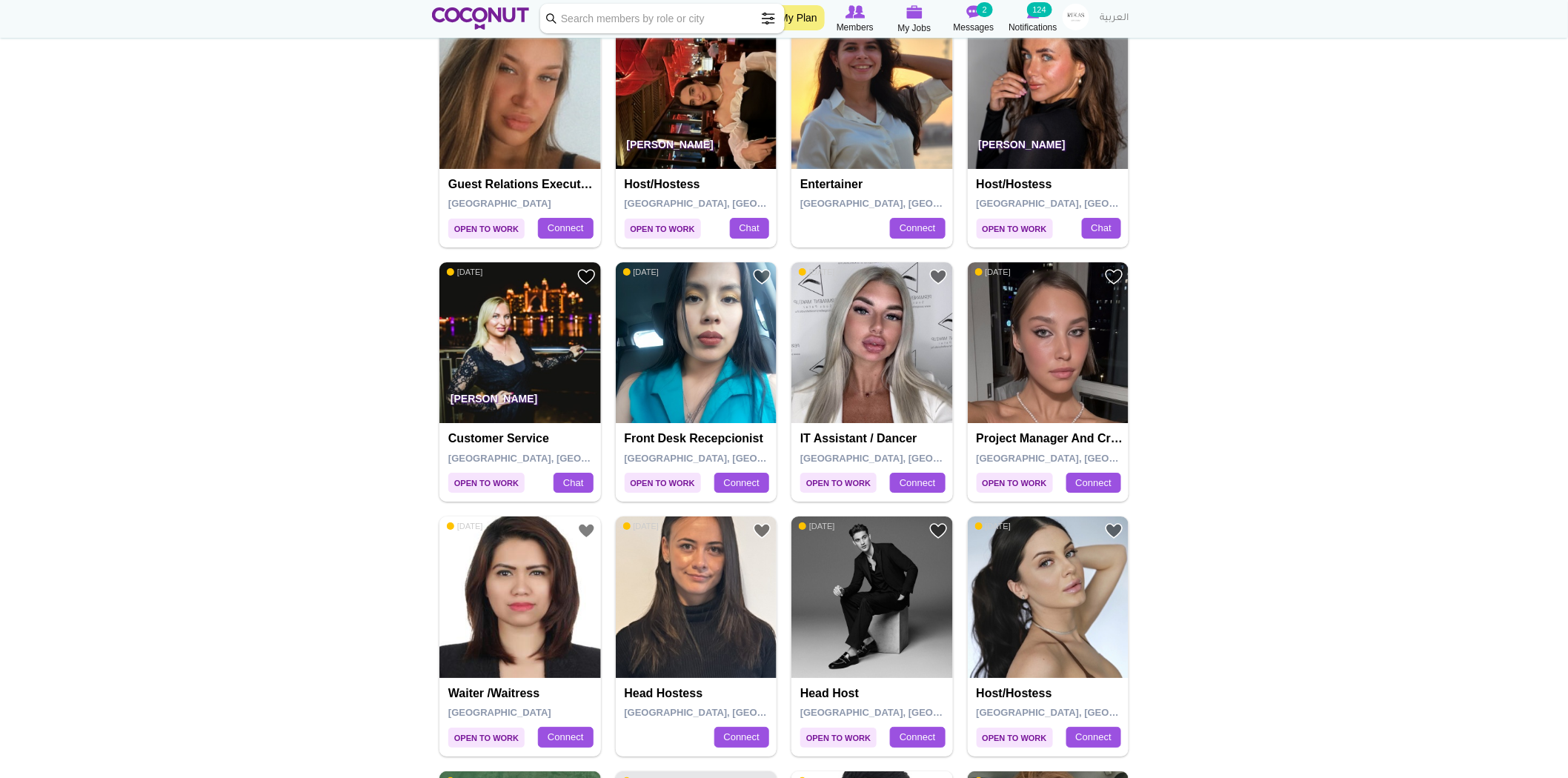
scroll to position [1972, 0]
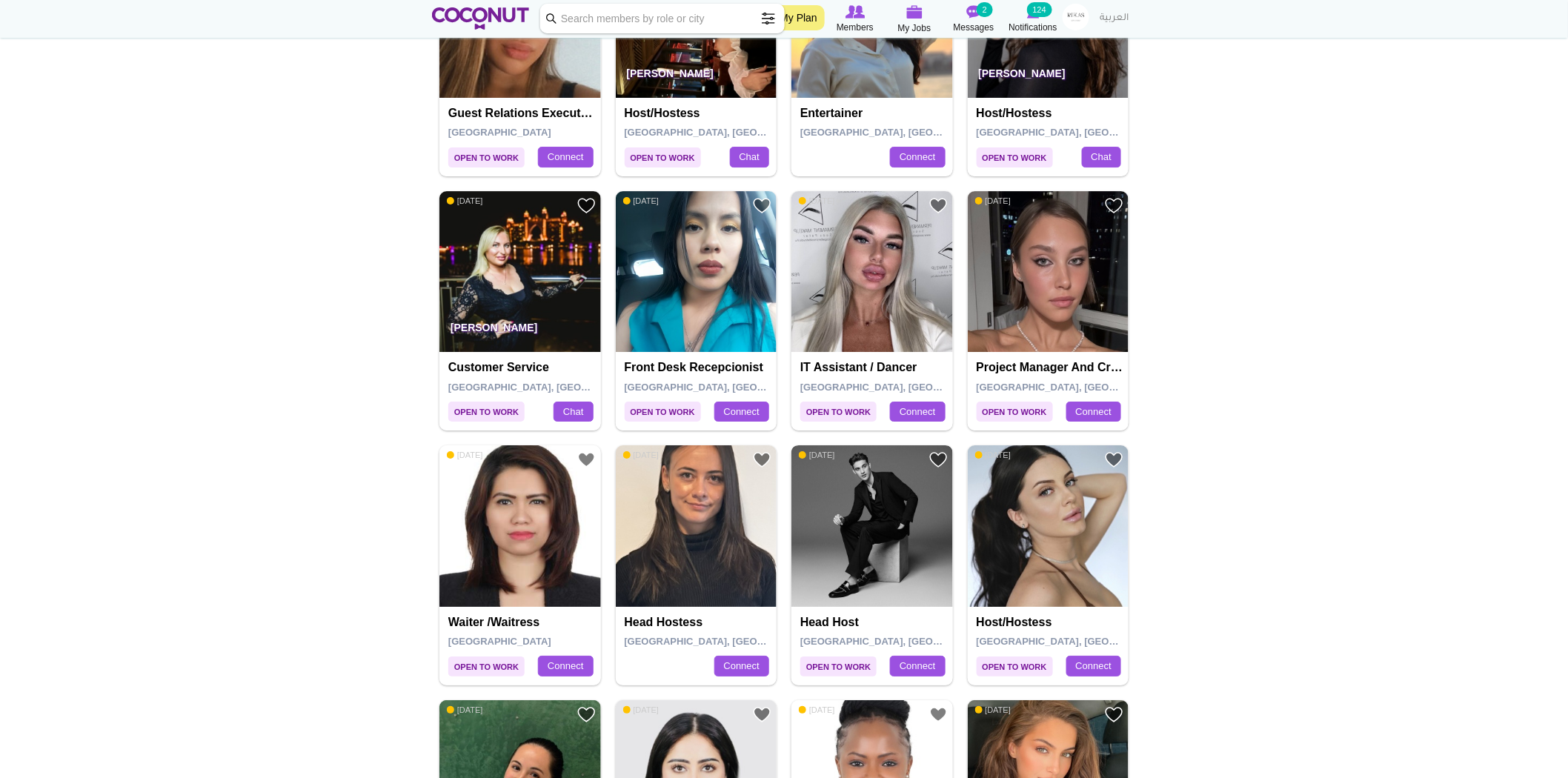
click at [874, 542] on img at bounding box center [872, 526] width 162 height 162
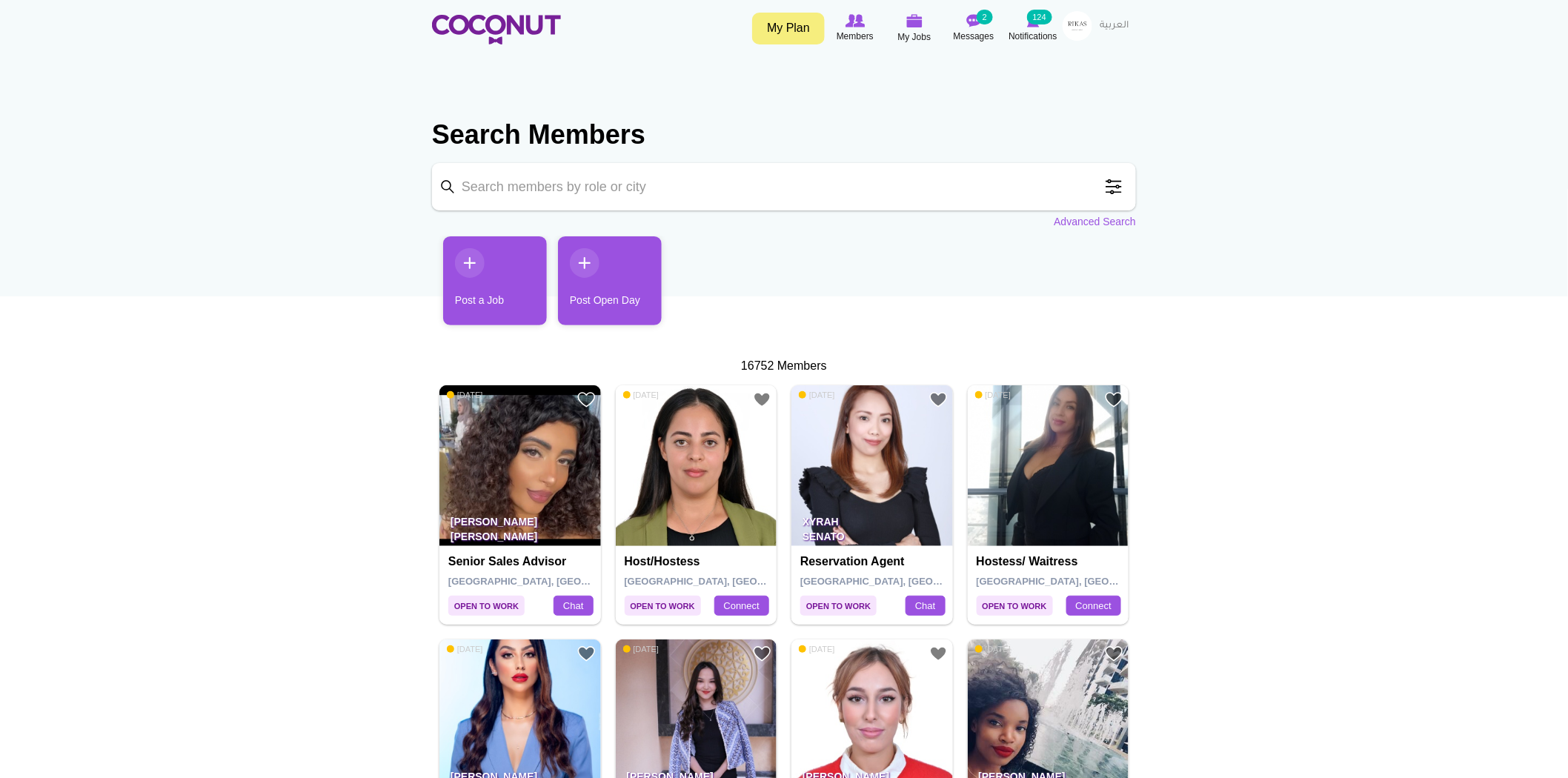
click at [1121, 180] on span at bounding box center [1113, 187] width 29 height 29
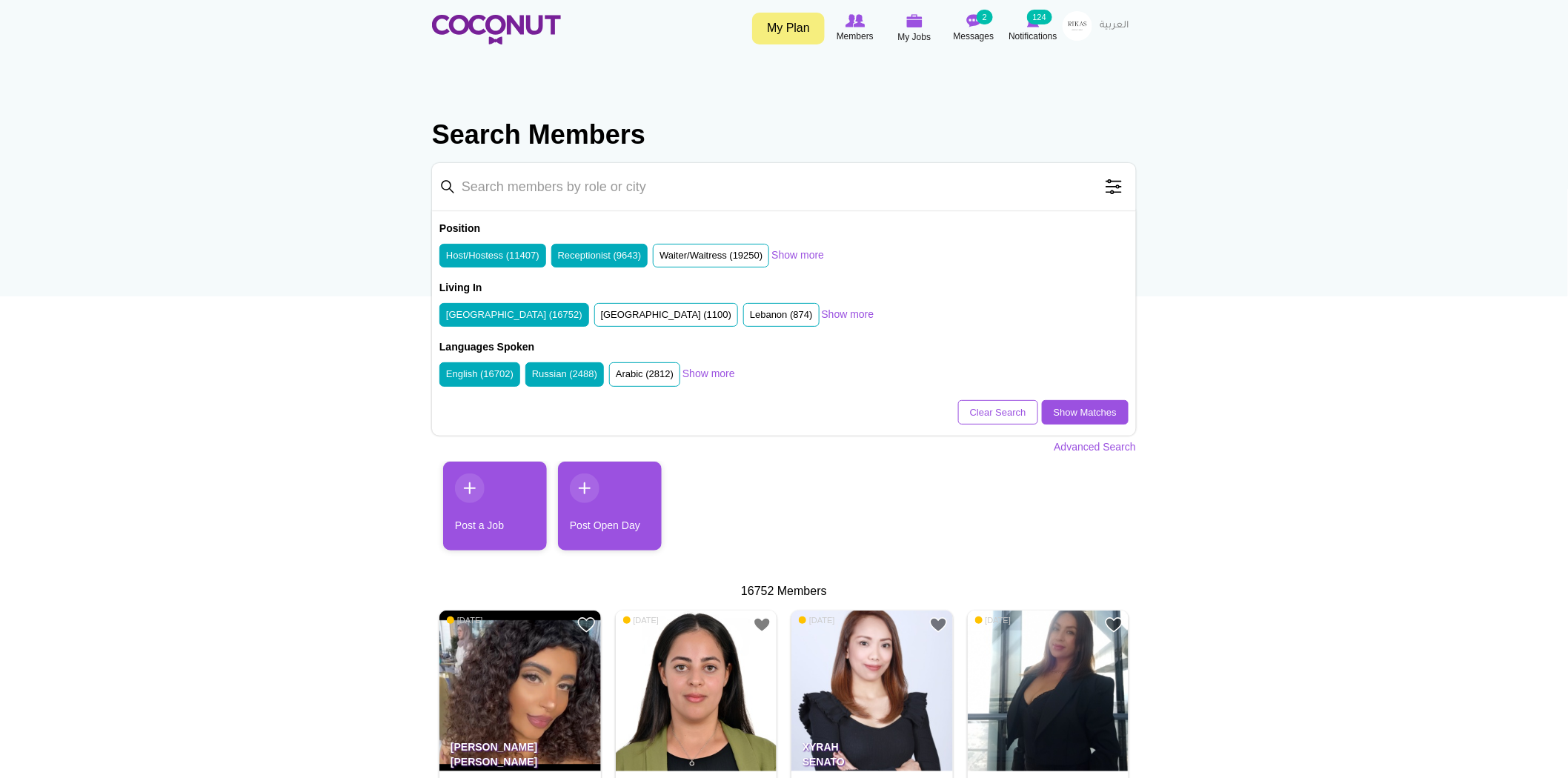
click at [1118, 183] on span at bounding box center [1113, 187] width 29 height 29
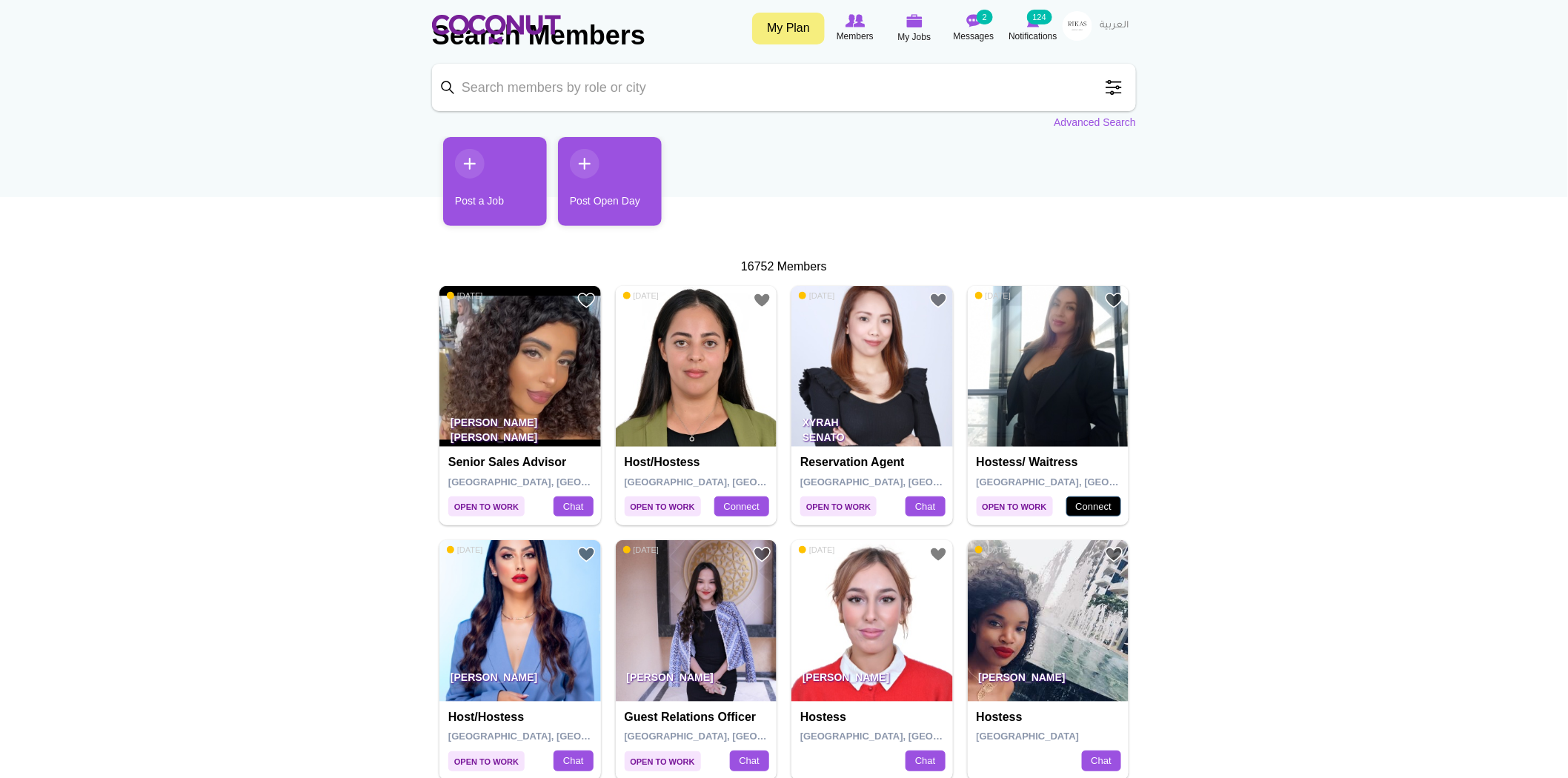
scroll to position [247, 0]
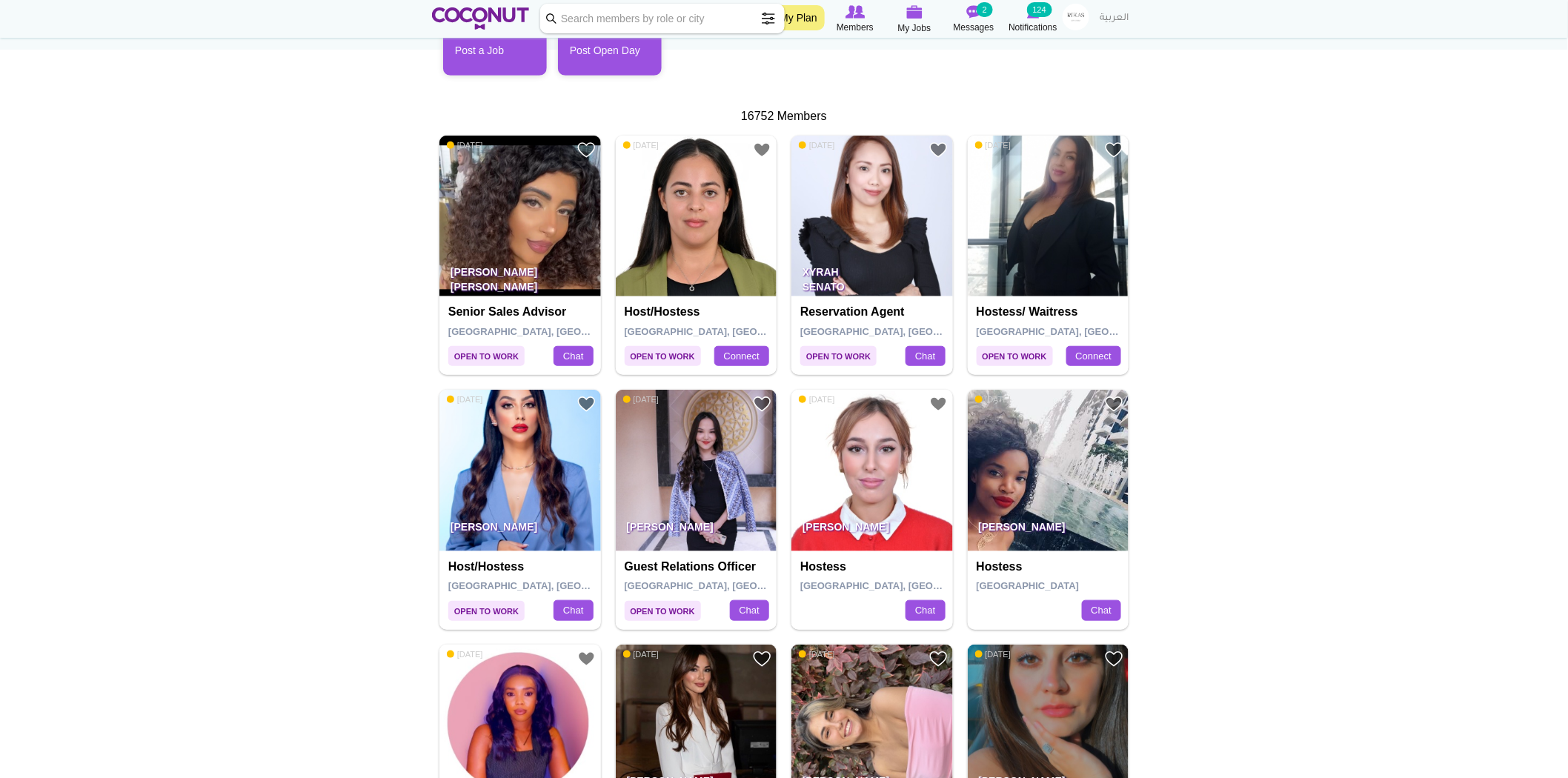
drag, startPoint x: 1477, startPoint y: 463, endPoint x: 1371, endPoint y: 477, distance: 106.9
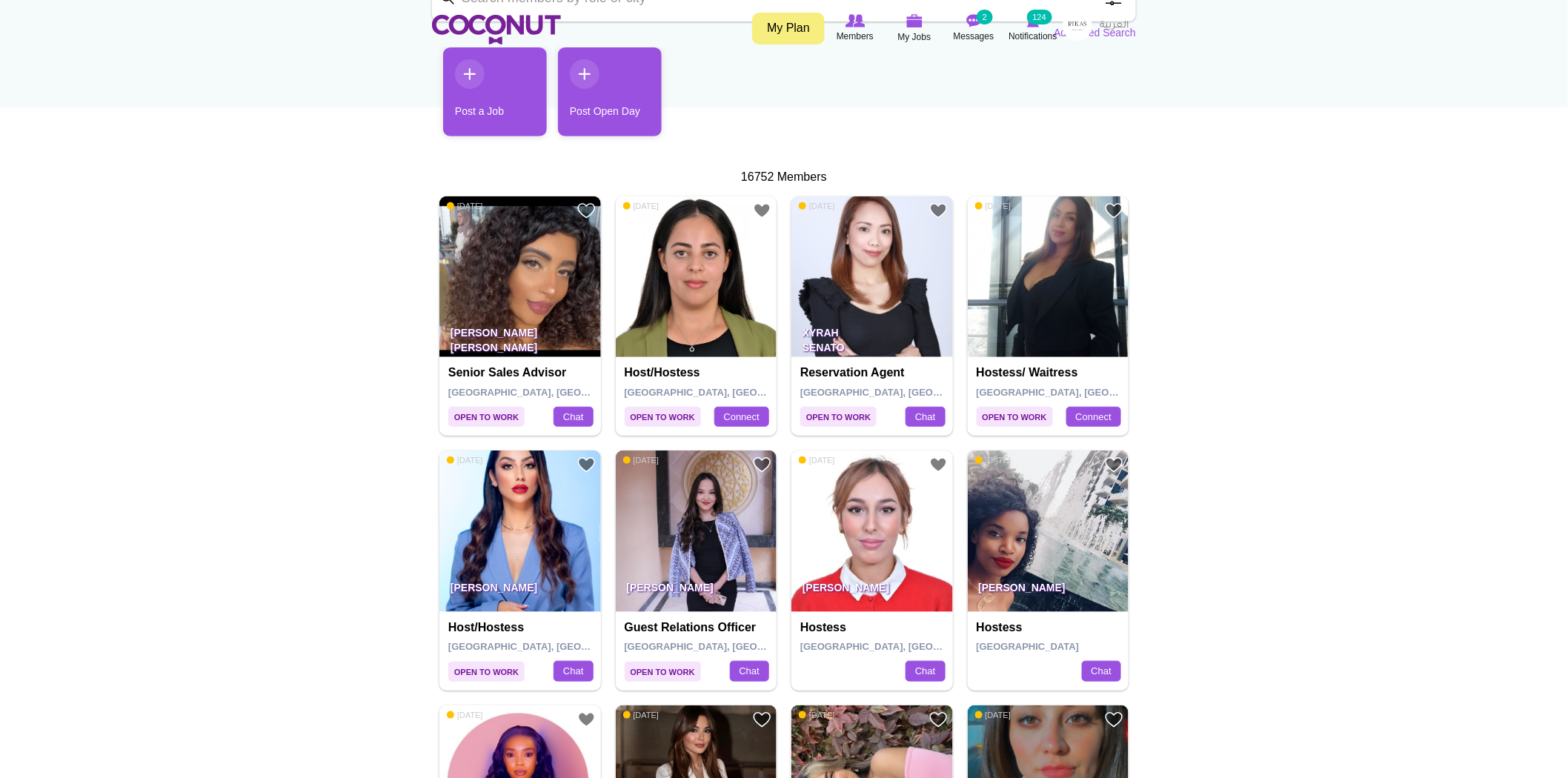
scroll to position [0, 0]
